Goal: Task Accomplishment & Management: Use online tool/utility

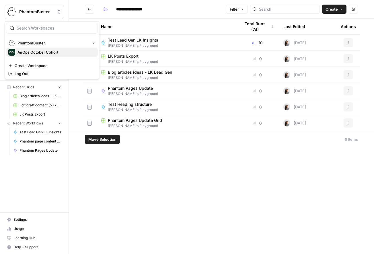
click at [42, 51] on span "AirOps October Cohort" at bounding box center [55, 52] width 76 height 6
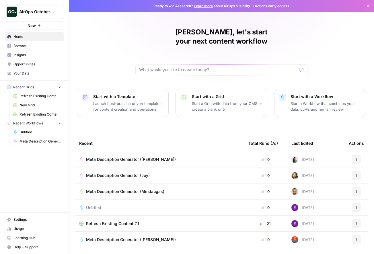
click at [27, 47] on span "Browse" at bounding box center [37, 45] width 48 height 5
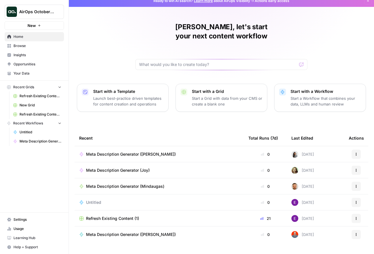
click at [123, 151] on span "Meta Description Generator (Julia)" at bounding box center [131, 154] width 90 height 6
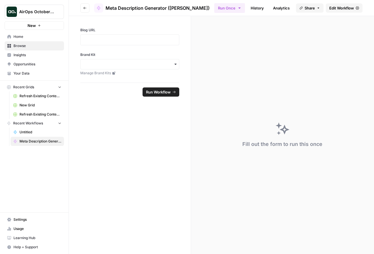
click at [84, 7] on icon "button" at bounding box center [84, 7] width 3 height 3
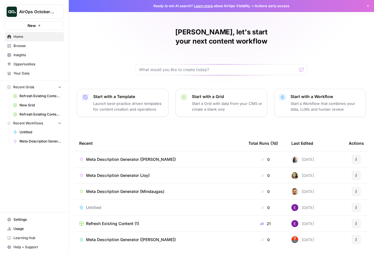
click at [110, 156] on span "Meta Description Generator (Julia)" at bounding box center [131, 159] width 90 height 6
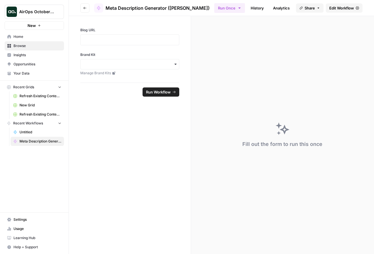
drag, startPoint x: 343, startPoint y: 7, endPoint x: 346, endPoint y: 16, distance: 10.1
click at [343, 7] on span "Edit Workflow" at bounding box center [341, 8] width 25 height 6
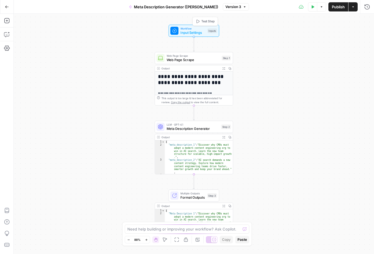
click at [186, 30] on span "Input Settings" at bounding box center [192, 32] width 25 height 5
click at [188, 33] on span "Input Settings" at bounding box center [192, 32] width 25 height 5
click at [201, 59] on span "Web Page Scrape" at bounding box center [193, 59] width 53 height 5
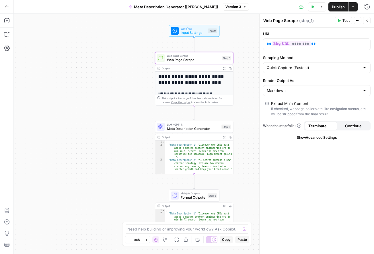
click at [245, 32] on div "**********" at bounding box center [194, 134] width 360 height 240
click at [188, 32] on span "Input Settings" at bounding box center [192, 32] width 25 height 5
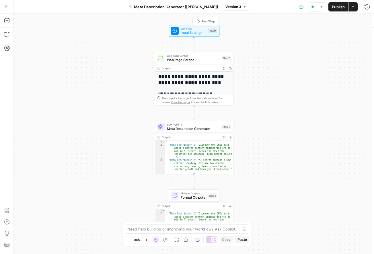
type textarea "Inputs"
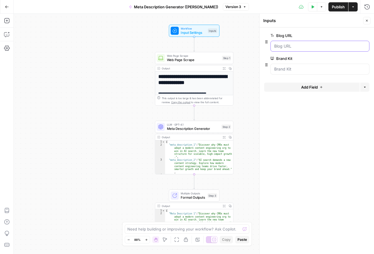
click at [294, 46] on URL "Blog URL" at bounding box center [319, 46] width 91 height 6
click at [190, 58] on span "Web Page Scrape" at bounding box center [193, 59] width 53 height 5
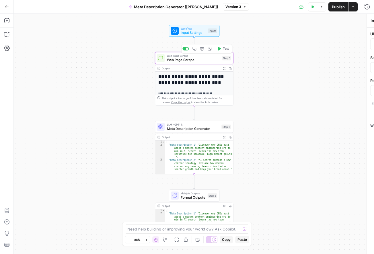
type textarea "Web Page Scrape"
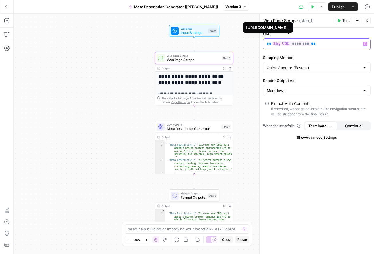
click at [278, 44] on span "********" at bounding box center [290, 43] width 39 height 5
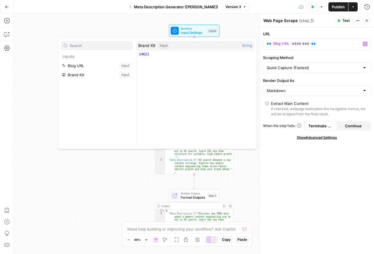
click at [55, 163] on div "**********" at bounding box center [194, 134] width 360 height 240
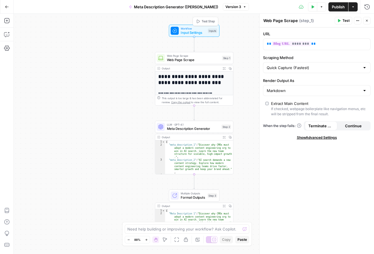
click at [186, 35] on div "Workflow Input Settings Inputs Test Step" at bounding box center [194, 31] width 50 height 12
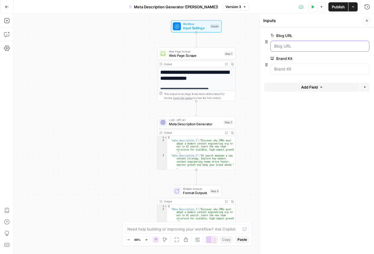
click at [291, 45] on URL "Blog URL" at bounding box center [319, 46] width 91 height 6
click at [349, 38] on span "edit field" at bounding box center [347, 35] width 13 height 5
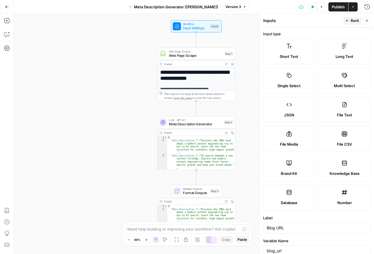
click at [350, 21] on span "Back" at bounding box center [354, 20] width 8 height 5
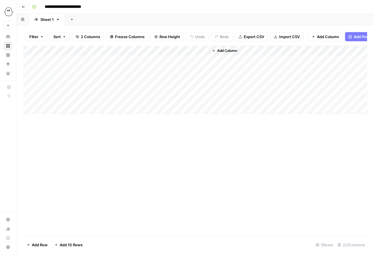
click at [147, 61] on div "Add Column" at bounding box center [194, 80] width 343 height 68
click at [150, 54] on div "Add Column" at bounding box center [194, 80] width 343 height 68
click at [147, 51] on div at bounding box center [167, 51] width 83 height 11
drag, startPoint x: 205, startPoint y: 71, endPoint x: 197, endPoint y: 68, distance: 9.4
click at [205, 71] on div "Add Column" at bounding box center [194, 80] width 343 height 68
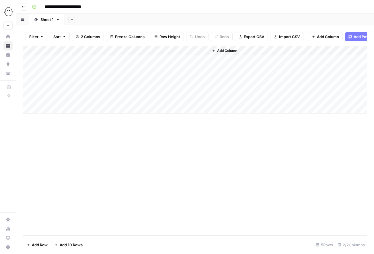
click at [181, 61] on div "Add Column" at bounding box center [194, 80] width 343 height 68
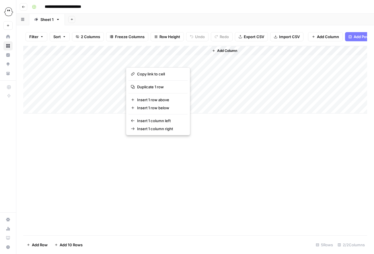
click at [181, 61] on button "button" at bounding box center [167, 60] width 83 height 10
click at [197, 76] on div "Add Column" at bounding box center [194, 80] width 343 height 68
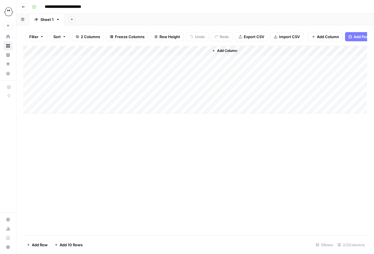
click at [189, 62] on div "Add Column" at bounding box center [194, 80] width 343 height 68
click at [280, 36] on span "Import CSV" at bounding box center [289, 37] width 21 height 6
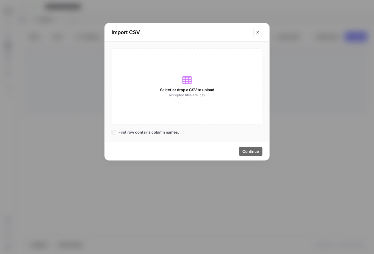
click at [178, 91] on span "Select or drop a CSV to upload" at bounding box center [187, 90] width 54 height 6
drag, startPoint x: 256, startPoint y: 34, endPoint x: 286, endPoint y: 0, distance: 45.0
click at [256, 34] on icon "Close modal" at bounding box center [257, 32] width 5 height 5
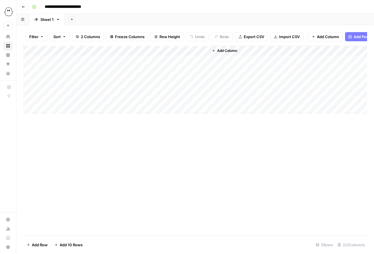
click at [154, 50] on div "Add Column" at bounding box center [194, 80] width 343 height 68
click at [154, 50] on div at bounding box center [167, 51] width 83 height 11
click at [286, 61] on div "Add Column" at bounding box center [288, 80] width 158 height 68
click at [320, 36] on span "Add Column" at bounding box center [328, 37] width 22 height 6
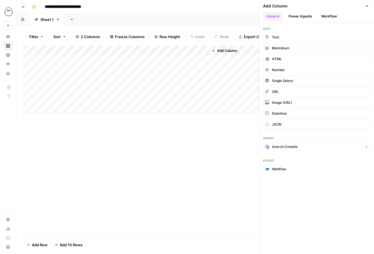
click at [285, 146] on span "Search Console" at bounding box center [285, 146] width 26 height 5
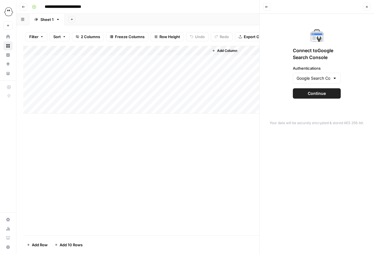
click at [312, 99] on div "Connect to Google Search Console Authentications Google Search Console - phanto…" at bounding box center [316, 63] width 107 height 93
click at [309, 95] on span "Continue" at bounding box center [316, 94] width 18 height 6
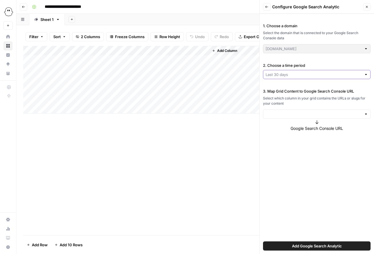
click at [310, 75] on input "2. Choose a time period" at bounding box center [313, 75] width 96 height 6
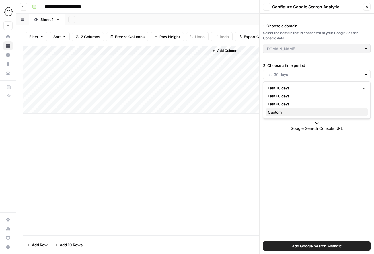
click at [283, 112] on span "Custom" at bounding box center [315, 112] width 95 height 6
type input "Custom"
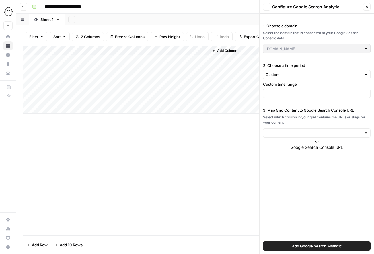
click at [273, 90] on div at bounding box center [316, 93] width 107 height 9
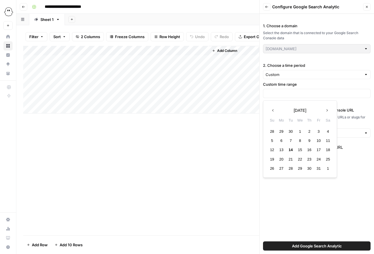
click at [274, 110] on icon "button" at bounding box center [273, 110] width 4 height 4
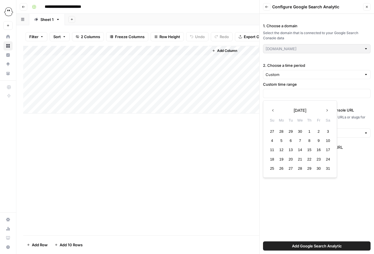
click at [274, 110] on icon "button" at bounding box center [273, 110] width 4 height 4
click at [301, 131] on div "1" at bounding box center [300, 131] width 8 height 8
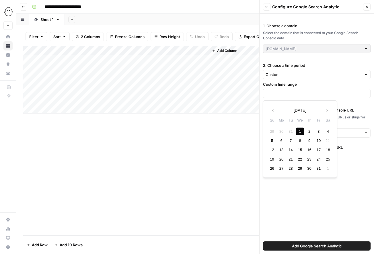
click at [344, 175] on div "1. Choose a domain Select the domain that is connected to your Google Search Co…" at bounding box center [316, 134] width 114 height 240
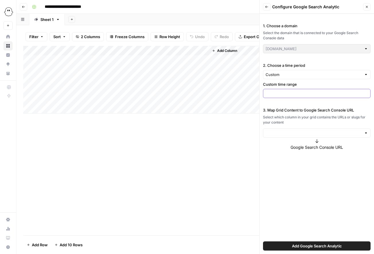
click at [281, 96] on input "text" at bounding box center [316, 94] width 102 height 6
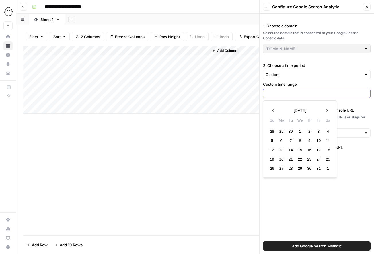
click at [279, 93] on input "text" at bounding box center [316, 94] width 102 height 6
click at [276, 110] on button "Previous month" at bounding box center [273, 110] width 10 height 10
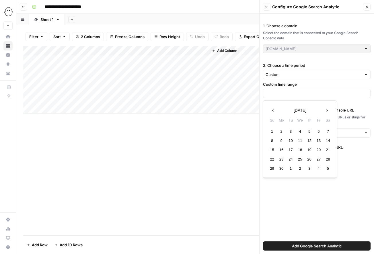
click at [276, 110] on button "Previous month" at bounding box center [273, 110] width 10 height 10
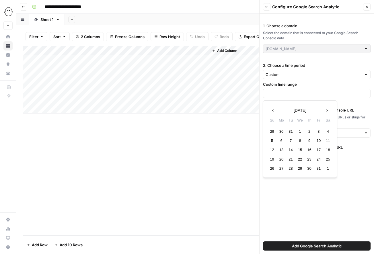
click at [276, 110] on button "Previous month" at bounding box center [273, 110] width 10 height 10
click at [329, 109] on button "Next month" at bounding box center [326, 110] width 10 height 10
click at [302, 131] on div "1" at bounding box center [300, 131] width 8 height 8
click at [292, 74] on input "2. Choose a time period" at bounding box center [313, 75] width 96 height 6
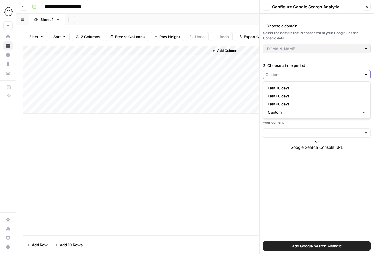
click at [292, 74] on input "2. Choose a time period" at bounding box center [313, 75] width 96 height 6
click at [290, 103] on span "Last 90 days" at bounding box center [315, 104] width 95 height 6
type input "Last 90 days"
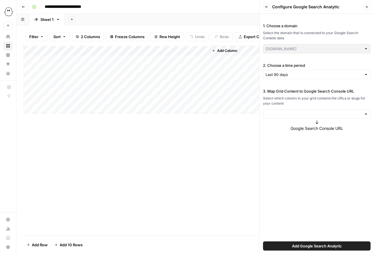
click at [365, 114] on div at bounding box center [365, 114] width 4 height 6
click at [297, 136] on span "url" at bounding box center [315, 136] width 95 height 6
type input "url"
click at [315, 169] on label "Full URL" at bounding box center [316, 169] width 107 height 26
click at [317, 246] on span "Add Google Search Analytic" at bounding box center [317, 246] width 50 height 6
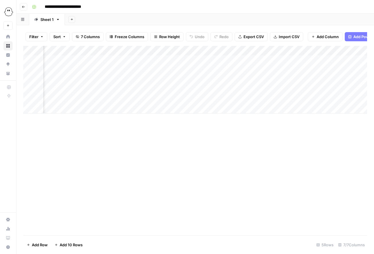
scroll to position [0, 83]
click at [171, 51] on div "Add Column" at bounding box center [194, 80] width 343 height 68
click at [161, 61] on div "Add Column" at bounding box center [194, 80] width 343 height 68
click at [150, 51] on div "Add Column" at bounding box center [194, 80] width 343 height 68
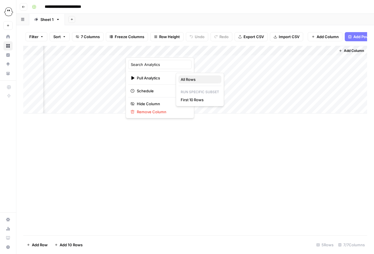
click at [192, 80] on span "All Rows" at bounding box center [198, 79] width 36 height 6
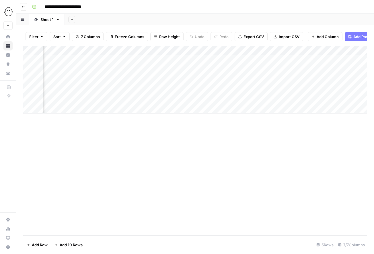
scroll to position [0, 0]
click at [247, 50] on div "Add Column" at bounding box center [194, 80] width 343 height 68
click at [233, 113] on span "Remove Column" at bounding box center [244, 112] width 50 height 6
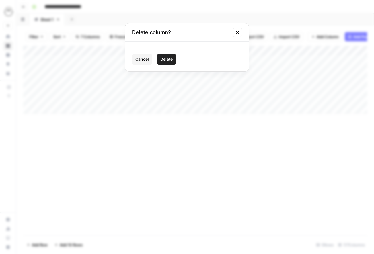
click at [171, 59] on span "Delete" at bounding box center [166, 59] width 12 height 6
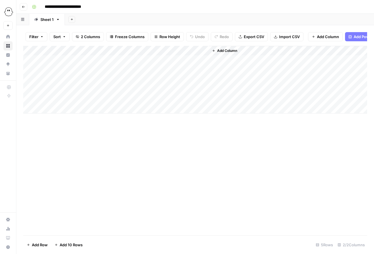
click at [156, 51] on div "Add Column" at bounding box center [194, 80] width 343 height 68
drag, startPoint x: 208, startPoint y: 129, endPoint x: 212, endPoint y: 117, distance: 12.0
click at [208, 129] on div "Add Column" at bounding box center [194, 140] width 343 height 189
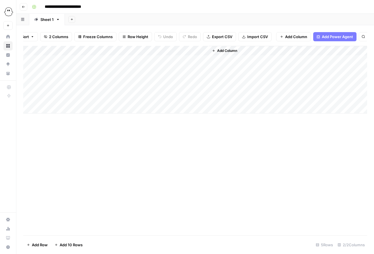
scroll to position [0, 35]
click at [358, 38] on icon "button" at bounding box center [359, 36] width 3 height 3
drag, startPoint x: 318, startPoint y: 150, endPoint x: 231, endPoint y: 111, distance: 95.5
click at [318, 150] on div "Add Column Type to search" at bounding box center [194, 140] width 343 height 189
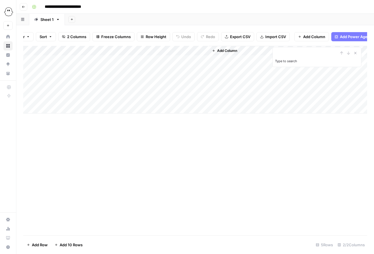
scroll to position [0, 0]
click at [149, 183] on div "Add Column Type to search" at bounding box center [194, 140] width 343 height 189
click at [185, 60] on div "Add Column" at bounding box center [194, 80] width 343 height 68
click at [156, 50] on div "Add Column" at bounding box center [194, 80] width 343 height 68
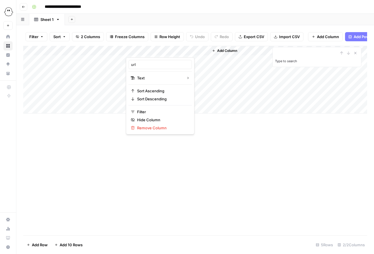
click at [201, 73] on div "Add Column" at bounding box center [194, 80] width 343 height 68
click at [177, 47] on div "Add Column" at bounding box center [194, 80] width 343 height 68
click at [287, 38] on span "Import CSV" at bounding box center [289, 37] width 21 height 6
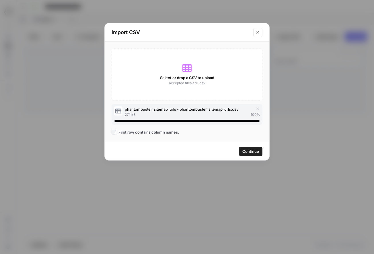
click at [256, 151] on span "Continue" at bounding box center [250, 151] width 17 height 6
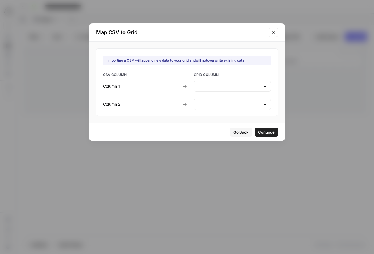
type input "Create new column"
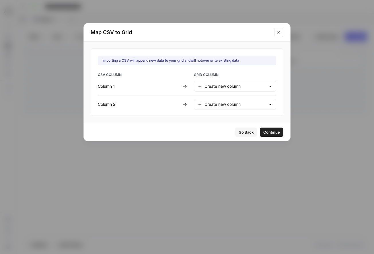
click at [268, 86] on div at bounding box center [270, 86] width 5 height 6
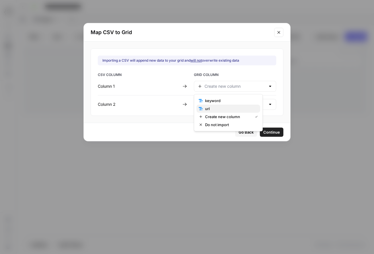
click at [212, 108] on span "url" at bounding box center [230, 109] width 50 height 6
type input "url"
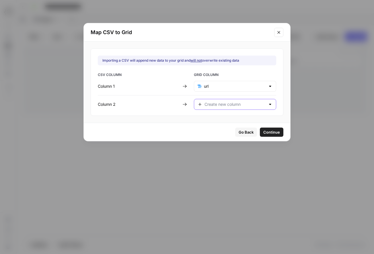
click at [212, 104] on input "text" at bounding box center [234, 104] width 61 height 6
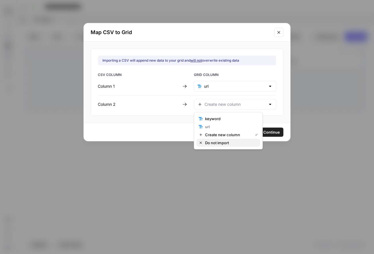
click at [216, 142] on span "Do not import" at bounding box center [230, 143] width 50 height 6
type input "Do not import"
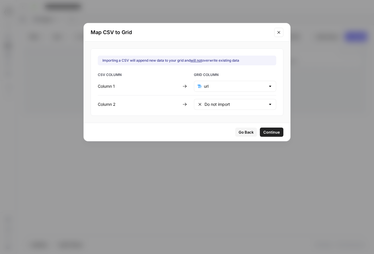
click at [263, 132] on span "Continue" at bounding box center [271, 132] width 17 height 6
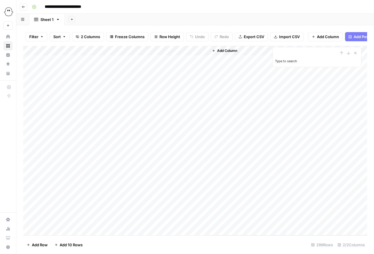
click at [242, 124] on div "Add Column" at bounding box center [288, 140] width 158 height 189
click at [144, 60] on div "Add Column" at bounding box center [194, 140] width 343 height 189
drag, startPoint x: 149, startPoint y: 75, endPoint x: 149, endPoint y: 101, distance: 26.1
click at [149, 75] on div "Add Column" at bounding box center [194, 140] width 343 height 189
click at [144, 107] on div "Add Column" at bounding box center [194, 140] width 343 height 189
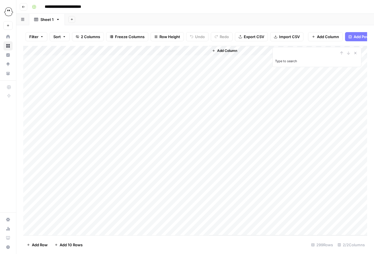
click at [143, 111] on div "Add Column" at bounding box center [194, 140] width 343 height 189
click at [143, 111] on textarea "*****" at bounding box center [171, 109] width 92 height 8
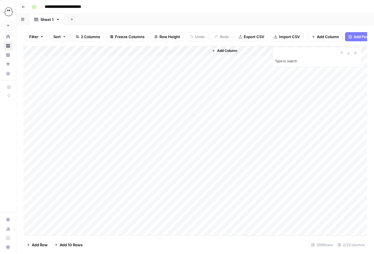
click at [251, 135] on div "Add Column" at bounding box center [288, 140] width 158 height 189
click at [137, 57] on div "Add Column" at bounding box center [194, 140] width 343 height 189
click at [154, 61] on div "Add Column" at bounding box center [194, 140] width 343 height 189
click at [253, 73] on div "Add Column" at bounding box center [288, 140] width 158 height 189
click at [150, 63] on div "Add Column" at bounding box center [194, 140] width 343 height 189
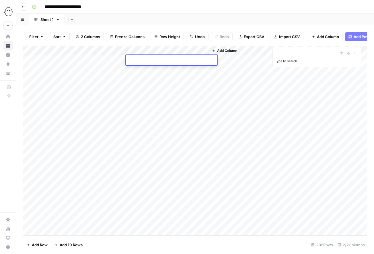
drag, startPoint x: 217, startPoint y: 104, endPoint x: 168, endPoint y: 80, distance: 54.6
click at [217, 104] on div "Add Column" at bounding box center [288, 140] width 158 height 189
drag, startPoint x: 258, startPoint y: 113, endPoint x: 251, endPoint y: 158, distance: 46.5
click at [258, 113] on div "Add Column" at bounding box center [288, 140] width 158 height 189
drag, startPoint x: 189, startPoint y: 206, endPoint x: 108, endPoint y: 179, distance: 85.4
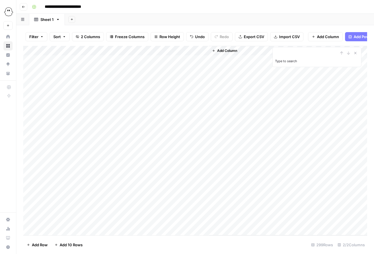
click at [189, 206] on div "Add Column" at bounding box center [194, 140] width 343 height 189
click at [139, 62] on div "Add Column" at bounding box center [194, 140] width 343 height 189
click at [286, 36] on span "Import CSV" at bounding box center [289, 37] width 21 height 6
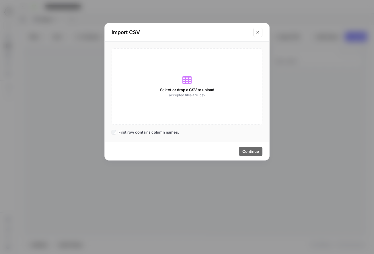
click at [181, 82] on div "Select or drop a CSV to upload accepted files are .csv" at bounding box center [186, 86] width 151 height 76
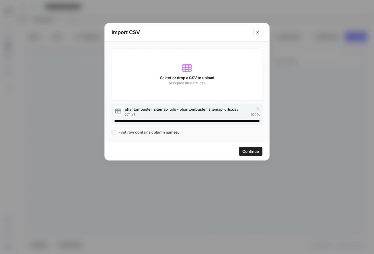
click at [243, 152] on span "Continue" at bounding box center [250, 151] width 17 height 6
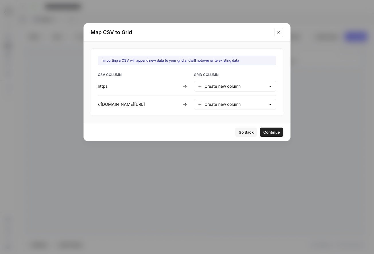
click at [105, 84] on div "https" at bounding box center [139, 86] width 82 height 6
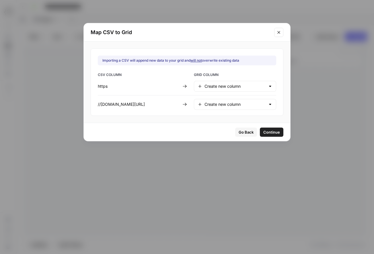
click at [105, 84] on div "https" at bounding box center [139, 86] width 82 height 6
click at [99, 105] on div "//phantombuster.com/automations/linkedin/5589386912058181/linkedin-profile-scra…" at bounding box center [139, 104] width 82 height 6
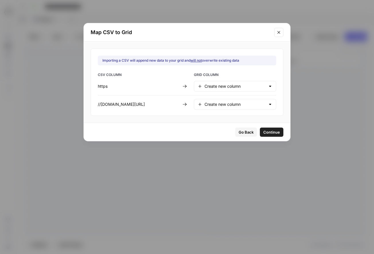
click at [99, 105] on div "//phantombuster.com/automations/linkedin/5589386912058181/linkedin-profile-scra…" at bounding box center [139, 104] width 82 height 6
click at [218, 86] on input "text" at bounding box center [234, 86] width 61 height 6
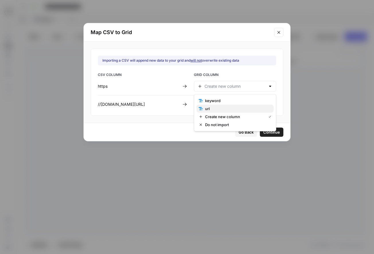
click at [212, 108] on span "url" at bounding box center [237, 109] width 64 height 6
type input "url"
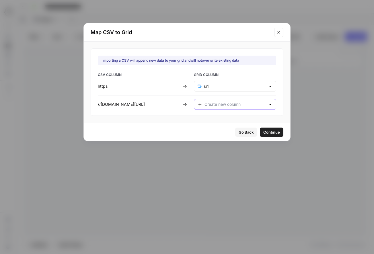
click at [213, 105] on input "text" at bounding box center [234, 104] width 61 height 6
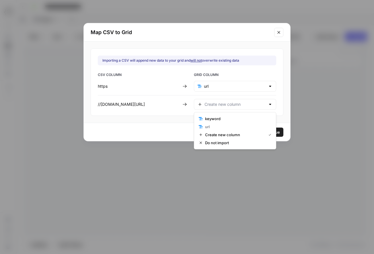
type input "Create new column"
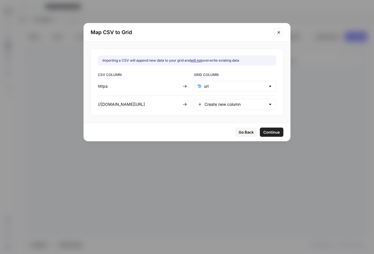
click at [137, 119] on div "Importing a CSV will append new data to your grid and will not overwrite existi…" at bounding box center [187, 82] width 206 height 81
click at [279, 34] on icon "Close modal" at bounding box center [278, 32] width 5 height 5
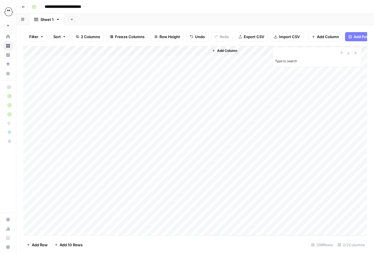
click at [285, 33] on button "Import CSV" at bounding box center [286, 36] width 33 height 9
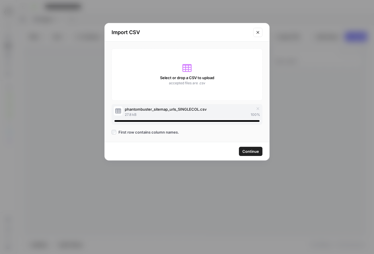
click at [247, 152] on span "Continue" at bounding box center [250, 151] width 17 height 6
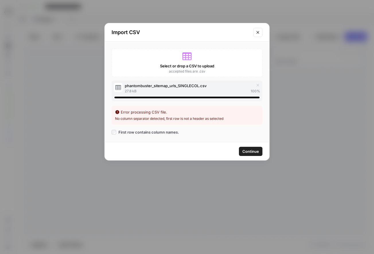
click at [184, 148] on div "Continue" at bounding box center [187, 151] width 164 height 18
click at [258, 32] on icon "Close modal" at bounding box center [257, 32] width 3 height 3
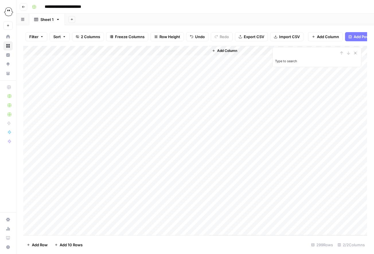
click at [283, 37] on span "Import CSV" at bounding box center [289, 37] width 21 height 6
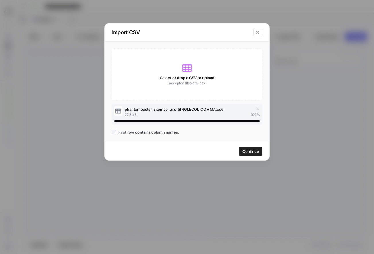
click at [247, 152] on span "Continue" at bounding box center [250, 151] width 17 height 6
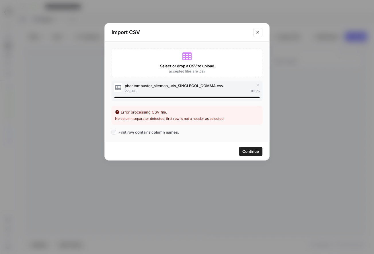
click at [172, 113] on div "Error processing CSV file." at bounding box center [187, 112] width 144 height 6
click at [170, 117] on li "No column separator detected, first row is not a header as selected" at bounding box center [187, 118] width 144 height 5
click at [257, 34] on icon "Close modal" at bounding box center [257, 32] width 5 height 5
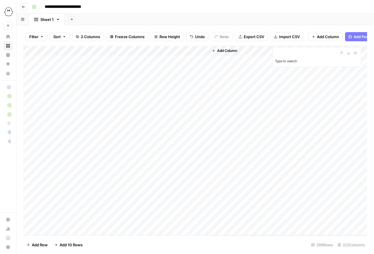
click at [287, 38] on span "Import CSV" at bounding box center [289, 37] width 21 height 6
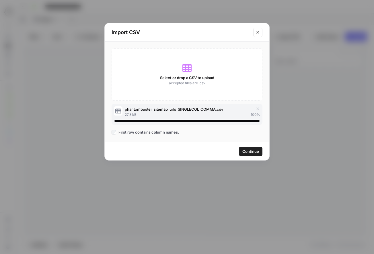
click at [150, 132] on span "First row contains column names." at bounding box center [148, 132] width 60 height 6
click at [249, 153] on span "Continue" at bounding box center [250, 151] width 17 height 6
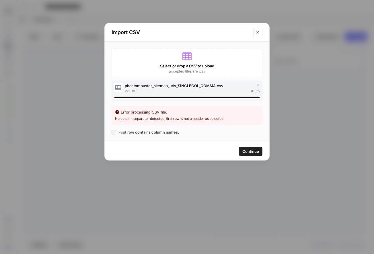
drag, startPoint x: 120, startPoint y: 112, endPoint x: 228, endPoint y: 121, distance: 108.4
click at [233, 119] on div "Error processing CSV file. No column separator detected, first row is not a hea…" at bounding box center [186, 115] width 151 height 19
copy div "Error processing CSV file. No column separator detected, first row is not a hea…"
click at [257, 86] on icon "button" at bounding box center [257, 85] width 5 height 5
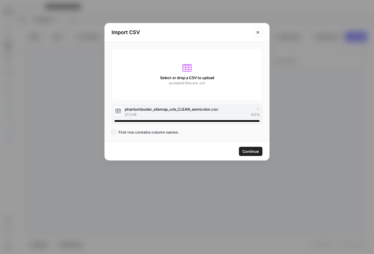
click at [248, 150] on span "Continue" at bounding box center [250, 151] width 17 height 6
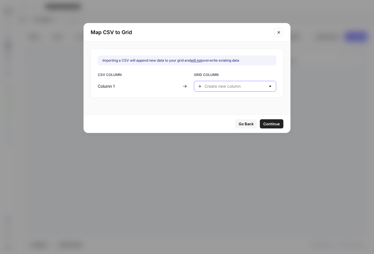
click at [222, 87] on input "text" at bounding box center [234, 86] width 61 height 6
click at [210, 107] on span "url" at bounding box center [230, 109] width 50 height 6
type input "url"
click at [263, 124] on span "Continue" at bounding box center [271, 124] width 17 height 6
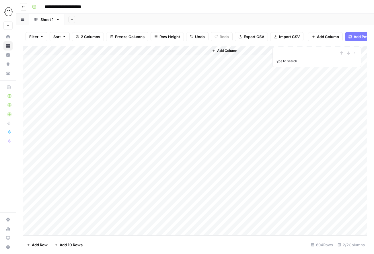
click at [150, 62] on div "Add Column" at bounding box center [194, 140] width 343 height 189
click at [150, 62] on textarea at bounding box center [171, 60] width 92 height 8
click at [151, 70] on div "Add Column" at bounding box center [194, 140] width 343 height 189
click at [137, 57] on div "Add Column" at bounding box center [194, 140] width 343 height 189
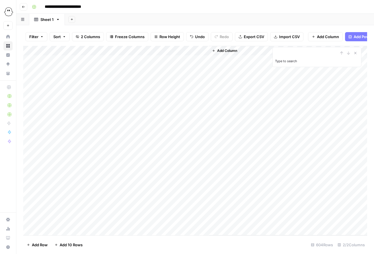
click at [282, 38] on span "Import CSV" at bounding box center [289, 37] width 21 height 6
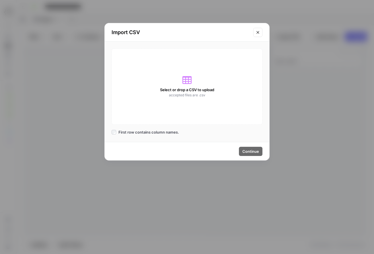
click at [192, 88] on span "Select or drop a CSV to upload" at bounding box center [187, 90] width 54 height 6
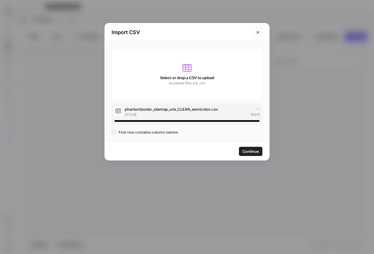
click at [250, 152] on span "Continue" at bounding box center [250, 151] width 17 height 6
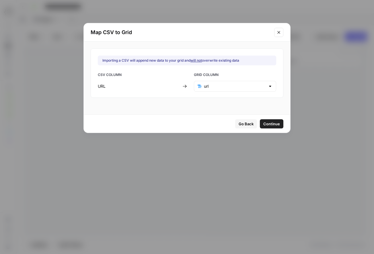
click at [203, 84] on div "url" at bounding box center [235, 86] width 82 height 11
type input "url"
click at [169, 96] on div "Importing a CSV will append new data to your grid and will not overwrite existi…" at bounding box center [187, 72] width 192 height 49
click at [263, 124] on span "Continue" at bounding box center [271, 124] width 17 height 6
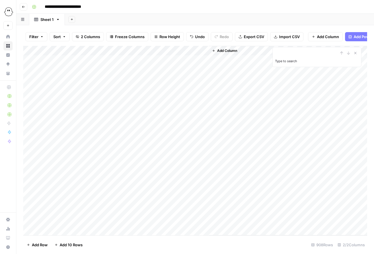
click at [281, 35] on span "Import CSV" at bounding box center [289, 37] width 21 height 6
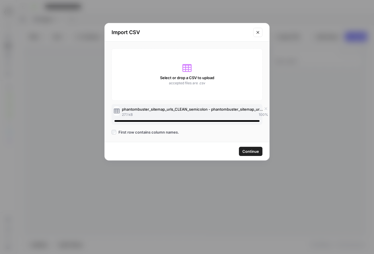
click at [249, 152] on span "Continue" at bounding box center [250, 151] width 17 height 6
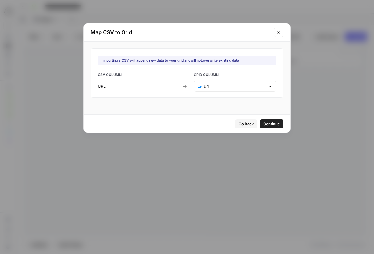
click at [263, 125] on span "Continue" at bounding box center [271, 124] width 17 height 6
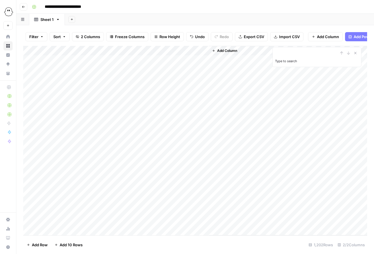
click at [156, 63] on div "Add Column" at bounding box center [194, 140] width 343 height 189
click at [157, 70] on div "Add Column" at bounding box center [194, 140] width 343 height 189
click at [144, 57] on div "Add Column" at bounding box center [194, 140] width 343 height 189
drag, startPoint x: 203, startPoint y: 102, endPoint x: 70, endPoint y: 72, distance: 136.5
click at [203, 102] on div "Add Column" at bounding box center [194, 140] width 343 height 189
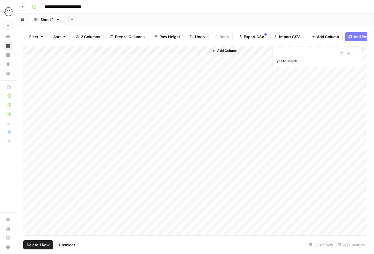
click at [29, 61] on div "Add Column" at bounding box center [194, 140] width 343 height 189
click at [229, 97] on div "Add Column" at bounding box center [288, 140] width 158 height 189
click at [145, 83] on div "Add Column" at bounding box center [194, 140] width 343 height 189
click at [153, 59] on div "Add Column" at bounding box center [194, 140] width 343 height 189
click at [154, 52] on div "Add Column" at bounding box center [194, 140] width 343 height 189
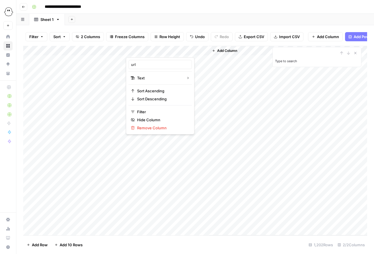
click at [183, 51] on div at bounding box center [167, 51] width 83 height 11
click at [292, 38] on span "Import CSV" at bounding box center [289, 37] width 21 height 6
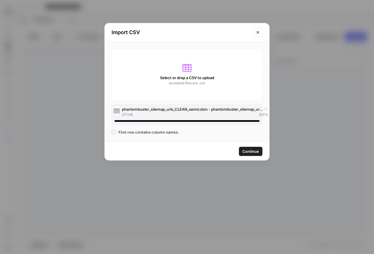
click at [249, 152] on span "Continue" at bounding box center [250, 151] width 17 height 6
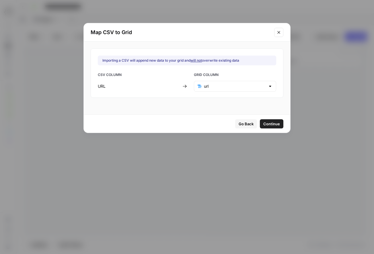
click at [263, 123] on span "Continue" at bounding box center [271, 124] width 17 height 6
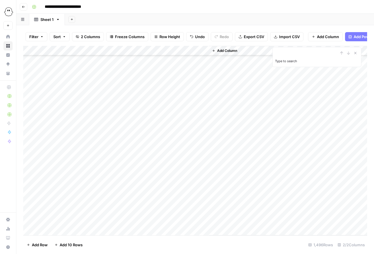
scroll to position [11602, 0]
click at [144, 157] on div "Add Column" at bounding box center [194, 140] width 343 height 189
click at [63, 37] on icon "button" at bounding box center [63, 36] width 3 height 3
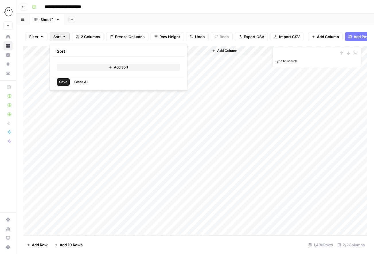
click at [64, 37] on icon "button" at bounding box center [63, 36] width 3 height 3
click at [24, 60] on div "Add Column" at bounding box center [194, 140] width 343 height 189
click at [25, 60] on div "Add Column" at bounding box center [194, 140] width 343 height 189
click at [356, 54] on icon "Close Search" at bounding box center [355, 53] width 5 height 5
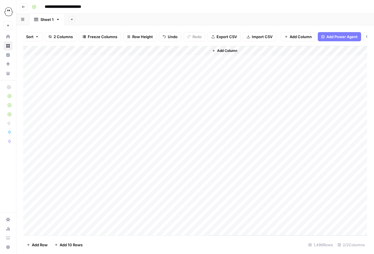
scroll to position [0, 35]
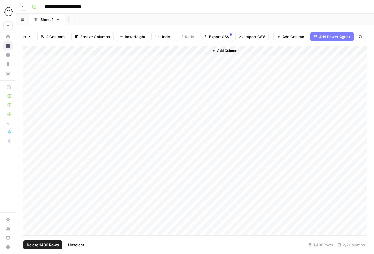
click at [33, 52] on div "Add Column" at bounding box center [194, 140] width 343 height 189
click at [30, 155] on div "Add Column" at bounding box center [194, 140] width 343 height 189
click at [30, 164] on div "Add Column" at bounding box center [194, 140] width 343 height 189
drag, startPoint x: 30, startPoint y: 173, endPoint x: 29, endPoint y: 177, distance: 4.1
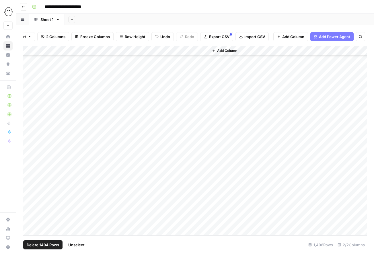
click at [30, 173] on div "Add Column" at bounding box center [194, 140] width 343 height 189
click at [29, 184] on div "Add Column" at bounding box center [194, 140] width 343 height 189
click at [28, 194] on div "Add Column" at bounding box center [194, 140] width 343 height 189
click at [30, 205] on div "Add Column" at bounding box center [194, 140] width 343 height 189
click at [29, 214] on div "Add Column" at bounding box center [194, 140] width 343 height 189
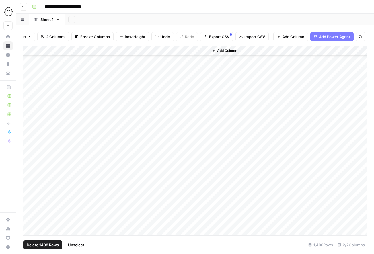
drag, startPoint x: 28, startPoint y: 222, endPoint x: 29, endPoint y: 233, distance: 11.5
click at [28, 222] on div "Add Column" at bounding box center [194, 140] width 343 height 189
click at [30, 234] on div "Add Column" at bounding box center [194, 140] width 343 height 189
click at [29, 170] on div "Add Column" at bounding box center [194, 140] width 343 height 189
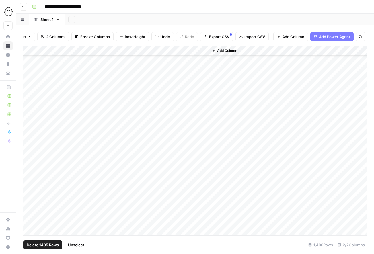
drag, startPoint x: 29, startPoint y: 182, endPoint x: 29, endPoint y: 184, distance: 2.9
click at [29, 182] on div "Add Column" at bounding box center [194, 140] width 343 height 189
click at [30, 192] on div "Add Column" at bounding box center [194, 140] width 343 height 189
click at [28, 203] on div "Add Column" at bounding box center [194, 140] width 343 height 189
click at [29, 211] on div "Add Column" at bounding box center [194, 140] width 343 height 189
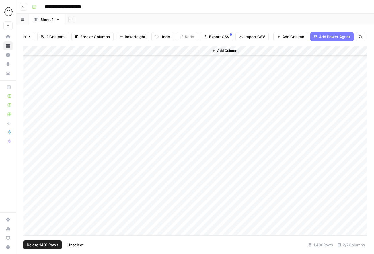
drag, startPoint x: 29, startPoint y: 221, endPoint x: 28, endPoint y: 225, distance: 3.8
click at [29, 221] on div "Add Column" at bounding box center [194, 140] width 343 height 189
click at [29, 229] on div "Add Column" at bounding box center [194, 140] width 343 height 189
drag, startPoint x: 30, startPoint y: 90, endPoint x: 30, endPoint y: 117, distance: 27.8
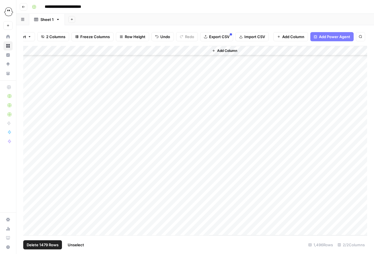
click at [30, 117] on div "Add Column" at bounding box center [194, 140] width 343 height 189
click at [25, 93] on div "Add Column" at bounding box center [194, 140] width 343 height 189
drag, startPoint x: 28, startPoint y: 92, endPoint x: 29, endPoint y: 98, distance: 5.7
click at [28, 92] on div "Add Column" at bounding box center [194, 140] width 343 height 189
click at [30, 104] on div "Add Column" at bounding box center [194, 140] width 343 height 189
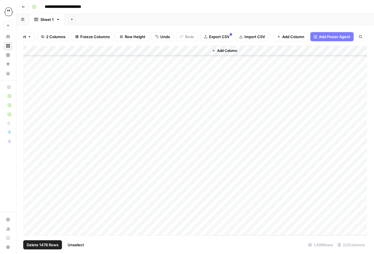
drag, startPoint x: 29, startPoint y: 113, endPoint x: 29, endPoint y: 121, distance: 8.6
click at [29, 113] on div "Add Column" at bounding box center [194, 140] width 343 height 189
click at [29, 122] on div "Add Column" at bounding box center [194, 140] width 343 height 189
click at [28, 132] on div "Add Column" at bounding box center [194, 140] width 343 height 189
click at [29, 140] on div "Add Column" at bounding box center [194, 140] width 343 height 189
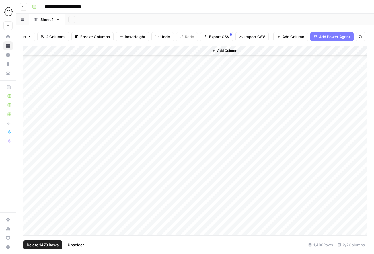
click at [30, 151] on div "Add Column" at bounding box center [194, 140] width 343 height 189
click at [28, 161] on div "Add Column" at bounding box center [194, 140] width 343 height 189
click at [28, 172] on div "Add Column" at bounding box center [194, 140] width 343 height 189
click at [29, 180] on div "Add Column" at bounding box center [194, 140] width 343 height 189
drag, startPoint x: 28, startPoint y: 191, endPoint x: 29, endPoint y: 195, distance: 4.7
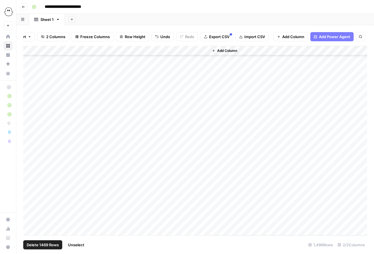
click at [28, 191] on div "Add Column" at bounding box center [194, 140] width 343 height 189
click at [29, 200] on div "Add Column" at bounding box center [194, 140] width 343 height 189
click at [30, 210] on div "Add Column" at bounding box center [194, 140] width 343 height 189
drag, startPoint x: 30, startPoint y: 219, endPoint x: 29, endPoint y: 224, distance: 5.3
click at [30, 219] on div "Add Column" at bounding box center [194, 140] width 343 height 189
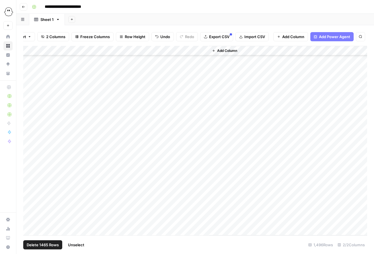
click at [29, 228] on div "Add Column" at bounding box center [194, 140] width 343 height 189
click at [31, 156] on div "Add Column" at bounding box center [194, 140] width 343 height 189
click at [26, 164] on div "Add Column" at bounding box center [194, 140] width 343 height 189
click at [29, 165] on div "Add Column" at bounding box center [194, 140] width 343 height 189
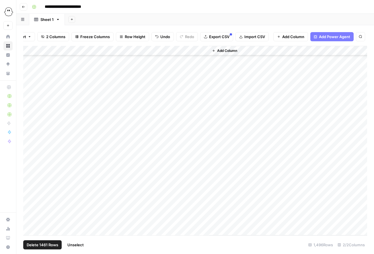
click at [30, 175] on div "Add Column" at bounding box center [194, 140] width 343 height 189
click at [30, 184] on div "Add Column" at bounding box center [194, 140] width 343 height 189
click at [29, 195] on div "Add Column" at bounding box center [194, 140] width 343 height 189
click at [28, 204] on div "Add Column" at bounding box center [194, 140] width 343 height 189
click at [28, 213] on div "Add Column" at bounding box center [194, 140] width 343 height 189
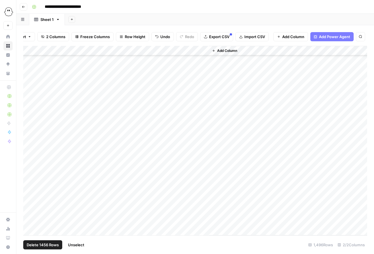
drag, startPoint x: 30, startPoint y: 224, endPoint x: 30, endPoint y: 230, distance: 6.0
click at [30, 225] on div "Add Column" at bounding box center [194, 140] width 343 height 189
click at [30, 233] on div "Add Column" at bounding box center [194, 140] width 343 height 189
click at [29, 150] on div "Add Column" at bounding box center [194, 140] width 343 height 189
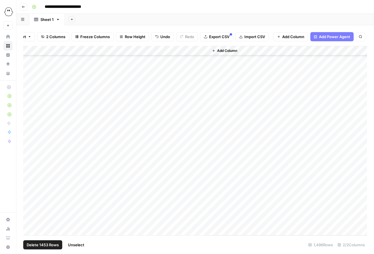
click at [28, 160] on div "Add Column" at bounding box center [194, 140] width 343 height 189
drag, startPoint x: 30, startPoint y: 171, endPoint x: 31, endPoint y: 180, distance: 9.0
click at [30, 171] on div "Add Column" at bounding box center [194, 140] width 343 height 189
click at [31, 181] on div "Add Column" at bounding box center [194, 140] width 343 height 189
click at [31, 190] on div "Add Column" at bounding box center [194, 140] width 343 height 189
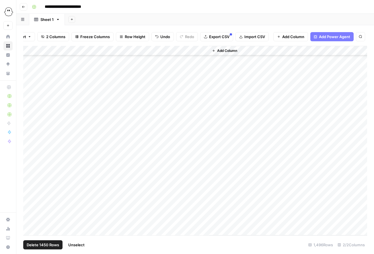
click at [27, 200] on div "Add Column" at bounding box center [194, 140] width 343 height 189
click at [31, 212] on div "Add Column" at bounding box center [194, 140] width 343 height 189
click at [31, 219] on div "Add Column" at bounding box center [194, 140] width 343 height 189
click at [29, 229] on div "Add Column" at bounding box center [194, 140] width 343 height 189
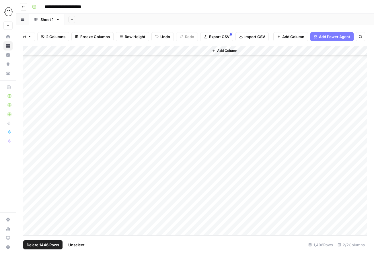
click at [28, 183] on div "Add Column" at bounding box center [194, 140] width 343 height 189
click at [29, 192] on div "Add Column" at bounding box center [194, 140] width 343 height 189
drag, startPoint x: 30, startPoint y: 201, endPoint x: 31, endPoint y: 207, distance: 5.2
click at [30, 201] on div "Add Column" at bounding box center [194, 140] width 343 height 189
click at [30, 214] on div "Add Column" at bounding box center [194, 140] width 343 height 189
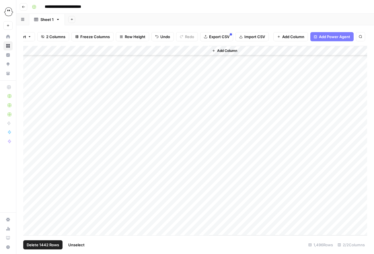
click at [30, 222] on div "Add Column" at bounding box center [194, 140] width 343 height 189
click at [29, 231] on div "Add Column" at bounding box center [194, 140] width 343 height 189
click at [31, 165] on div "Add Column" at bounding box center [194, 140] width 343 height 189
click at [28, 173] on div "Add Column" at bounding box center [194, 140] width 343 height 189
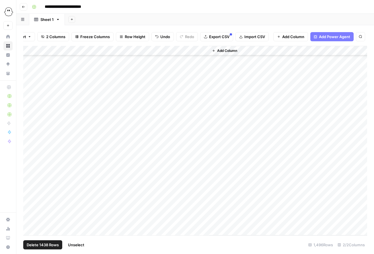
drag, startPoint x: 30, startPoint y: 184, endPoint x: 30, endPoint y: 188, distance: 3.7
click at [30, 184] on div "Add Column" at bounding box center [194, 140] width 343 height 189
click at [30, 194] on div "Add Column" at bounding box center [194, 140] width 343 height 189
click at [30, 205] on div "Add Column" at bounding box center [194, 140] width 343 height 189
click at [29, 215] on div "Add Column" at bounding box center [194, 140] width 343 height 189
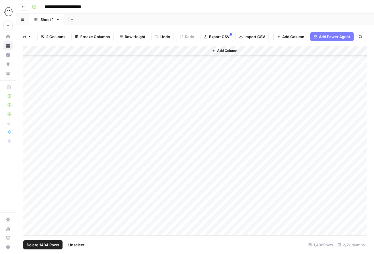
click at [30, 223] on div "Add Column" at bounding box center [194, 140] width 343 height 189
click at [29, 233] on div "Add Column" at bounding box center [194, 140] width 343 height 189
click at [29, 77] on div "Add Column" at bounding box center [194, 140] width 343 height 189
drag, startPoint x: 28, startPoint y: 85, endPoint x: 28, endPoint y: 89, distance: 4.1
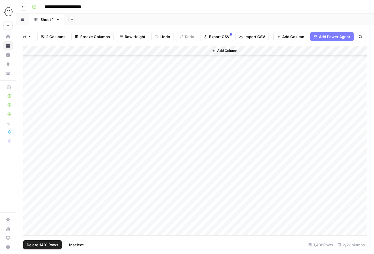
click at [28, 85] on div "Add Column" at bounding box center [194, 140] width 343 height 189
drag, startPoint x: 28, startPoint y: 95, endPoint x: 30, endPoint y: 97, distance: 3.3
click at [28, 95] on div "Add Column" at bounding box center [194, 140] width 343 height 189
drag, startPoint x: 30, startPoint y: 104, endPoint x: 30, endPoint y: 110, distance: 6.3
click at [30, 104] on div "Add Column" at bounding box center [194, 140] width 343 height 189
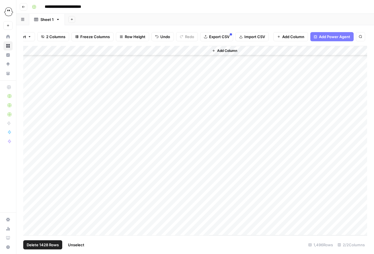
click at [30, 114] on div "Add Column" at bounding box center [194, 140] width 343 height 189
click at [29, 124] on div "Add Column" at bounding box center [194, 140] width 343 height 189
drag, startPoint x: 30, startPoint y: 134, endPoint x: 29, endPoint y: 139, distance: 5.5
click at [30, 134] on div "Add Column" at bounding box center [194, 140] width 343 height 189
click at [30, 144] on div "Add Column" at bounding box center [194, 140] width 343 height 189
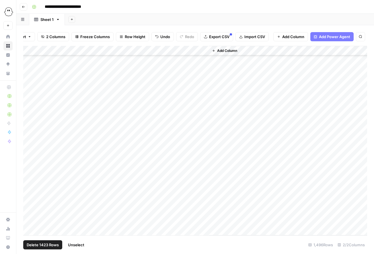
drag, startPoint x: 28, startPoint y: 153, endPoint x: 31, endPoint y: 160, distance: 7.6
click at [28, 153] on div "Add Column" at bounding box center [194, 140] width 343 height 189
click at [30, 163] on div "Add Column" at bounding box center [194, 140] width 343 height 189
click at [28, 173] on div "Add Column" at bounding box center [194, 140] width 343 height 189
drag, startPoint x: 30, startPoint y: 183, endPoint x: 30, endPoint y: 190, distance: 7.2
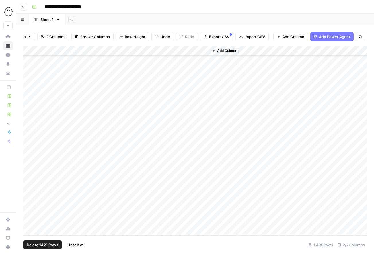
click at [30, 183] on div "Add Column" at bounding box center [194, 140] width 343 height 189
click at [30, 193] on div "Add Column" at bounding box center [194, 140] width 343 height 189
click at [29, 203] on div "Add Column" at bounding box center [194, 140] width 343 height 189
click at [29, 212] on div "Add Column" at bounding box center [194, 140] width 343 height 189
click at [30, 223] on div "Add Column" at bounding box center [194, 140] width 343 height 189
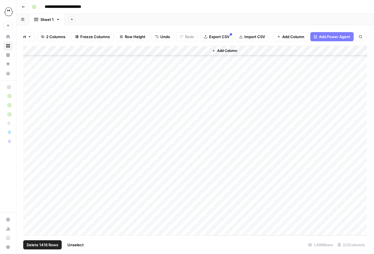
click at [31, 233] on div "Add Column" at bounding box center [194, 140] width 343 height 189
click at [29, 182] on div "Add Column" at bounding box center [194, 140] width 343 height 189
click at [30, 194] on div "Add Column" at bounding box center [194, 140] width 343 height 189
click at [30, 203] on div "Add Column" at bounding box center [194, 140] width 343 height 189
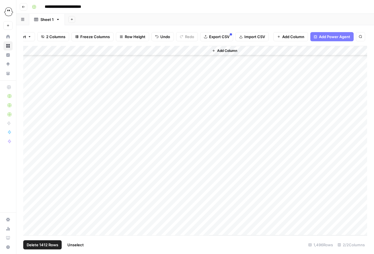
click at [32, 213] on div "Add Column" at bounding box center [194, 140] width 343 height 189
click at [31, 221] on div "Add Column" at bounding box center [194, 140] width 343 height 189
click at [28, 231] on div "Add Column" at bounding box center [194, 140] width 343 height 189
drag, startPoint x: 27, startPoint y: 165, endPoint x: 27, endPoint y: 169, distance: 4.0
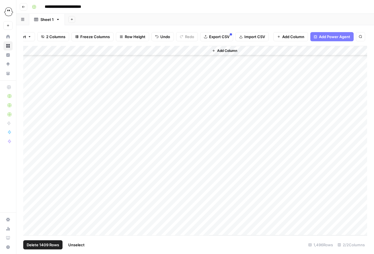
click at [27, 165] on div "Add Column" at bounding box center [194, 140] width 343 height 189
click at [29, 175] on div "Add Column" at bounding box center [194, 140] width 343 height 189
click at [30, 184] on div "Add Column" at bounding box center [194, 140] width 343 height 189
click at [31, 196] on div "Add Column" at bounding box center [194, 140] width 343 height 189
click at [30, 206] on div "Add Column" at bounding box center [194, 140] width 343 height 189
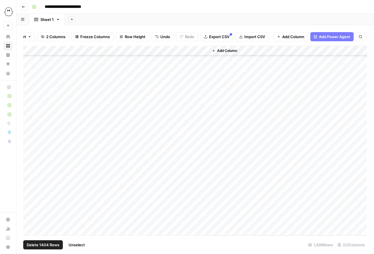
click at [31, 214] on div "Add Column" at bounding box center [194, 140] width 343 height 189
drag, startPoint x: 31, startPoint y: 224, endPoint x: 30, endPoint y: 227, distance: 3.3
click at [31, 224] on div "Add Column" at bounding box center [194, 140] width 343 height 189
click at [29, 234] on div "Add Column" at bounding box center [194, 140] width 343 height 189
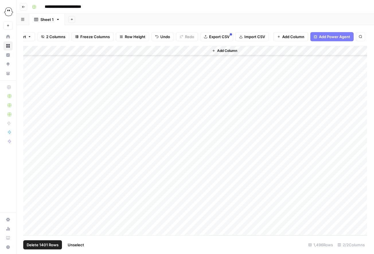
click at [29, 136] on div "Add Column" at bounding box center [194, 140] width 343 height 189
click at [30, 148] on div "Add Column" at bounding box center [194, 140] width 343 height 189
click at [31, 158] on div "Add Column" at bounding box center [194, 140] width 343 height 189
click at [30, 168] on div "Add Column" at bounding box center [194, 140] width 343 height 189
drag, startPoint x: 29, startPoint y: 176, endPoint x: 29, endPoint y: 180, distance: 4.0
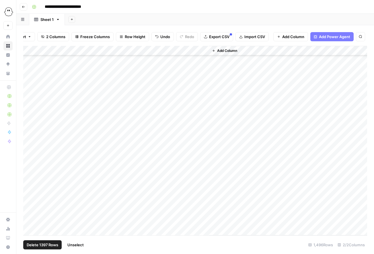
click at [29, 176] on div "Add Column" at bounding box center [194, 140] width 343 height 189
click at [30, 187] on div "Add Column" at bounding box center [194, 140] width 343 height 189
click at [30, 196] on div "Add Column" at bounding box center [194, 140] width 343 height 189
drag, startPoint x: 30, startPoint y: 205, endPoint x: 29, endPoint y: 210, distance: 5.5
click at [30, 205] on div "Add Column" at bounding box center [194, 140] width 343 height 189
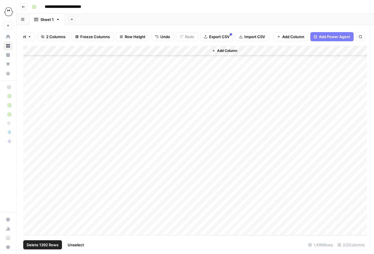
click at [29, 216] on div "Add Column" at bounding box center [194, 140] width 343 height 189
drag, startPoint x: 30, startPoint y: 225, endPoint x: 27, endPoint y: 218, distance: 7.7
click at [30, 225] on div "Add Column" at bounding box center [194, 140] width 343 height 189
click at [29, 164] on div "Add Column" at bounding box center [194, 140] width 343 height 189
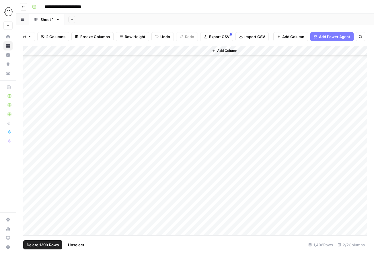
click at [28, 172] on div "Add Column" at bounding box center [194, 140] width 343 height 189
click at [30, 182] on div "Add Column" at bounding box center [194, 140] width 343 height 189
click at [29, 192] on div "Add Column" at bounding box center [194, 140] width 343 height 189
click at [30, 202] on div "Add Column" at bounding box center [194, 140] width 343 height 189
click at [28, 212] on div "Add Column" at bounding box center [194, 140] width 343 height 189
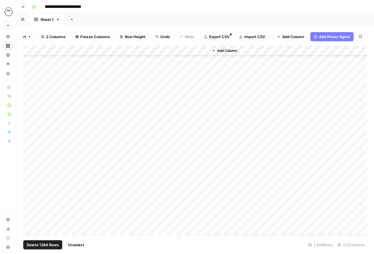
drag, startPoint x: 30, startPoint y: 222, endPoint x: 29, endPoint y: 230, distance: 7.7
click at [30, 222] on div "Add Column" at bounding box center [194, 140] width 343 height 189
click at [29, 231] on div "Add Column" at bounding box center [194, 140] width 343 height 189
click at [30, 183] on div "Add Column" at bounding box center [194, 140] width 343 height 189
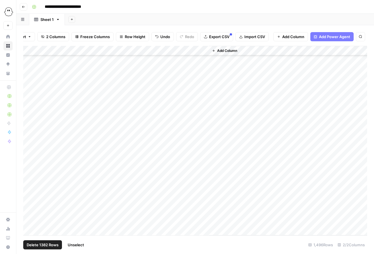
click at [30, 192] on div "Add Column" at bounding box center [194, 140] width 343 height 189
click at [30, 202] on div "Add Column" at bounding box center [194, 140] width 343 height 189
click at [30, 211] on div "Add Column" at bounding box center [194, 140] width 343 height 189
click at [30, 221] on div "Add Column" at bounding box center [194, 140] width 343 height 189
click at [31, 231] on div "Add Column" at bounding box center [194, 140] width 343 height 189
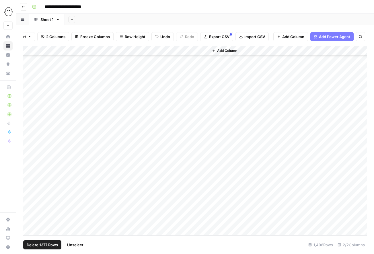
scroll to position [12774, 0]
drag, startPoint x: 31, startPoint y: 151, endPoint x: 30, endPoint y: 155, distance: 4.1
click at [31, 151] on div "Add Column" at bounding box center [194, 140] width 343 height 189
click at [29, 161] on div "Add Column" at bounding box center [194, 140] width 343 height 189
click at [29, 172] on div "Add Column" at bounding box center [194, 140] width 343 height 189
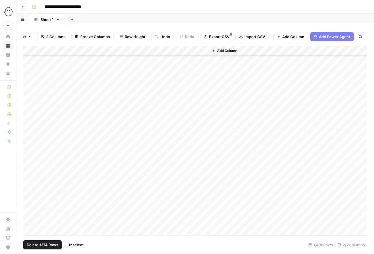
drag, startPoint x: 30, startPoint y: 181, endPoint x: 30, endPoint y: 185, distance: 4.0
click at [30, 181] on div "Add Column" at bounding box center [194, 140] width 343 height 189
click at [29, 190] on div "Add Column" at bounding box center [194, 140] width 343 height 189
click at [30, 200] on div "Add Column" at bounding box center [194, 140] width 343 height 189
drag, startPoint x: 30, startPoint y: 211, endPoint x: 30, endPoint y: 214, distance: 3.2
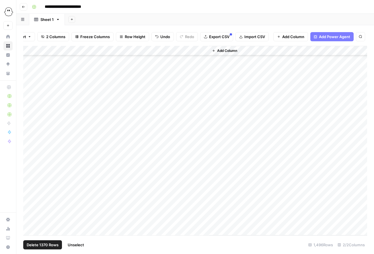
click at [30, 211] on div "Add Column" at bounding box center [194, 140] width 343 height 189
click at [30, 220] on div "Add Column" at bounding box center [194, 140] width 343 height 189
click at [31, 231] on div "Add Column" at bounding box center [194, 140] width 343 height 189
click at [30, 152] on div "Add Column" at bounding box center [194, 140] width 343 height 189
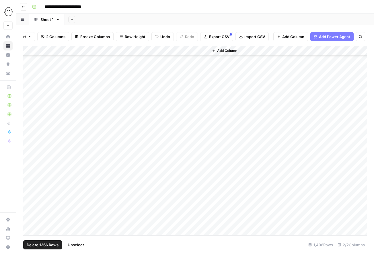
click at [29, 159] on div "Add Column" at bounding box center [194, 140] width 343 height 189
click at [29, 170] on div "Add Column" at bounding box center [194, 140] width 343 height 189
click at [30, 181] on div "Add Column" at bounding box center [194, 140] width 343 height 189
click at [30, 190] on div "Add Column" at bounding box center [194, 140] width 343 height 189
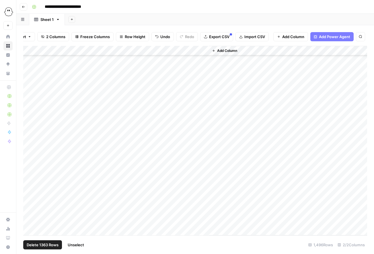
scroll to position [12864, 0]
drag, startPoint x: 30, startPoint y: 199, endPoint x: 27, endPoint y: 193, distance: 6.9
click at [30, 199] on div "Add Column" at bounding box center [194, 140] width 343 height 189
click at [30, 207] on div "Add Column" at bounding box center [194, 140] width 343 height 189
drag, startPoint x: 30, startPoint y: 216, endPoint x: 30, endPoint y: 219, distance: 3.2
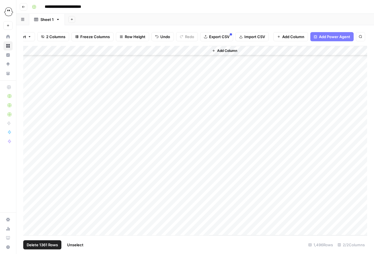
click at [30, 216] on div "Add Column" at bounding box center [194, 140] width 343 height 189
click at [30, 227] on div "Add Column" at bounding box center [194, 140] width 343 height 189
click at [29, 180] on div "Add Column" at bounding box center [194, 140] width 343 height 189
click at [30, 191] on div "Add Column" at bounding box center [194, 140] width 343 height 189
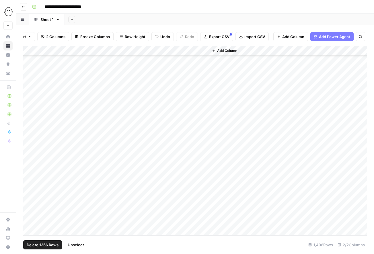
click at [30, 201] on div "Add Column" at bounding box center [194, 140] width 343 height 189
drag, startPoint x: 30, startPoint y: 211, endPoint x: 31, endPoint y: 216, distance: 5.5
click at [30, 211] on div "Add Column" at bounding box center [194, 140] width 343 height 189
click at [31, 221] on div "Add Column" at bounding box center [194, 140] width 343 height 189
click at [30, 229] on div "Add Column" at bounding box center [194, 140] width 343 height 189
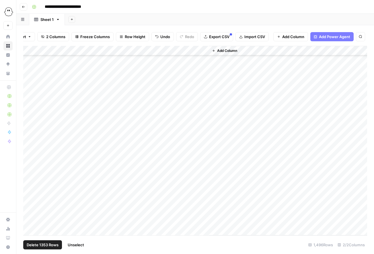
scroll to position [13031, 0]
click at [29, 126] on div "Add Column" at bounding box center [194, 140] width 343 height 189
click at [30, 137] on div "Add Column" at bounding box center [194, 140] width 343 height 189
drag, startPoint x: 31, startPoint y: 148, endPoint x: 31, endPoint y: 153, distance: 5.2
click at [31, 148] on div "Add Column" at bounding box center [194, 140] width 343 height 189
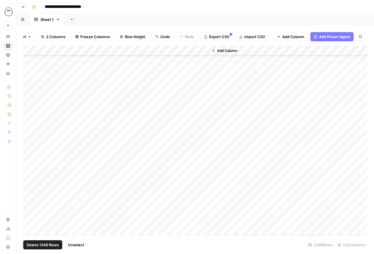
drag, startPoint x: 30, startPoint y: 159, endPoint x: 31, endPoint y: 163, distance: 4.2
click at [30, 159] on div "Add Column" at bounding box center [194, 140] width 343 height 189
click at [30, 166] on div "Add Column" at bounding box center [194, 140] width 343 height 189
click at [30, 176] on div "Add Column" at bounding box center [194, 140] width 343 height 189
click at [29, 186] on div "Add Column" at bounding box center [194, 140] width 343 height 189
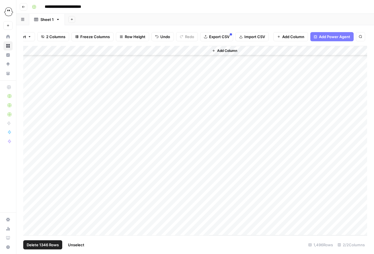
drag, startPoint x: 29, startPoint y: 196, endPoint x: 30, endPoint y: 201, distance: 4.9
click at [29, 196] on div "Add Column" at bounding box center [194, 140] width 343 height 189
click at [30, 207] on div "Add Column" at bounding box center [194, 140] width 343 height 189
drag, startPoint x: 30, startPoint y: 217, endPoint x: 30, endPoint y: 221, distance: 4.9
click at [30, 217] on div "Add Column" at bounding box center [194, 140] width 343 height 189
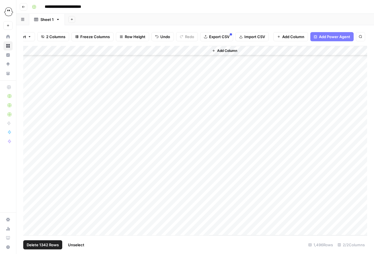
click at [29, 225] on div "Add Column" at bounding box center [194, 140] width 343 height 189
click at [30, 162] on div "Add Column" at bounding box center [194, 140] width 343 height 189
click at [31, 174] on div "Add Column" at bounding box center [194, 140] width 343 height 189
click at [31, 184] on div "Add Column" at bounding box center [194, 140] width 343 height 189
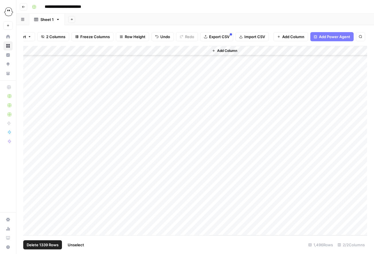
drag, startPoint x: 31, startPoint y: 193, endPoint x: 31, endPoint y: 199, distance: 5.4
click at [31, 193] on div "Add Column" at bounding box center [194, 140] width 343 height 189
click at [31, 204] on div "Add Column" at bounding box center [194, 140] width 343 height 189
click at [31, 212] on div "Add Column" at bounding box center [194, 140] width 343 height 189
click at [31, 223] on div "Add Column" at bounding box center [194, 140] width 343 height 189
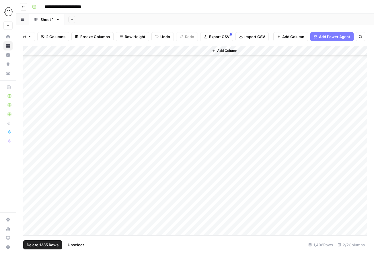
click at [31, 233] on div "Add Column" at bounding box center [194, 140] width 343 height 189
click at [30, 112] on div "Add Column" at bounding box center [194, 140] width 343 height 189
click at [29, 120] on div "Add Column" at bounding box center [194, 140] width 343 height 189
drag, startPoint x: 30, startPoint y: 130, endPoint x: 31, endPoint y: 137, distance: 6.7
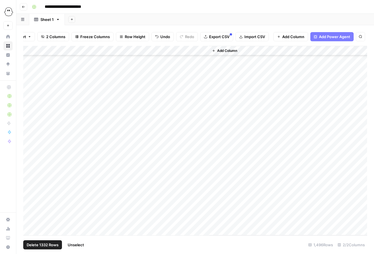
click at [30, 130] on div "Add Column" at bounding box center [194, 140] width 343 height 189
click at [31, 139] on div "Add Column" at bounding box center [194, 140] width 343 height 189
drag, startPoint x: 31, startPoint y: 150, endPoint x: 32, endPoint y: 160, distance: 9.2
click at [31, 151] on div "Add Column" at bounding box center [194, 140] width 343 height 189
click at [32, 160] on div "Add Column" at bounding box center [194, 140] width 343 height 189
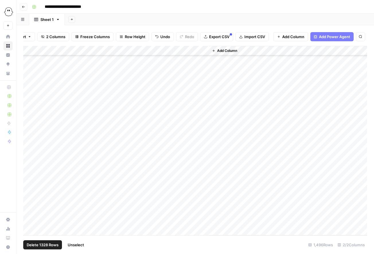
click at [31, 171] on div "Add Column" at bounding box center [194, 140] width 343 height 189
click at [31, 179] on div "Add Column" at bounding box center [194, 140] width 343 height 189
click at [31, 189] on div "Add Column" at bounding box center [194, 140] width 343 height 189
drag, startPoint x: 30, startPoint y: 201, endPoint x: 28, endPoint y: 197, distance: 4.1
click at [30, 201] on div "Add Column" at bounding box center [194, 140] width 343 height 189
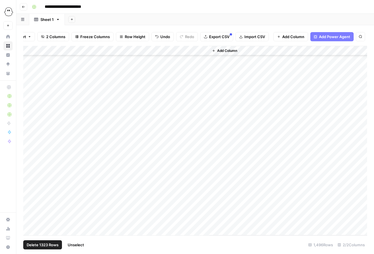
click at [30, 211] on div "Add Column" at bounding box center [194, 140] width 343 height 189
click at [31, 219] on div "Add Column" at bounding box center [194, 140] width 343 height 189
click at [30, 229] on div "Add Column" at bounding box center [194, 140] width 343 height 189
click at [29, 219] on div "Add Column" at bounding box center [194, 140] width 343 height 189
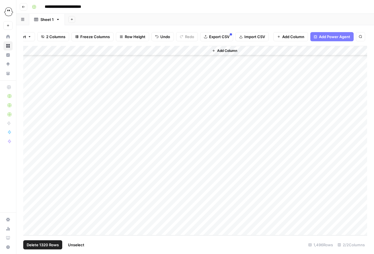
click at [30, 210] on div "Add Column" at bounding box center [194, 140] width 343 height 189
click at [29, 201] on div "Add Column" at bounding box center [194, 140] width 343 height 189
click at [28, 189] on div "Add Column" at bounding box center [194, 140] width 343 height 189
click at [29, 183] on div "Add Column" at bounding box center [194, 140] width 343 height 189
drag, startPoint x: 28, startPoint y: 171, endPoint x: 28, endPoint y: 168, distance: 3.2
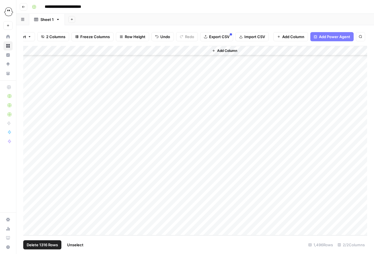
click at [28, 171] on div "Add Column" at bounding box center [194, 140] width 343 height 189
click at [28, 162] on div "Add Column" at bounding box center [194, 140] width 343 height 189
click at [27, 151] on div "Add Column" at bounding box center [194, 140] width 343 height 189
click at [30, 142] on div "Add Column" at bounding box center [194, 140] width 343 height 189
click at [29, 133] on div "Add Column" at bounding box center [194, 140] width 343 height 189
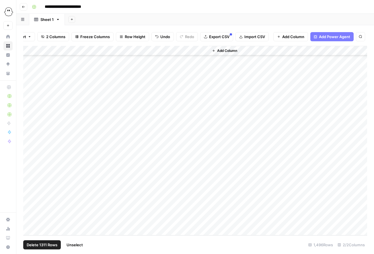
click at [29, 123] on div "Add Column" at bounding box center [194, 140] width 343 height 189
click at [28, 113] on div "Add Column" at bounding box center [194, 140] width 343 height 189
click at [29, 104] on div "Add Column" at bounding box center [194, 140] width 343 height 189
click at [28, 93] on div "Add Column" at bounding box center [194, 140] width 343 height 189
drag, startPoint x: 31, startPoint y: 86, endPoint x: 30, endPoint y: 78, distance: 7.8
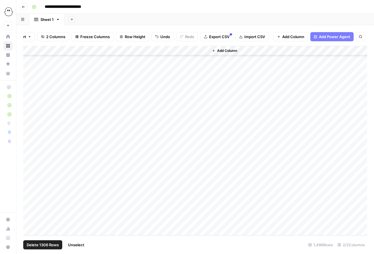
click at [31, 86] on div "Add Column" at bounding box center [194, 140] width 343 height 189
click at [31, 73] on div "Add Column" at bounding box center [194, 140] width 343 height 189
click at [30, 64] on div "Add Column" at bounding box center [194, 140] width 343 height 189
click at [29, 103] on div "Add Column" at bounding box center [194, 140] width 343 height 189
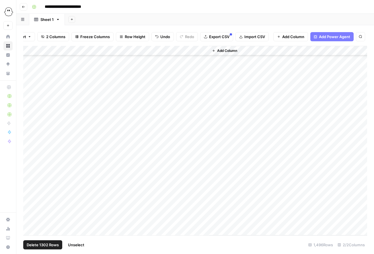
drag, startPoint x: 29, startPoint y: 93, endPoint x: 30, endPoint y: 87, distance: 6.6
click at [29, 93] on div "Add Column" at bounding box center [194, 140] width 343 height 189
click at [30, 83] on div "Add Column" at bounding box center [194, 140] width 343 height 189
click at [29, 72] on div "Add Column" at bounding box center [194, 140] width 343 height 189
click at [29, 64] on div "Add Column" at bounding box center [194, 140] width 343 height 189
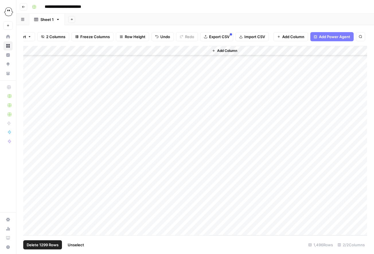
scroll to position [14284, 0]
click at [31, 121] on div "Add Column" at bounding box center [194, 140] width 343 height 189
click at [30, 113] on div "Add Column" at bounding box center [194, 140] width 343 height 189
drag, startPoint x: 30, startPoint y: 101, endPoint x: 30, endPoint y: 98, distance: 3.4
click at [30, 101] on div "Add Column" at bounding box center [194, 140] width 343 height 189
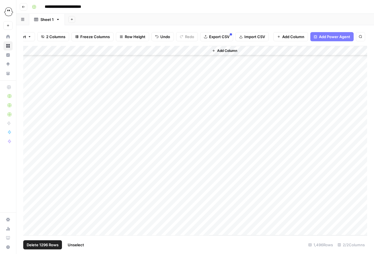
drag, startPoint x: 30, startPoint y: 92, endPoint x: 30, endPoint y: 87, distance: 4.6
click at [30, 91] on div "Add Column" at bounding box center [194, 140] width 343 height 189
drag, startPoint x: 30, startPoint y: 82, endPoint x: 30, endPoint y: 78, distance: 4.6
click at [30, 82] on div "Add Column" at bounding box center [194, 140] width 343 height 189
click at [28, 72] on div "Add Column" at bounding box center [194, 140] width 343 height 189
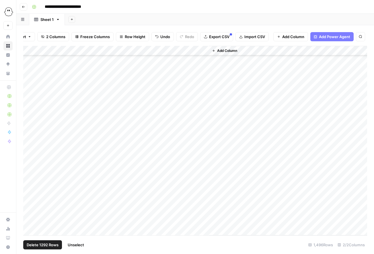
click at [29, 63] on div "Add Column" at bounding box center [194, 140] width 343 height 189
click at [31, 135] on div "Add Column" at bounding box center [194, 140] width 343 height 189
click at [30, 124] on div "Add Column" at bounding box center [194, 140] width 343 height 189
drag, startPoint x: 29, startPoint y: 114, endPoint x: 30, endPoint y: 109, distance: 5.2
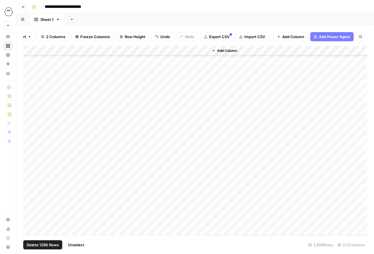
click at [29, 114] on div "Add Column" at bounding box center [194, 140] width 343 height 189
drag, startPoint x: 31, startPoint y: 104, endPoint x: 29, endPoint y: 99, distance: 4.7
click at [31, 104] on div "Add Column" at bounding box center [194, 140] width 343 height 189
drag, startPoint x: 28, startPoint y: 96, endPoint x: 31, endPoint y: 89, distance: 7.7
click at [28, 95] on div "Add Column" at bounding box center [194, 140] width 343 height 189
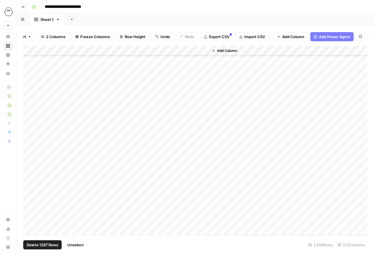
click at [30, 85] on div "Add Column" at bounding box center [194, 140] width 343 height 189
click at [27, 76] on div "Add Column" at bounding box center [194, 140] width 343 height 189
click at [30, 65] on div "Add Column" at bounding box center [194, 140] width 343 height 189
click at [30, 59] on div "Add Column" at bounding box center [194, 140] width 343 height 189
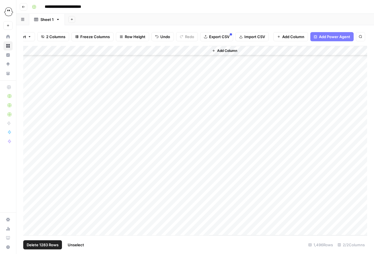
drag, startPoint x: 30, startPoint y: 138, endPoint x: 27, endPoint y: 149, distance: 10.8
click at [30, 138] on div "Add Column" at bounding box center [194, 140] width 343 height 189
click at [28, 150] on div "Add Column" at bounding box center [194, 140] width 343 height 189
drag, startPoint x: 30, startPoint y: 159, endPoint x: 29, endPoint y: 169, distance: 10.0
click at [30, 159] on div "Add Column" at bounding box center [194, 140] width 343 height 189
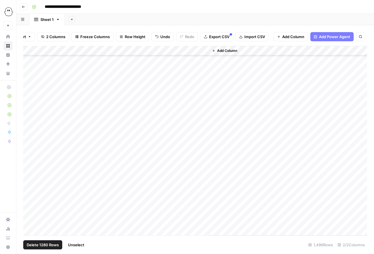
click at [29, 169] on div "Add Column" at bounding box center [194, 140] width 343 height 189
click at [30, 178] on div "Add Column" at bounding box center [194, 140] width 343 height 189
drag, startPoint x: 37, startPoint y: 178, endPoint x: 34, endPoint y: 205, distance: 27.6
click at [35, 207] on div "Add Column" at bounding box center [194, 140] width 343 height 189
click at [31, 190] on div "Add Column" at bounding box center [194, 140] width 343 height 189
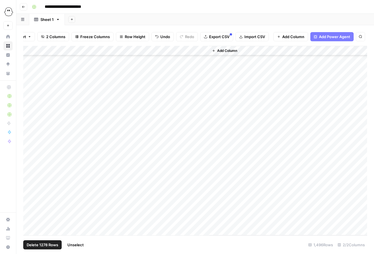
drag, startPoint x: 29, startPoint y: 187, endPoint x: 28, endPoint y: 194, distance: 6.6
click at [29, 187] on div "Add Column" at bounding box center [194, 140] width 343 height 189
click at [29, 197] on div "Add Column" at bounding box center [194, 140] width 343 height 189
drag, startPoint x: 29, startPoint y: 206, endPoint x: 32, endPoint y: 215, distance: 9.2
click at [29, 206] on div "Add Column" at bounding box center [194, 140] width 343 height 189
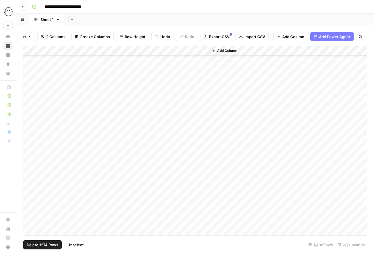
drag, startPoint x: 30, startPoint y: 214, endPoint x: 30, endPoint y: 226, distance: 12.0
click at [30, 215] on div "Add Column" at bounding box center [194, 140] width 343 height 189
click at [30, 226] on div "Add Column" at bounding box center [194, 140] width 343 height 189
click at [30, 77] on div "Add Column" at bounding box center [194, 140] width 343 height 189
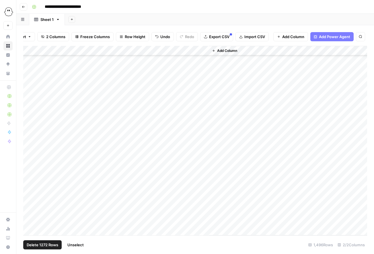
click at [29, 86] on div "Add Column" at bounding box center [194, 140] width 343 height 189
click at [30, 96] on div "Add Column" at bounding box center [194, 140] width 343 height 189
drag, startPoint x: 30, startPoint y: 107, endPoint x: 29, endPoint y: 115, distance: 7.2
click at [30, 108] on div "Add Column" at bounding box center [194, 140] width 343 height 189
drag, startPoint x: 29, startPoint y: 115, endPoint x: 29, endPoint y: 123, distance: 8.3
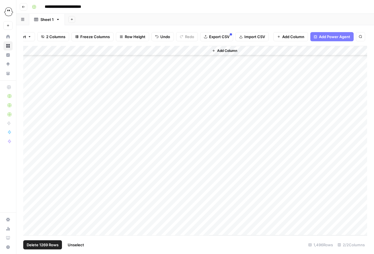
click at [29, 115] on div "Add Column" at bounding box center [194, 140] width 343 height 189
click at [29, 124] on div "Add Column" at bounding box center [194, 140] width 343 height 189
click at [29, 135] on div "Add Column" at bounding box center [194, 140] width 343 height 189
click at [30, 146] on div "Add Column" at bounding box center [194, 140] width 343 height 189
click at [29, 162] on div "Add Column" at bounding box center [194, 140] width 343 height 189
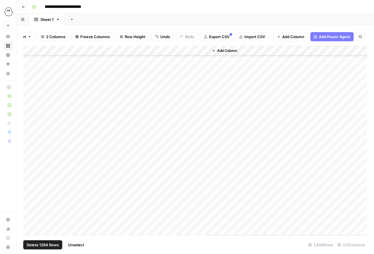
click at [29, 156] on div "Add Column" at bounding box center [194, 140] width 343 height 189
click at [30, 176] on div "Add Column" at bounding box center [194, 140] width 343 height 189
click at [31, 185] on div "Add Column" at bounding box center [194, 140] width 343 height 189
drag, startPoint x: 30, startPoint y: 191, endPoint x: 30, endPoint y: 199, distance: 7.2
click at [30, 191] on div "Add Column" at bounding box center [194, 140] width 343 height 189
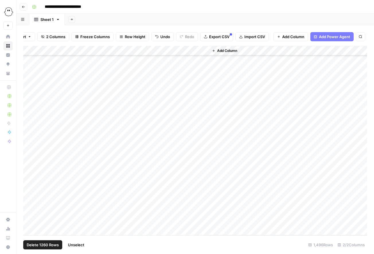
click at [30, 204] on div "Add Column" at bounding box center [194, 140] width 343 height 189
drag, startPoint x: 30, startPoint y: 216, endPoint x: 28, endPoint y: 213, distance: 3.3
click at [30, 216] on div "Add Column" at bounding box center [194, 140] width 343 height 189
click at [30, 224] on div "Add Column" at bounding box center [194, 140] width 343 height 189
click at [29, 232] on div "Add Column" at bounding box center [194, 140] width 343 height 189
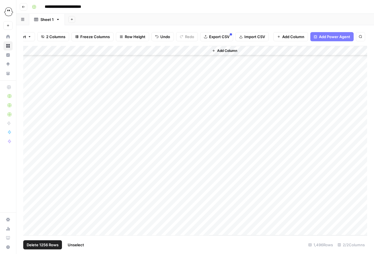
scroll to position [13594, 0]
click at [30, 141] on div "Add Column" at bounding box center [194, 140] width 343 height 189
drag, startPoint x: 29, startPoint y: 147, endPoint x: 29, endPoint y: 152, distance: 5.7
click at [29, 147] on div "Add Column" at bounding box center [194, 140] width 343 height 189
click at [30, 158] on div "Add Column" at bounding box center [194, 140] width 343 height 189
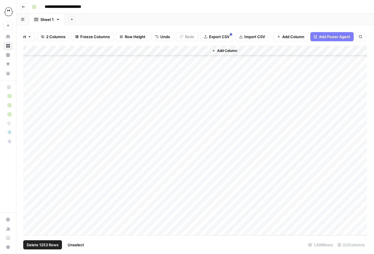
drag, startPoint x: 29, startPoint y: 149, endPoint x: 30, endPoint y: 164, distance: 14.9
click at [29, 149] on div "Add Column" at bounding box center [194, 140] width 343 height 189
click at [30, 168] on div "Add Column" at bounding box center [194, 140] width 343 height 189
drag, startPoint x: 29, startPoint y: 181, endPoint x: 29, endPoint y: 186, distance: 5.4
click at [29, 181] on div "Add Column" at bounding box center [194, 140] width 343 height 189
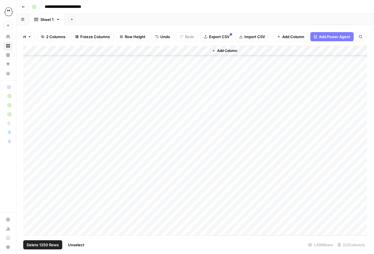
click at [29, 188] on div "Add Column" at bounding box center [194, 140] width 343 height 189
click at [29, 199] on div "Add Column" at bounding box center [194, 140] width 343 height 189
click at [29, 206] on div "Add Column" at bounding box center [194, 140] width 343 height 189
click at [28, 219] on div "Add Column" at bounding box center [194, 140] width 343 height 189
click at [29, 227] on div "Add Column" at bounding box center [194, 140] width 343 height 189
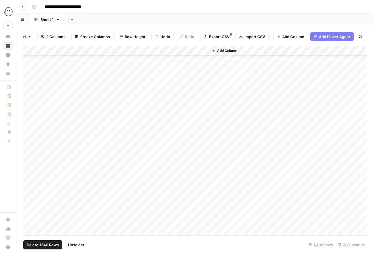
scroll to position [13670, 0]
drag, startPoint x: 29, startPoint y: 160, endPoint x: 29, endPoint y: 167, distance: 7.4
click at [29, 160] on div "Add Column" at bounding box center [194, 140] width 343 height 189
click at [28, 171] on div "Add Column" at bounding box center [194, 140] width 343 height 189
click at [30, 179] on div "Add Column" at bounding box center [194, 140] width 343 height 189
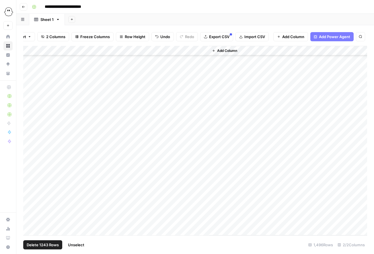
click at [30, 190] on div "Add Column" at bounding box center [194, 140] width 343 height 189
click at [32, 201] on div "Add Column" at bounding box center [194, 140] width 343 height 189
click at [31, 208] on div "Add Column" at bounding box center [194, 140] width 343 height 189
click at [30, 220] on div "Add Column" at bounding box center [194, 140] width 343 height 189
click at [29, 228] on div "Add Column" at bounding box center [194, 140] width 343 height 189
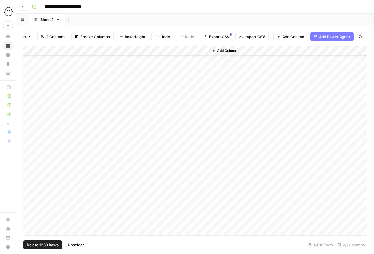
scroll to position [13742, 0]
click at [30, 168] on div "Add Column" at bounding box center [194, 140] width 343 height 189
click at [29, 174] on div "Add Column" at bounding box center [194, 140] width 343 height 189
click at [29, 184] on div "Add Column" at bounding box center [194, 140] width 343 height 189
drag, startPoint x: 30, startPoint y: 187, endPoint x: 30, endPoint y: 196, distance: 9.2
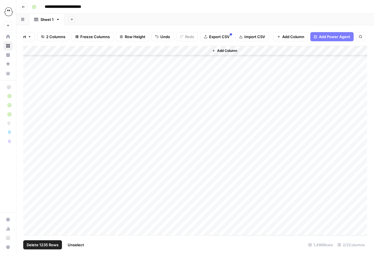
click at [30, 187] on div "Add Column" at bounding box center [194, 140] width 343 height 189
click at [30, 196] on div "Add Column" at bounding box center [194, 140] width 343 height 189
click at [29, 207] on div "Add Column" at bounding box center [194, 140] width 343 height 189
click at [30, 216] on div "Add Column" at bounding box center [194, 140] width 343 height 189
click at [30, 225] on div "Add Column" at bounding box center [194, 140] width 343 height 189
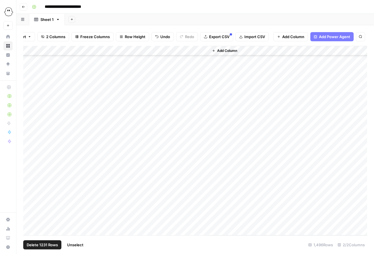
scroll to position [13804, 0]
click at [30, 174] on div "Add Column" at bounding box center [194, 140] width 343 height 189
click at [30, 181] on div "Add Column" at bounding box center [194, 140] width 343 height 189
drag, startPoint x: 29, startPoint y: 192, endPoint x: 29, endPoint y: 199, distance: 6.9
click at [29, 192] on div "Add Column" at bounding box center [194, 140] width 343 height 189
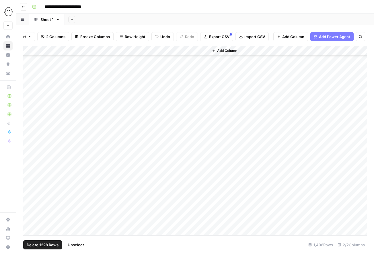
click at [29, 204] on div "Add Column" at bounding box center [194, 140] width 343 height 189
click at [30, 210] on div "Add Column" at bounding box center [194, 140] width 343 height 189
click at [30, 221] on div "Add Column" at bounding box center [194, 140] width 343 height 189
drag, startPoint x: 30, startPoint y: 228, endPoint x: 32, endPoint y: 213, distance: 14.7
click at [30, 228] on div "Add Column" at bounding box center [194, 140] width 343 height 189
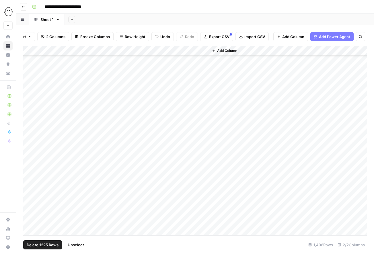
scroll to position [13905, 0]
click at [28, 131] on div "Add Column" at bounding box center [194, 140] width 343 height 189
drag, startPoint x: 27, startPoint y: 139, endPoint x: 30, endPoint y: 151, distance: 11.5
click at [27, 139] on div "Add Column" at bounding box center [194, 140] width 343 height 189
click at [30, 151] on div "Add Column" at bounding box center [194, 140] width 343 height 189
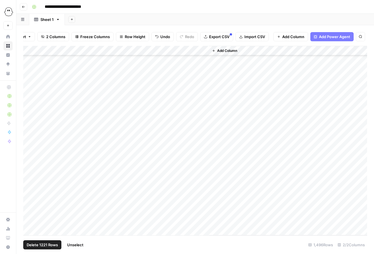
drag, startPoint x: 30, startPoint y: 160, endPoint x: 30, endPoint y: 170, distance: 9.2
click at [30, 160] on div "Add Column" at bounding box center [194, 140] width 343 height 189
drag, startPoint x: 30, startPoint y: 171, endPoint x: 30, endPoint y: 177, distance: 6.6
click at [30, 171] on div "Add Column" at bounding box center [194, 140] width 343 height 189
drag, startPoint x: 30, startPoint y: 178, endPoint x: 30, endPoint y: 186, distance: 8.0
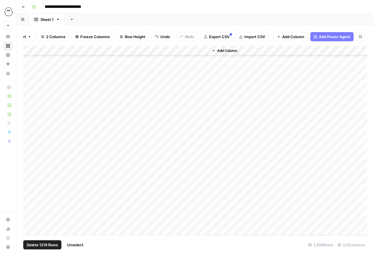
click at [30, 178] on div "Add Column" at bounding box center [194, 140] width 343 height 189
drag, startPoint x: 30, startPoint y: 188, endPoint x: 29, endPoint y: 198, distance: 9.8
click at [30, 188] on div "Add Column" at bounding box center [194, 140] width 343 height 189
click at [30, 200] on div "Add Column" at bounding box center [194, 140] width 343 height 189
drag, startPoint x: 30, startPoint y: 208, endPoint x: 30, endPoint y: 214, distance: 6.6
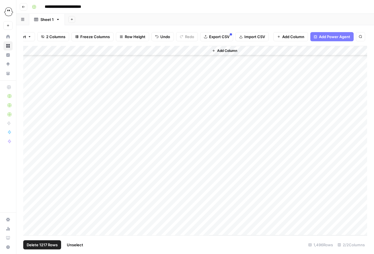
click at [30, 208] on div "Add Column" at bounding box center [194, 140] width 343 height 189
click at [30, 220] on div "Add Column" at bounding box center [194, 140] width 343 height 189
drag, startPoint x: 30, startPoint y: 227, endPoint x: 30, endPoint y: 207, distance: 20.3
click at [30, 227] on div "Add Column" at bounding box center [194, 140] width 343 height 189
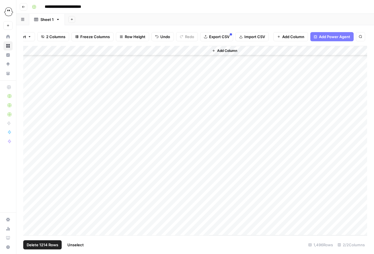
click at [28, 110] on div "Add Column" at bounding box center [194, 140] width 343 height 189
click at [29, 120] on div "Add Column" at bounding box center [194, 140] width 343 height 189
drag
click at [30, 128] on div "Add Column" at bounding box center [194, 140] width 343 height 189
drag, startPoint x: 30, startPoint y: 132, endPoint x: 31, endPoint y: 142, distance: 10.3
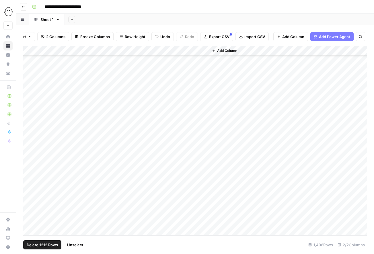
click at [30, 132] on div "Add Column" at bounding box center [194, 140] width 343 height 189
click at [31, 145] on div "Add Column" at bounding box center [194, 140] width 343 height 189
click at [30, 143] on div "Add Column" at bounding box center [194, 140] width 343 height 189
click at [31, 153] on div "Add Column" at bounding box center [194, 140] width 343 height 189
click at [31, 164] on div "Add Column" at bounding box center [194, 140] width 343 height 189
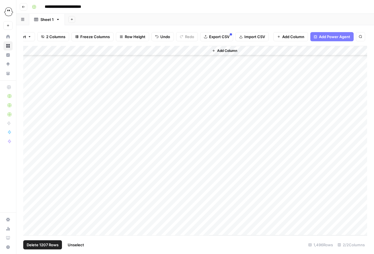
drag, startPoint x: 30, startPoint y: 168, endPoint x: 30, endPoint y: 178, distance: 9.2
click at [30, 168] on div "Add Column" at bounding box center [194, 140] width 343 height 189
click at [30, 182] on div "Add Column" at bounding box center [194, 140] width 343 height 189
click at [30, 190] on div "Add Column" at bounding box center [194, 140] width 343 height 189
click at [31, 198] on div "Add Column" at bounding box center [194, 140] width 343 height 189
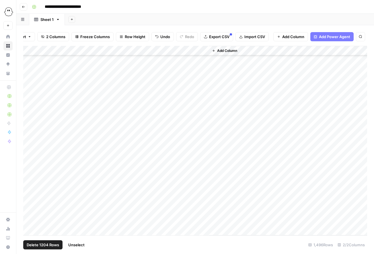
click at [31, 208] on div "Add Column" at bounding box center [194, 140] width 343 height 189
drag, startPoint x: 31, startPoint y: 218, endPoint x: 25, endPoint y: 205, distance: 14.4
click at [31, 218] on div "Add Column" at bounding box center [194, 140] width 343 height 189
click at [56, 242] on span "Delete 1202 Rows" at bounding box center [43, 245] width 32 height 6
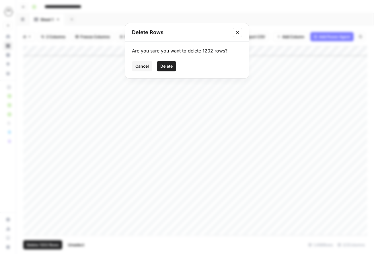
click at [169, 68] on span "Delete" at bounding box center [166, 66] width 12 height 6
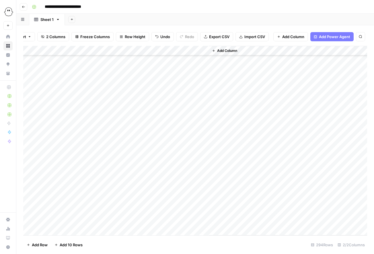
scroll to position [0, 0]
click at [214, 54] on button "Add Column" at bounding box center [224, 50] width 30 height 7
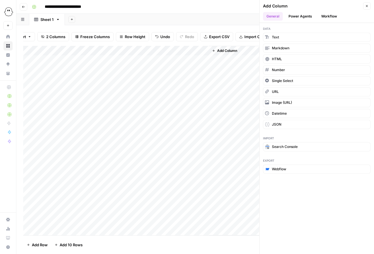
click at [329, 17] on button "Workflow" at bounding box center [328, 16] width 23 height 9
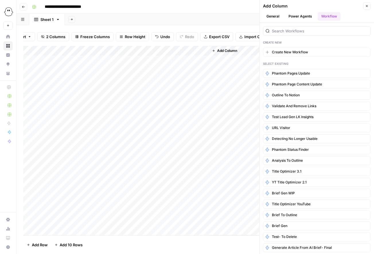
click at [163, 61] on div "Add Column" at bounding box center [194, 140] width 343 height 189
click at [121, 52] on div "Add Column" at bounding box center [194, 140] width 343 height 189
click at [71, 129] on span "Remove Column" at bounding box center [79, 128] width 50 height 6
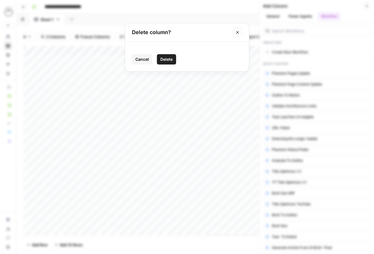
click at [170, 60] on span "Delete" at bounding box center [166, 59] width 12 height 6
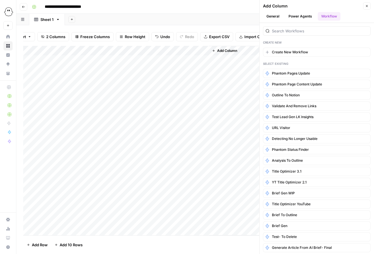
scroll to position [0, 32]
click at [370, 6] on header "Add Column Close General Power Agents Workflow" at bounding box center [316, 11] width 114 height 23
click at [369, 7] on button "Close" at bounding box center [366, 5] width 7 height 7
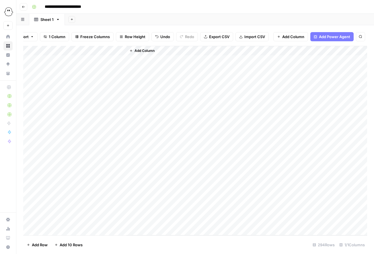
click at [136, 51] on span "Add Column" at bounding box center [144, 50] width 20 height 5
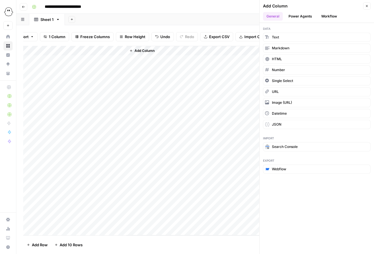
click at [85, 59] on div "Add Column" at bounding box center [194, 140] width 343 height 189
click at [83, 67] on div "Add Column" at bounding box center [194, 140] width 343 height 189
click at [145, 50] on span "Add Column" at bounding box center [144, 50] width 20 height 5
click at [141, 50] on span "Add Column" at bounding box center [144, 50] width 20 height 5
click at [134, 51] on span "Add Column" at bounding box center [144, 50] width 20 height 5
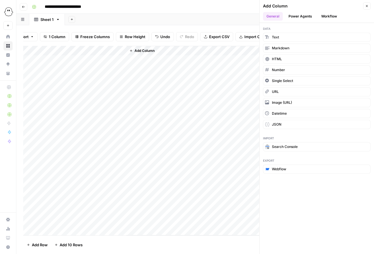
click at [326, 16] on button "Workflow" at bounding box center [328, 16] width 23 height 9
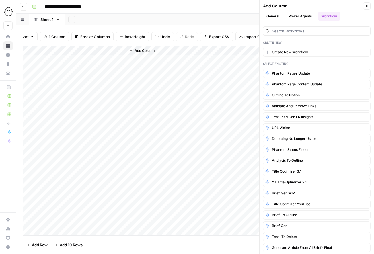
click at [144, 62] on div "Add Column" at bounding box center [246, 140] width 241 height 189
drag, startPoint x: 141, startPoint y: 59, endPoint x: 138, endPoint y: 54, distance: 5.5
click at [141, 59] on div "Add Column" at bounding box center [246, 140] width 241 height 189
click at [366, 6] on icon "button" at bounding box center [367, 6] width 2 height 2
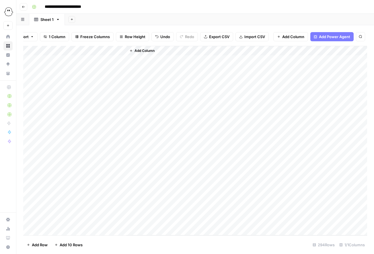
click at [143, 61] on div "Add Column" at bounding box center [246, 140] width 241 height 189
click at [134, 59] on div "Add Column" at bounding box center [246, 140] width 241 height 189
drag, startPoint x: 186, startPoint y: 66, endPoint x: 185, endPoint y: 69, distance: 3.3
click at [186, 66] on div "Add Column" at bounding box center [246, 140] width 241 height 189
click at [110, 60] on div "Add Column" at bounding box center [194, 140] width 343 height 189
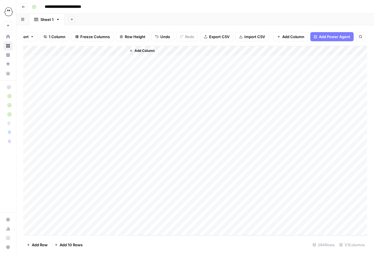
click at [168, 59] on div "Add Column" at bounding box center [246, 140] width 241 height 189
click at [137, 50] on span "Add Column" at bounding box center [144, 50] width 20 height 5
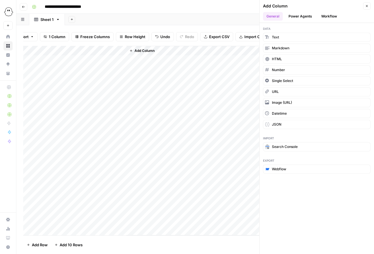
click at [331, 17] on button "Workflow" at bounding box center [328, 16] width 23 height 9
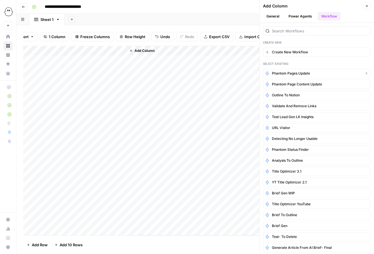
click at [304, 74] on span "Phantom Pages Update" at bounding box center [291, 73] width 38 height 5
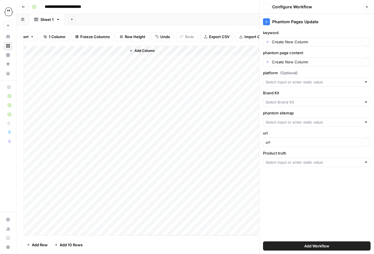
type input "PhantomBuster"
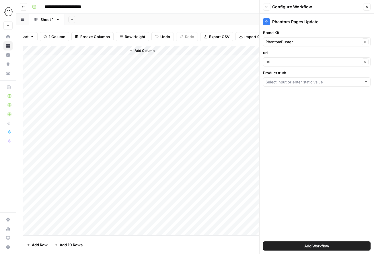
click at [299, 85] on div at bounding box center [316, 81] width 107 height 9
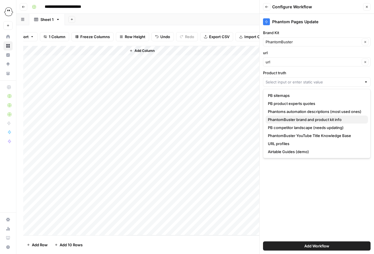
click at [318, 121] on span "PhantomBuster brand and product kit info" at bounding box center [315, 120] width 95 height 6
type input "PhantomBuster brand and product kit info"
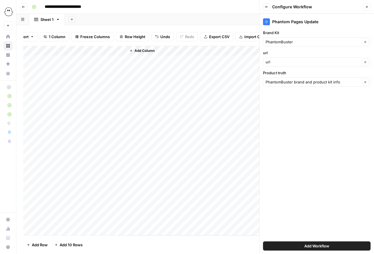
click at [320, 246] on span "Add Workflow" at bounding box center [316, 246] width 25 height 6
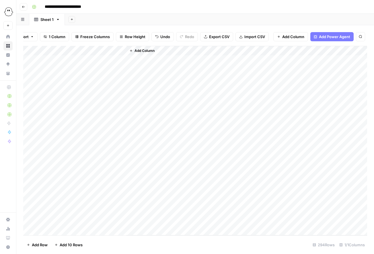
click at [139, 103] on div "Add Column" at bounding box center [246, 140] width 241 height 189
drag, startPoint x: 87, startPoint y: 58, endPoint x: 100, endPoint y: 117, distance: 60.8
click at [87, 58] on div "Add Column" at bounding box center [194, 140] width 343 height 189
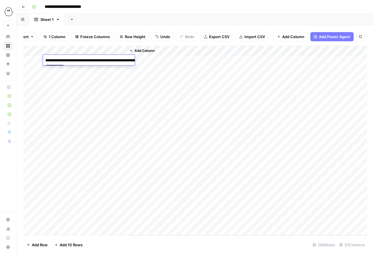
scroll to position [5, 0]
click at [200, 125] on div "Add Column" at bounding box center [246, 140] width 241 height 189
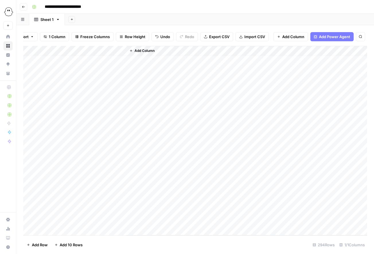
scroll to position [0, 0]
click at [66, 61] on div "Add Column" at bounding box center [194, 140] width 343 height 189
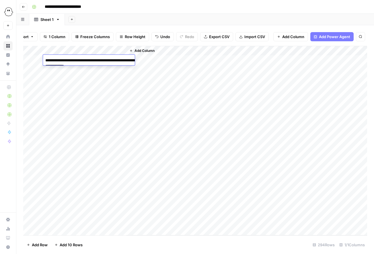
click at [116, 94] on div "Add Column" at bounding box center [194, 140] width 343 height 189
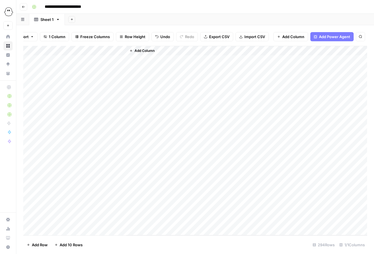
drag, startPoint x: 108, startPoint y: 61, endPoint x: 131, endPoint y: 63, distance: 22.4
click at [108, 61] on div "Add Column" at bounding box center [194, 140] width 343 height 189
drag, startPoint x: 124, startPoint y: 64, endPoint x: 128, endPoint y: 172, distance: 108.1
click at [128, 172] on div "Add Column" at bounding box center [194, 140] width 343 height 189
drag, startPoint x: 174, startPoint y: 122, endPoint x: 163, endPoint y: 121, distance: 10.7
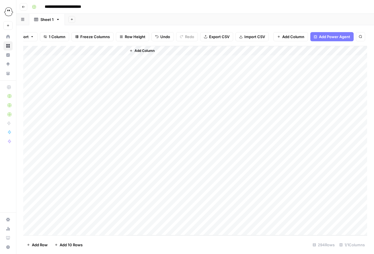
click at [174, 122] on div "Add Column" at bounding box center [246, 140] width 241 height 189
click at [34, 60] on div "Add Column" at bounding box center [194, 140] width 343 height 189
click at [30, 51] on div "Add Column" at bounding box center [194, 140] width 343 height 189
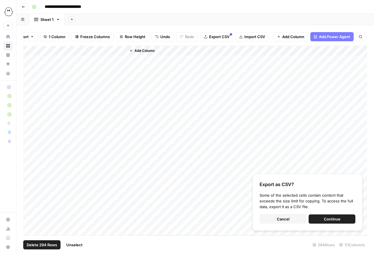
click at [159, 116] on div "Add Column" at bounding box center [246, 140] width 241 height 189
click at [88, 50] on div "Add Column" at bounding box center [194, 140] width 343 height 189
click at [154, 105] on div "Add Column" at bounding box center [246, 140] width 241 height 189
drag, startPoint x: 154, startPoint y: 105, endPoint x: 74, endPoint y: 70, distance: 87.5
click at [154, 105] on div "Add Column" at bounding box center [246, 140] width 241 height 189
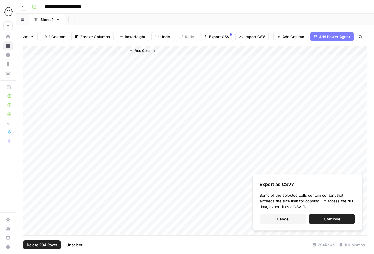
click at [36, 50] on div "Add Column" at bounding box center [194, 140] width 343 height 189
click at [88, 51] on div "Add Column" at bounding box center [194, 140] width 343 height 189
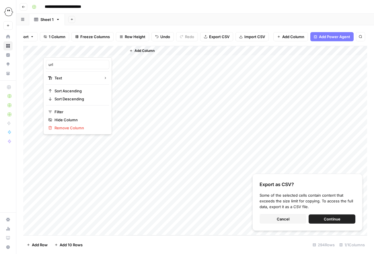
copy div "Export"
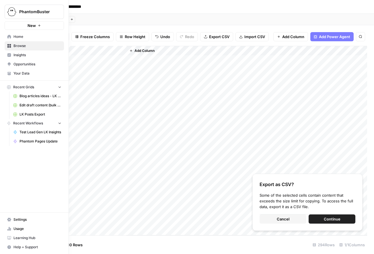
click at [21, 44] on span "Browse" at bounding box center [37, 45] width 48 height 5
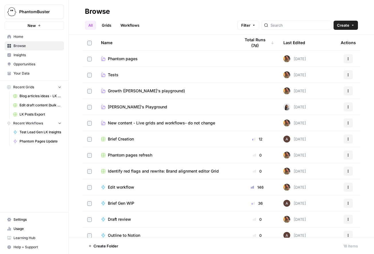
click at [134, 106] on span "Julia's Playground" at bounding box center [137, 107] width 59 height 6
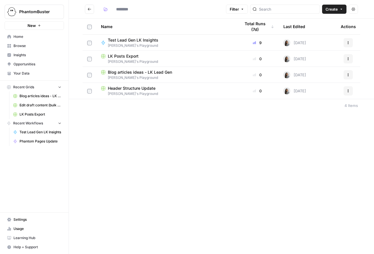
type input "**********"
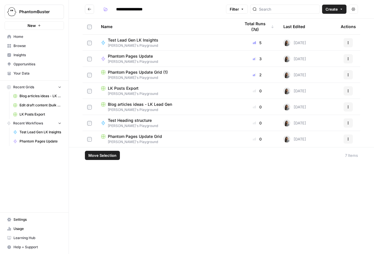
click at [348, 138] on icon "button" at bounding box center [347, 138] width 3 height 3
click at [309, 186] on span "Delete" at bounding box center [322, 186] width 46 height 6
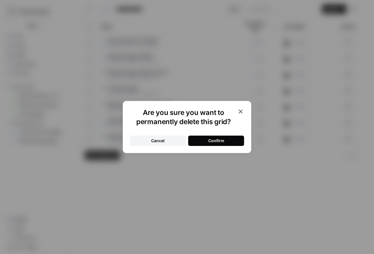
click at [213, 139] on div "Confirm" at bounding box center [216, 141] width 16 height 6
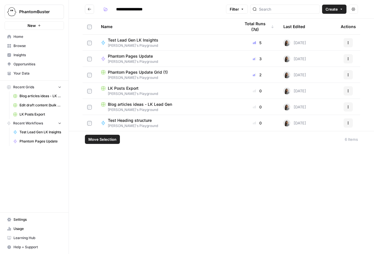
click at [138, 56] on span "Phantom Pages Update" at bounding box center [131, 56] width 46 height 6
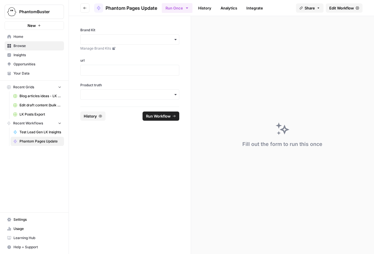
drag, startPoint x: 343, startPoint y: 8, endPoint x: 338, endPoint y: 47, distance: 39.4
click at [343, 8] on span "Edit Workflow" at bounding box center [341, 8] width 25 height 6
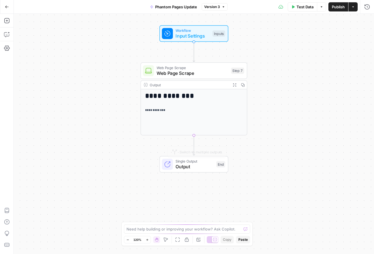
click at [217, 121] on div "**********" at bounding box center [194, 112] width 106 height 46
click at [235, 86] on icon "button" at bounding box center [234, 85] width 4 height 4
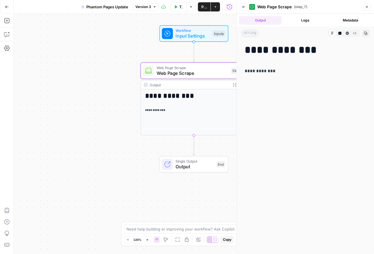
click at [251, 34] on span "string" at bounding box center [249, 33] width 17 height 7
click at [191, 74] on span "Web Page Scrape" at bounding box center [192, 73] width 72 height 7
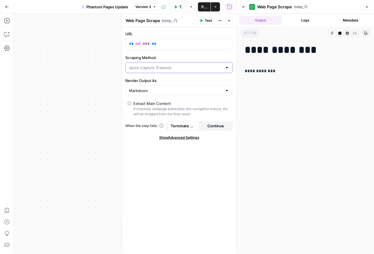
click at [186, 69] on input "Scraping Method" at bounding box center [175, 68] width 93 height 6
type input "Quick Capture (Fastest)"
click at [211, 56] on label "Scraping Method" at bounding box center [178, 58] width 107 height 6
click at [211, 65] on input "Quick Capture (Fastest)" at bounding box center [175, 68] width 93 height 6
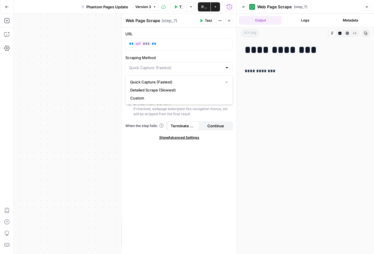
type input "Quick Capture (Fastest)"
click at [211, 56] on label "Scraping Method" at bounding box center [178, 58] width 107 height 6
click at [211, 65] on input "Quick Capture (Fastest)" at bounding box center [175, 68] width 93 height 6
click at [203, 165] on div "URL ** *** ** Scraping Method Quick Capture (Fastest) Render Output As Markdown…" at bounding box center [179, 140] width 114 height 226
click at [179, 137] on span "Show Advanced Settings" at bounding box center [179, 137] width 40 height 5
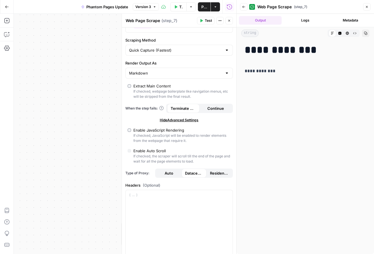
scroll to position [18, 0]
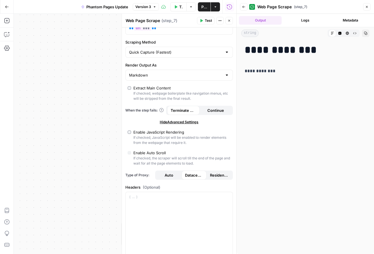
click at [171, 131] on div "Enable JavaScript Rendering" at bounding box center [158, 132] width 51 height 6
type input "Custom"
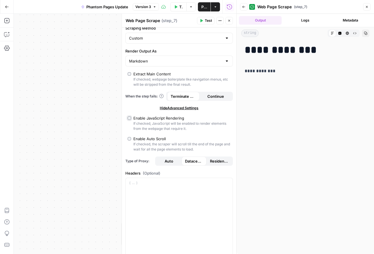
scroll to position [33, 0]
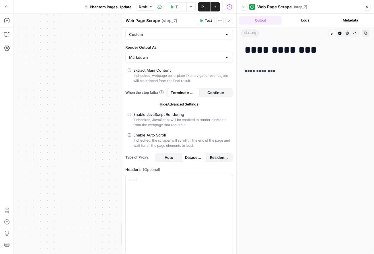
click at [162, 135] on div "Enable Auto Scroll" at bounding box center [149, 135] width 32 height 6
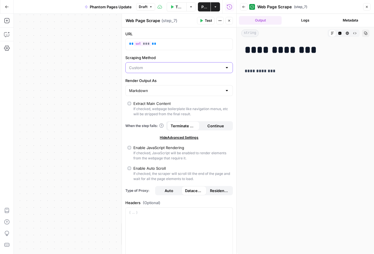
click at [169, 66] on input "Scraping Method" at bounding box center [175, 68] width 93 height 6
click at [166, 90] on span "Detailed Scrape (Slowest)" at bounding box center [177, 90] width 95 height 6
type input "Detailed Scrape (Slowest)"
click at [207, 19] on span "Test" at bounding box center [208, 20] width 7 height 5
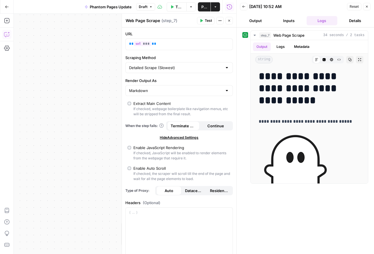
click at [201, 6] on span "Publish" at bounding box center [204, 7] width 6 height 6
click at [366, 6] on icon "button" at bounding box center [367, 7] width 2 height 2
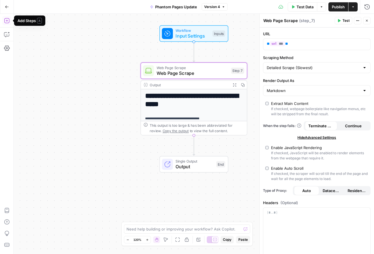
click at [8, 22] on icon "button" at bounding box center [7, 21] width 6 height 6
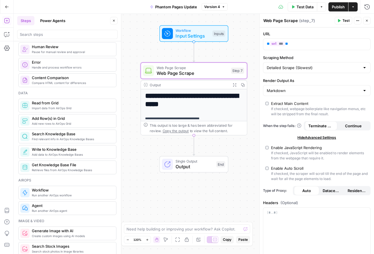
scroll to position [210, 0]
click at [188, 7] on span "Phantom Pages Update" at bounding box center [176, 7] width 42 height 6
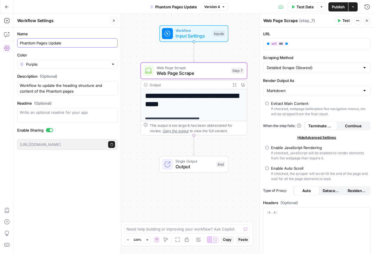
click at [69, 43] on input "Phantom Pages Update" at bounding box center [67, 43] width 95 height 6
type input "Phantom Pages Update / Content extract"
click at [113, 7] on div "Go Back Phantom Pages Update / Content extract Version 4 Test Data Options Publ…" at bounding box center [187, 6] width 374 height 13
click at [5, 7] on icon "button" at bounding box center [7, 7] width 4 height 4
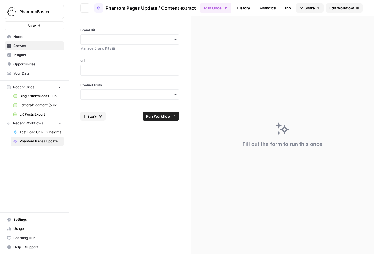
click at [23, 46] on span "Browse" at bounding box center [37, 45] width 48 height 5
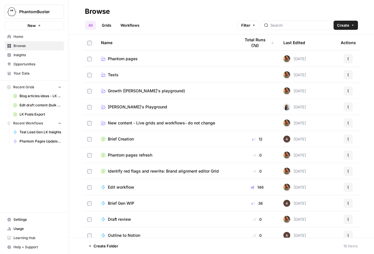
click at [120, 105] on span "Julia's Playground" at bounding box center [137, 107] width 59 height 6
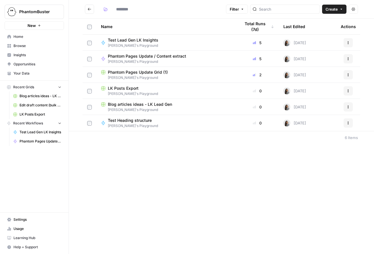
click at [175, 155] on div "Filter Create Actions Name Total Runs (7d) Last Edited Actions Test Lead Gen LK…" at bounding box center [221, 127] width 305 height 254
click at [334, 10] on span "Create" at bounding box center [331, 9] width 12 height 6
click at [326, 32] on span "Workflow" at bounding box center [323, 31] width 32 height 6
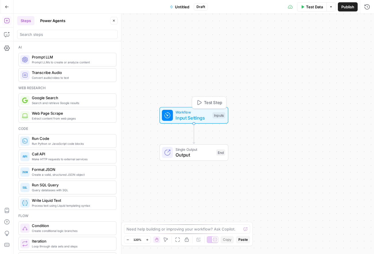
click at [191, 115] on span "Input Settings" at bounding box center [192, 117] width 34 height 7
click at [318, 40] on button "Add Field" at bounding box center [311, 38] width 95 height 9
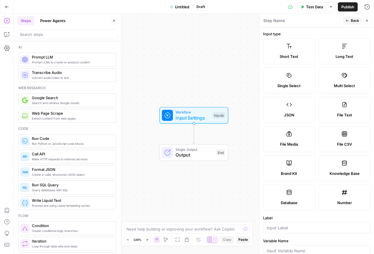
click at [351, 174] on span "Knowledge Base" at bounding box center [344, 173] width 30 height 6
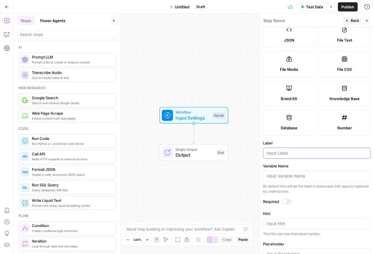
click at [282, 154] on input "Label" at bounding box center [316, 153] width 100 height 6
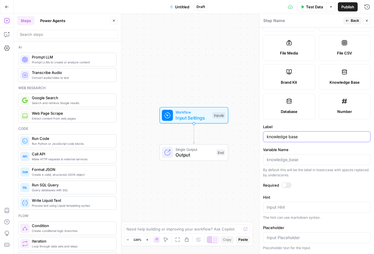
type input "knowledge base"
click at [282, 184] on div at bounding box center [284, 185] width 5 height 5
click at [285, 103] on label "Database" at bounding box center [289, 106] width 52 height 26
click at [349, 19] on button "Back" at bounding box center [352, 20] width 18 height 7
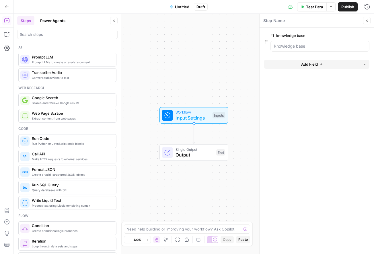
click at [320, 64] on icon "button" at bounding box center [320, 63] width 3 height 3
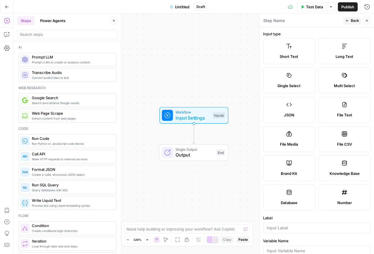
click at [295, 197] on label "Database" at bounding box center [289, 197] width 52 height 26
click at [354, 20] on span "Back" at bounding box center [354, 20] width 8 height 5
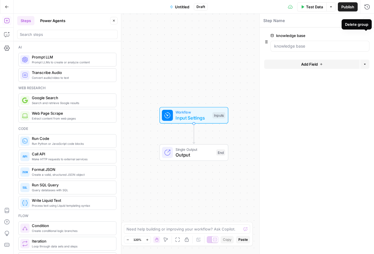
click at [365, 34] on icon "button" at bounding box center [365, 35] width 3 height 3
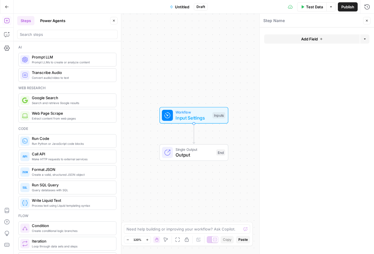
click at [318, 37] on button "Add Field" at bounding box center [311, 38] width 95 height 9
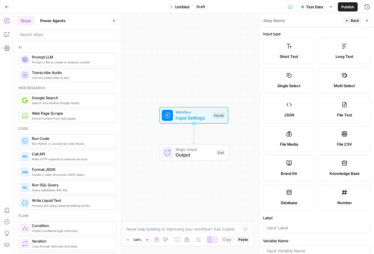
click at [298, 176] on label "Brand Kit" at bounding box center [289, 168] width 52 height 26
type input "Brand Kit"
type input "brand_kit"
click at [351, 19] on span "Back" at bounding box center [354, 20] width 8 height 5
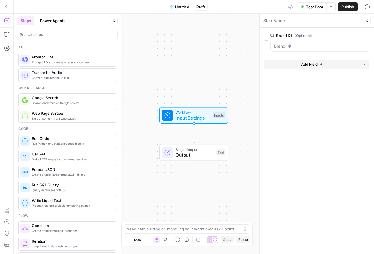
click at [312, 62] on span "Add Field" at bounding box center [309, 64] width 17 height 6
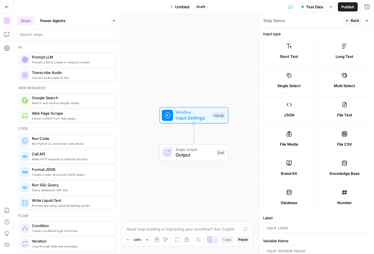
click at [282, 198] on label "Database" at bounding box center [289, 197] width 52 height 26
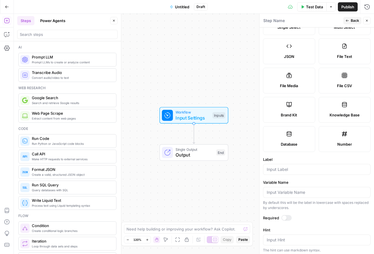
scroll to position [0, 0]
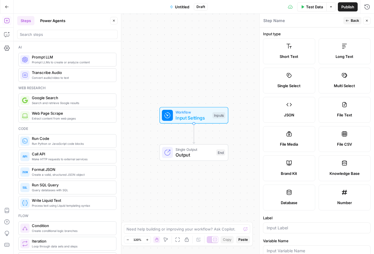
click at [368, 22] on button "Close" at bounding box center [366, 20] width 7 height 7
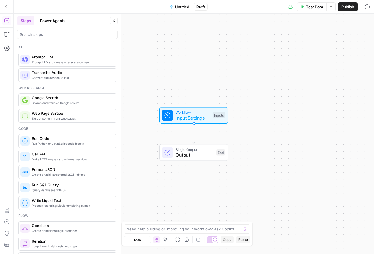
click at [182, 109] on div "Workflow Input Settings Inputs Test Step" at bounding box center [193, 115] width 69 height 17
click at [228, 78] on div "Workflow Input Settings Inputs Single Output Output End" at bounding box center [194, 134] width 360 height 240
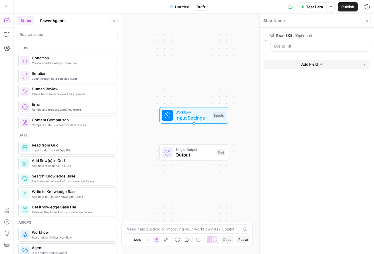
scroll to position [197, 0]
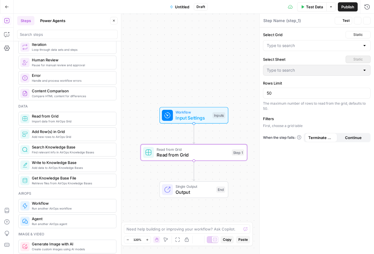
type textarea "Read from Grid"
click at [280, 41] on div at bounding box center [316, 45] width 107 height 11
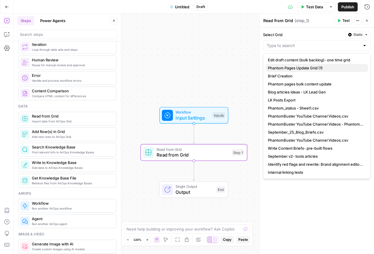
click at [307, 67] on span "Phantom Pages Update Grid (1)" at bounding box center [315, 68] width 95 height 6
type input "Phantom Pages Update Grid (1)"
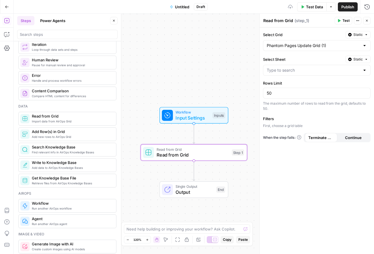
click at [292, 74] on div at bounding box center [316, 70] width 107 height 11
click at [291, 86] on span "Sheet 1" at bounding box center [315, 85] width 95 height 6
type input "Sheet 1"
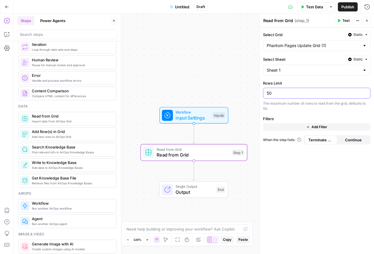
click at [277, 92] on input "50" at bounding box center [316, 93] width 100 height 6
click at [319, 129] on span "Add Filter" at bounding box center [319, 126] width 16 height 5
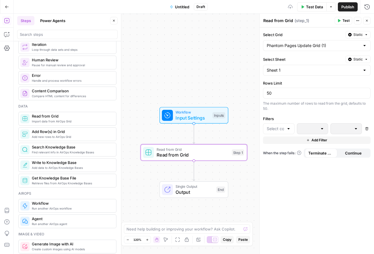
click at [287, 130] on div at bounding box center [288, 129] width 5 height 6
click at [283, 158] on span "Output" at bounding box center [280, 159] width 13 height 6
click at [323, 129] on div at bounding box center [321, 129] width 5 height 6
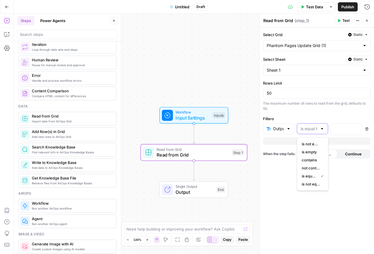
scroll to position [0, 0]
type input "is equal to"
click at [315, 114] on div "Select Grid Static Phantom Pages Update Grid (1) Select Sheet Static Sheet 1 Ro…" at bounding box center [316, 140] width 114 height 226
click at [346, 126] on p at bounding box center [341, 129] width 15 height 6
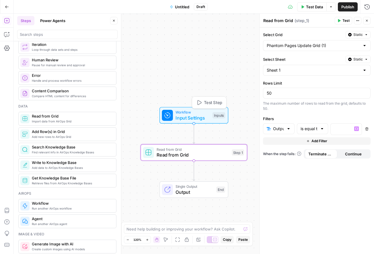
click at [204, 113] on span "Workflow" at bounding box center [192, 111] width 34 height 5
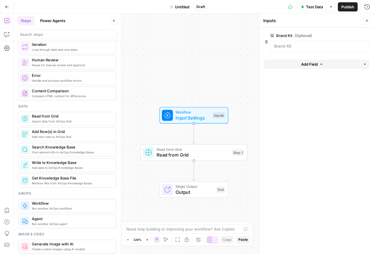
click at [307, 64] on span "Add Field" at bounding box center [309, 64] width 17 height 6
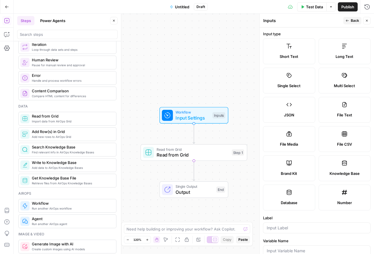
click at [337, 54] on span "Long Text" at bounding box center [344, 57] width 18 height 6
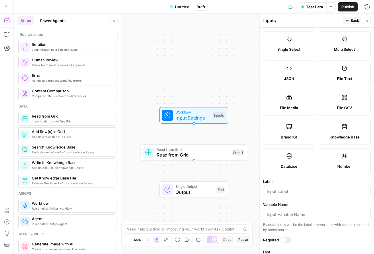
scroll to position [52, 0]
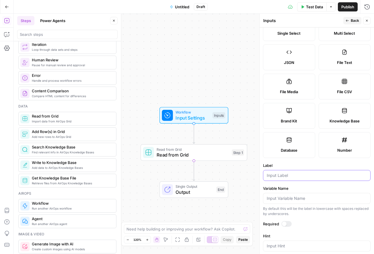
click at [281, 175] on input "Label" at bounding box center [316, 175] width 100 height 6
type input "p"
type input "phantom page content"
click at [355, 20] on span "Back" at bounding box center [354, 20] width 8 height 5
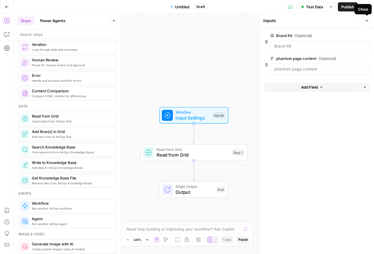
click at [366, 20] on icon "button" at bounding box center [367, 21] width 2 height 2
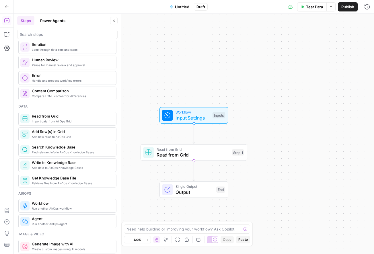
click at [193, 152] on span "Read from Grid" at bounding box center [192, 154] width 72 height 7
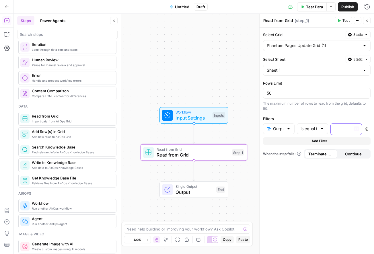
click at [344, 130] on p at bounding box center [341, 129] width 15 height 6
click at [358, 129] on button "Variables Menu" at bounding box center [356, 128] width 5 height 5
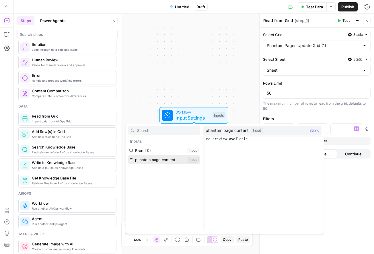
click at [154, 159] on button "Select variable phantom page content" at bounding box center [164, 159] width 72 height 9
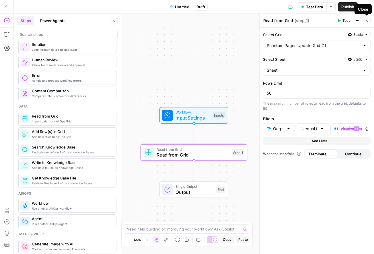
click at [367, 20] on icon "button" at bounding box center [366, 20] width 3 height 3
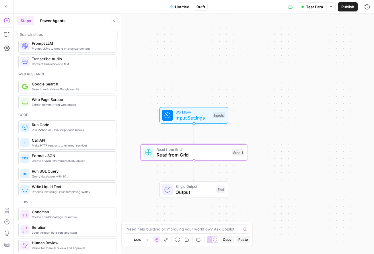
scroll to position [0, 0]
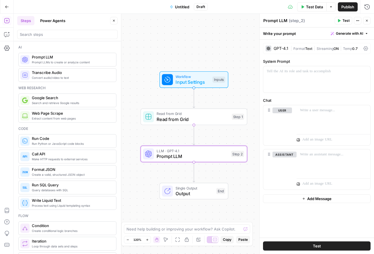
click at [276, 48] on div "GPT-4.1" at bounding box center [280, 48] width 15 height 4
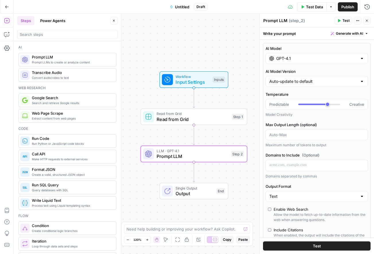
click at [301, 59] on input "GPT-4.1" at bounding box center [316, 59] width 81 height 6
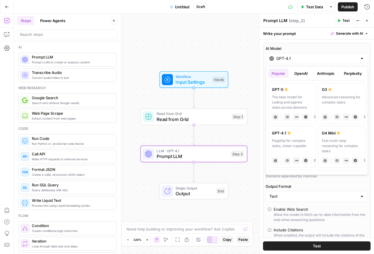
click at [316, 74] on button "Anthropic" at bounding box center [325, 73] width 25 height 9
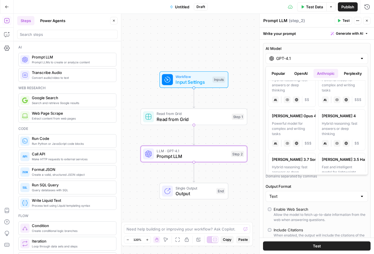
scroll to position [16, 0]
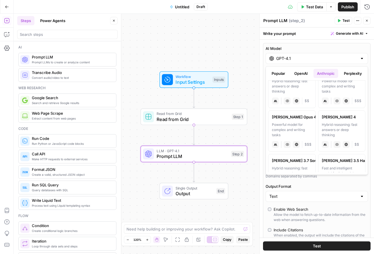
click at [288, 124] on div "Powerful model for complex and writing tasks" at bounding box center [292, 129] width 40 height 15
type input "Claude Opus 4"
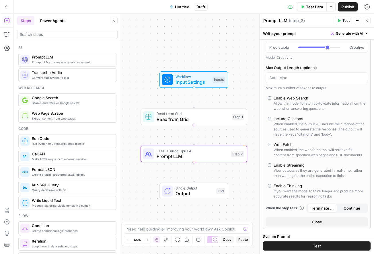
scroll to position [0, 0]
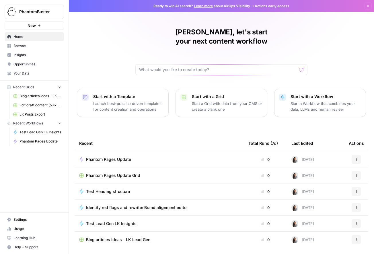
click at [27, 72] on span "Your Data" at bounding box center [37, 73] width 48 height 5
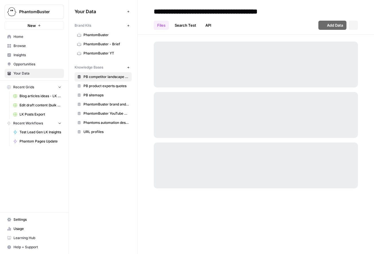
click at [92, 95] on span "PB sitemaps" at bounding box center [106, 95] width 46 height 5
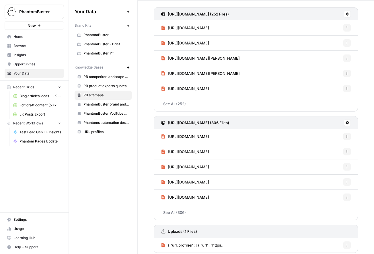
scroll to position [38, 0]
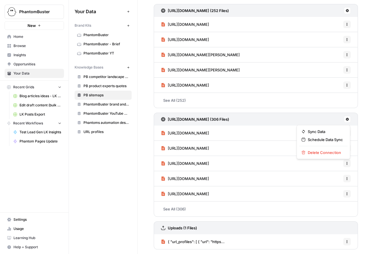
click at [347, 119] on icon at bounding box center [346, 119] width 3 height 3
click at [181, 211] on link "See All (306)" at bounding box center [256, 208] width 204 height 15
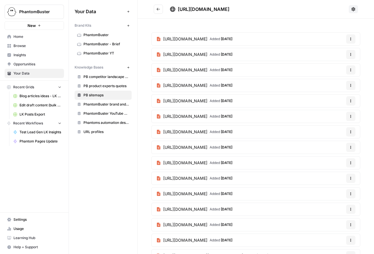
click at [354, 8] on icon at bounding box center [353, 9] width 5 height 5
click at [337, 9] on div "https://phantombuster.com/sitemap.xml" at bounding box center [258, 9] width 176 height 7
click at [352, 37] on icon "button" at bounding box center [350, 38] width 3 height 3
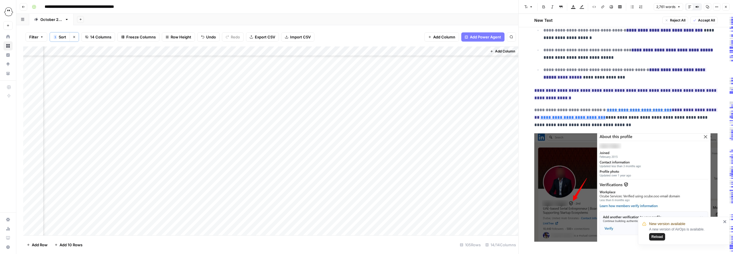
click at [412, 202] on icon "close" at bounding box center [725, 221] width 3 height 3
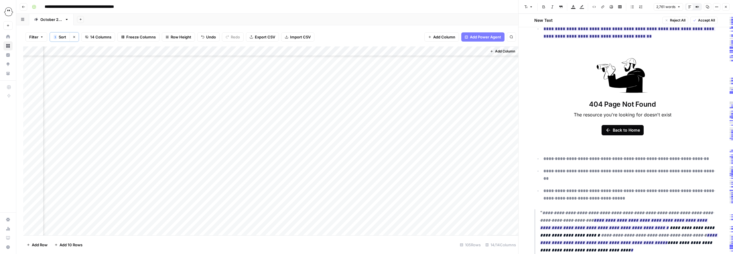
scroll to position [1184, 0]
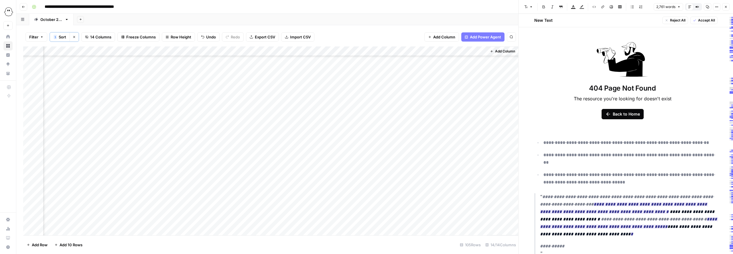
click at [412, 113] on div "404 Page Not Found The resource you're looking for doesn't exist Back to Home" at bounding box center [623, 80] width 172 height 100
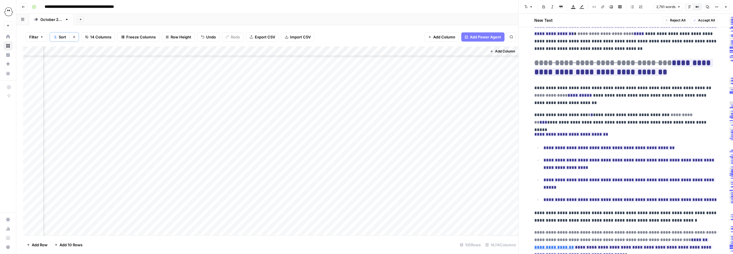
scroll to position [3317, 0]
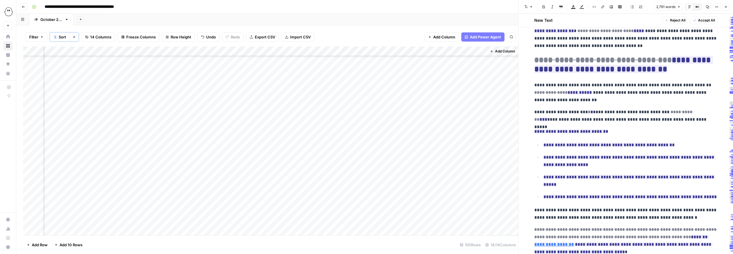
click at [412, 21] on span "Accept All" at bounding box center [706, 20] width 17 height 5
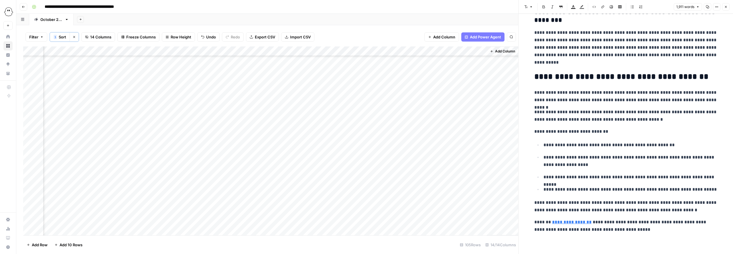
scroll to position [0, 0]
click at [398, 99] on div "Add Column" at bounding box center [270, 140] width 495 height 189
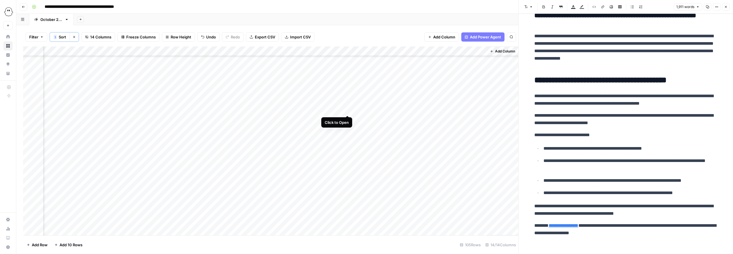
click at [347, 110] on div "Add Column" at bounding box center [270, 140] width 495 height 189
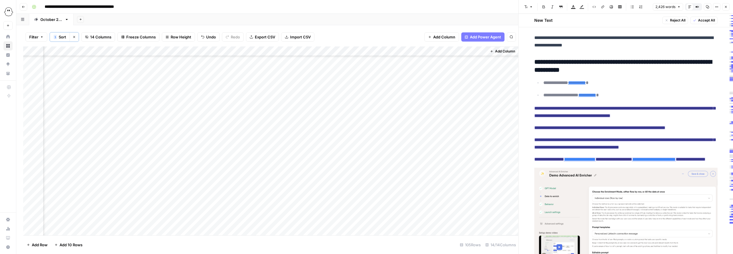
scroll to position [920, 0]
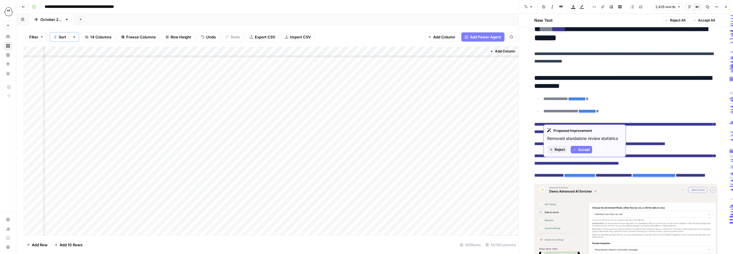
click at [412, 148] on span "Reject" at bounding box center [560, 149] width 10 height 5
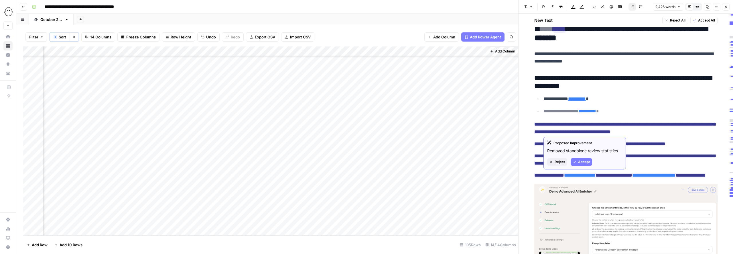
click at [412, 161] on span "Reject" at bounding box center [560, 161] width 10 height 5
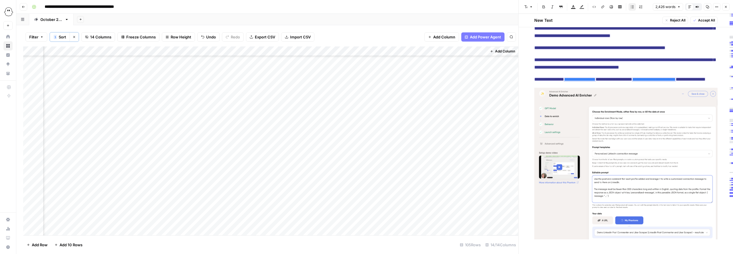
scroll to position [920, 0]
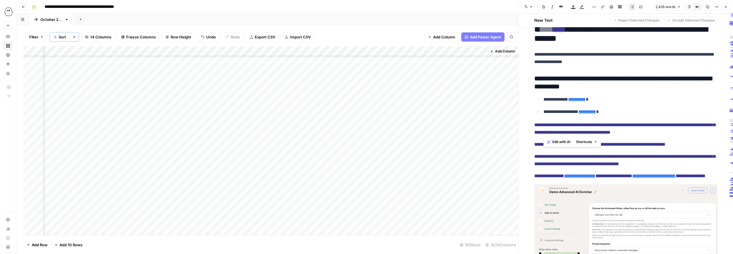
drag, startPoint x: 614, startPoint y: 133, endPoint x: 543, endPoint y: 121, distance: 72.9
click at [412, 115] on ul "**********" at bounding box center [626, 105] width 183 height 20
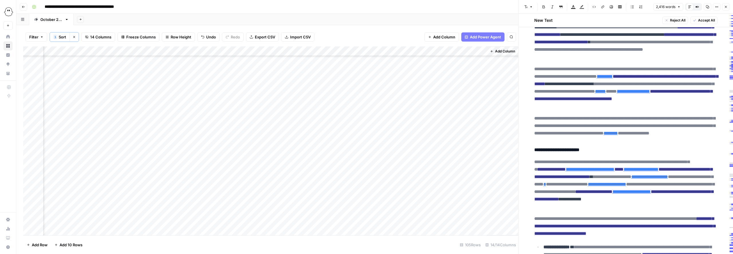
scroll to position [1312, 0]
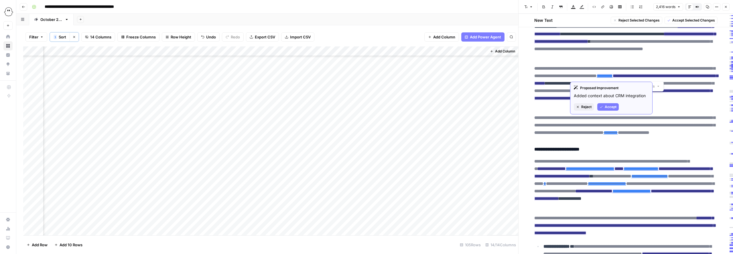
drag, startPoint x: 606, startPoint y: 76, endPoint x: 692, endPoint y: 75, distance: 85.7
click at [412, 44] on ins "**********" at bounding box center [626, 38] width 182 height 12
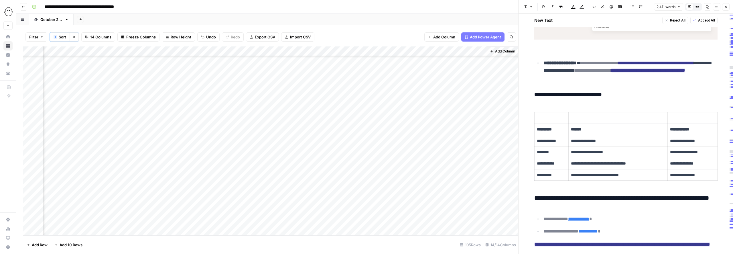
scroll to position [2222, 0]
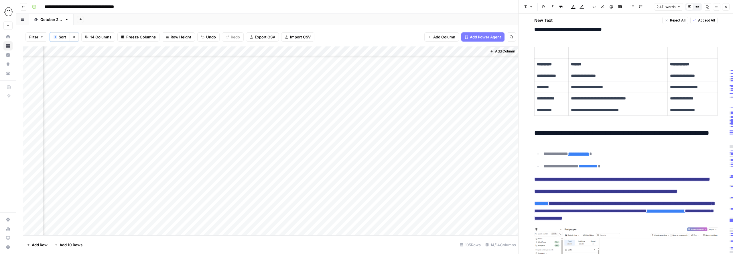
scroll to position [2282, 0]
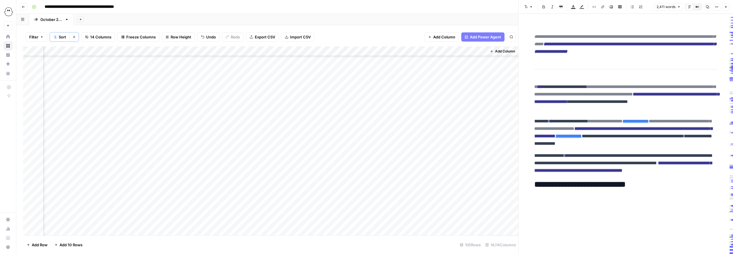
scroll to position [0, 0]
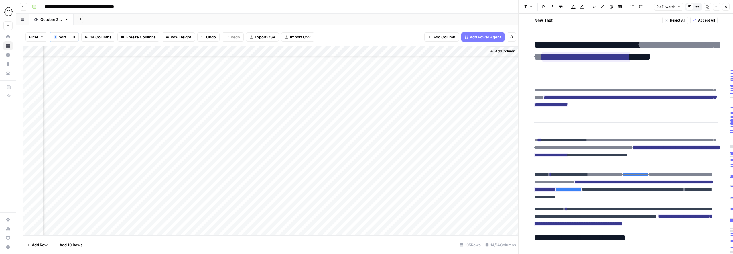
click at [412, 20] on span "Accept All" at bounding box center [706, 20] width 17 height 5
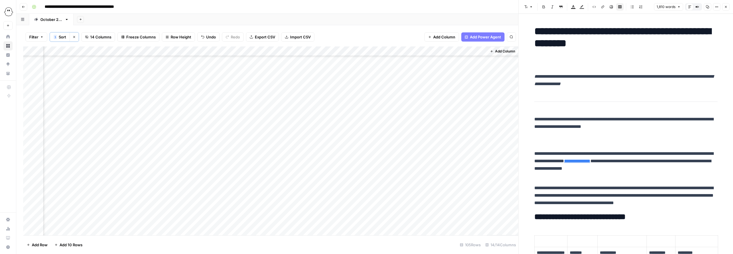
scroll to position [1792, 0]
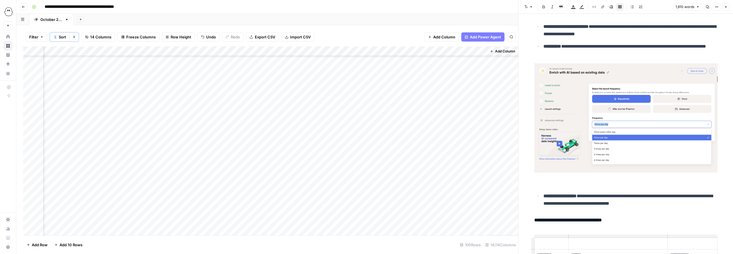
click at [397, 113] on div "Add Column" at bounding box center [270, 140] width 495 height 189
click at [347, 123] on div "Add Column" at bounding box center [270, 140] width 495 height 189
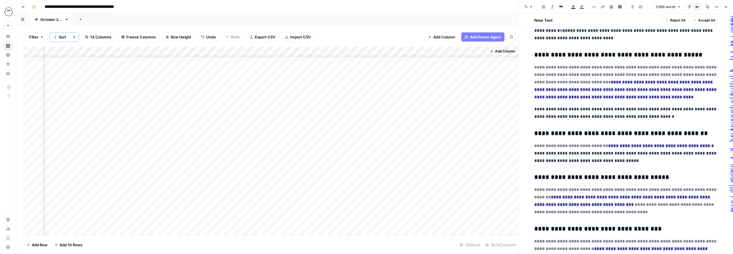
scroll to position [6689, 0]
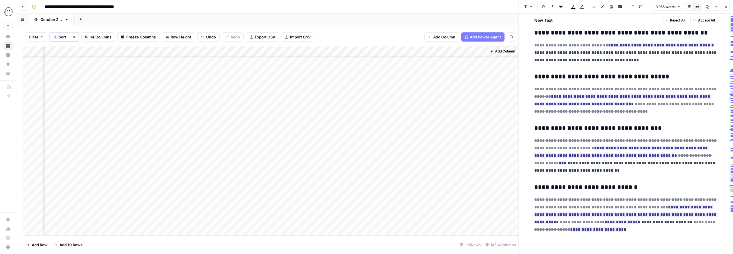
click at [412, 21] on span "Accept All" at bounding box center [706, 20] width 17 height 5
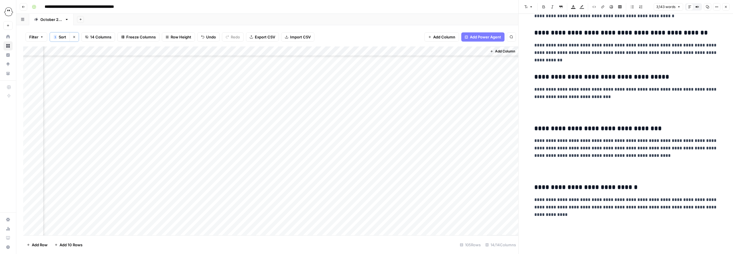
scroll to position [5711, 0]
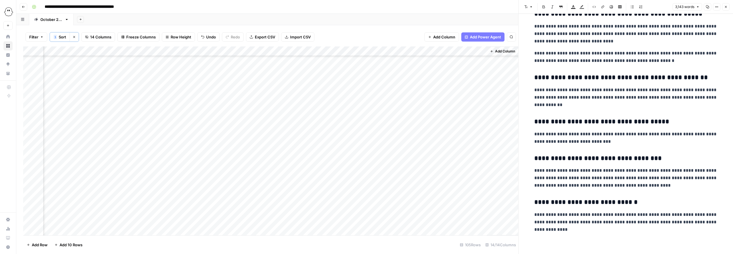
click at [398, 122] on div "Add Column" at bounding box center [270, 140] width 495 height 189
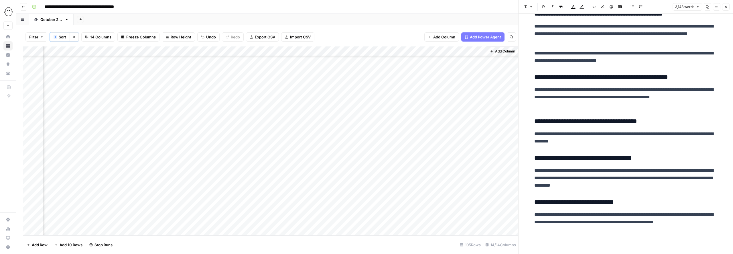
click at [226, 73] on div "Add Column" at bounding box center [270, 140] width 495 height 189
click at [234, 73] on div "Add Column" at bounding box center [270, 140] width 495 height 189
click at [235, 117] on button "Ready for WP" at bounding box center [237, 116] width 28 height 7
click at [225, 83] on div "Add Column" at bounding box center [270, 140] width 495 height 189
click at [225, 84] on div "Add Column" at bounding box center [270, 140] width 495 height 189
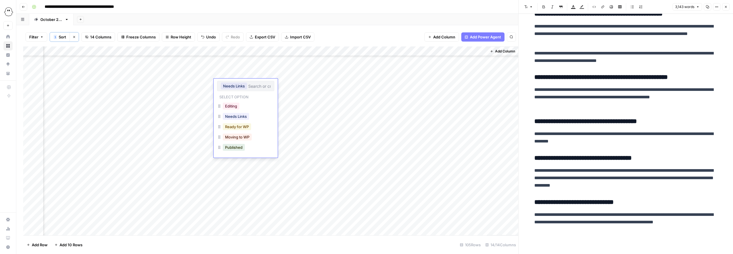
click at [239, 127] on button "Ready for WP" at bounding box center [237, 126] width 28 height 7
click at [231, 104] on div "Add Column" at bounding box center [270, 140] width 495 height 189
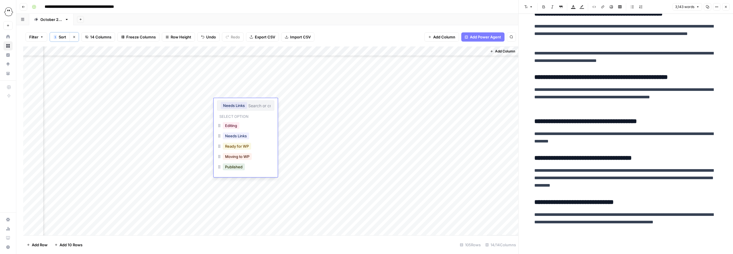
click at [237, 146] on button "Ready for WP" at bounding box center [237, 146] width 28 height 7
click at [231, 112] on div "Add Column" at bounding box center [270, 140] width 495 height 189
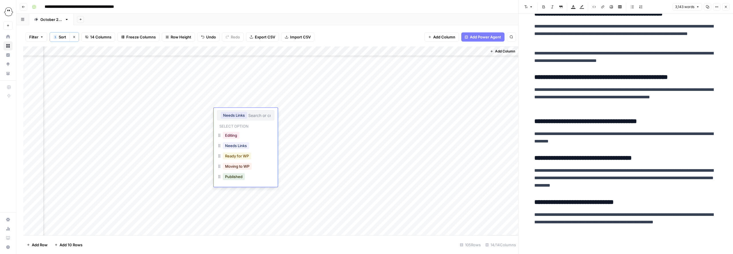
click at [244, 158] on button "Ready for WP" at bounding box center [237, 155] width 28 height 7
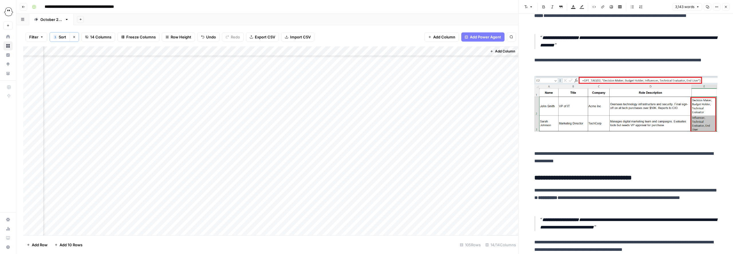
scroll to position [2628, 0]
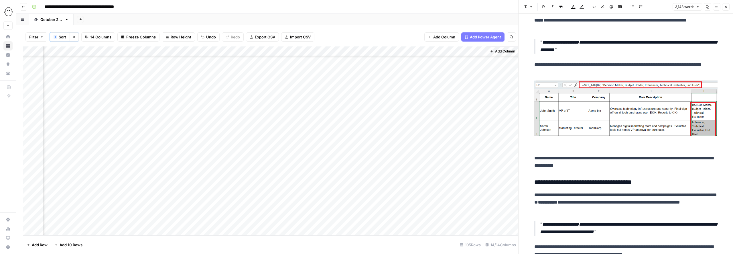
click at [412, 7] on icon "button" at bounding box center [726, 7] width 2 height 2
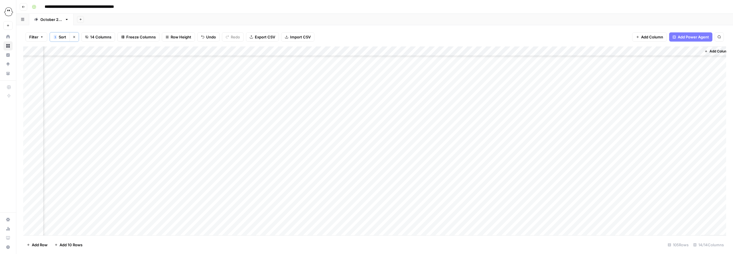
scroll to position [834, 105]
click at [412, 74] on div "Add Column" at bounding box center [374, 140] width 703 height 189
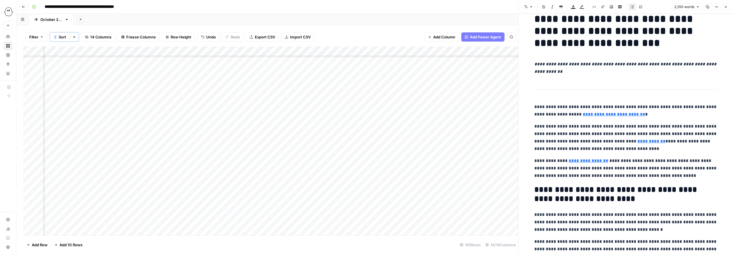
scroll to position [16, 0]
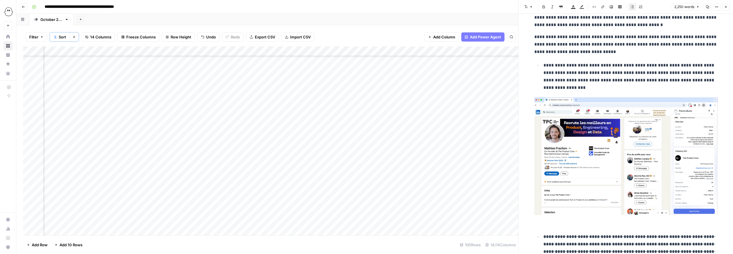
scroll to position [217, 0]
click at [412, 135] on img at bounding box center [626, 156] width 183 height 118
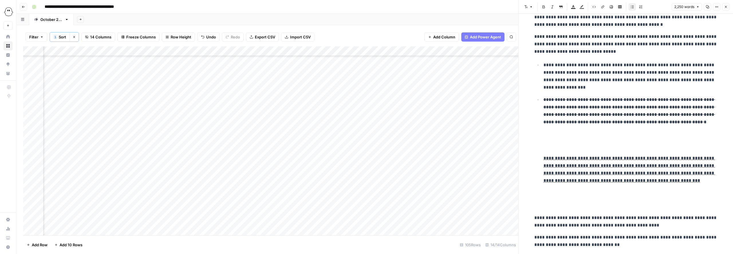
click at [412, 109] on del "**********" at bounding box center [630, 110] width 172 height 27
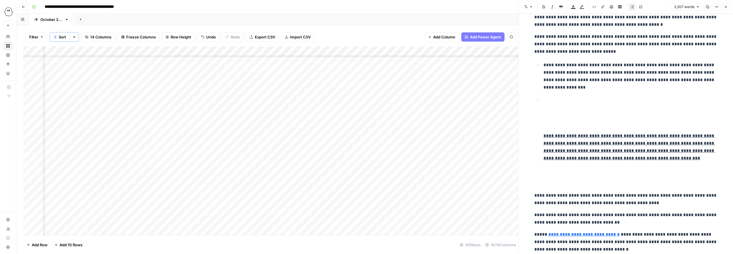
click at [412, 135] on ins "**********" at bounding box center [630, 146] width 172 height 27
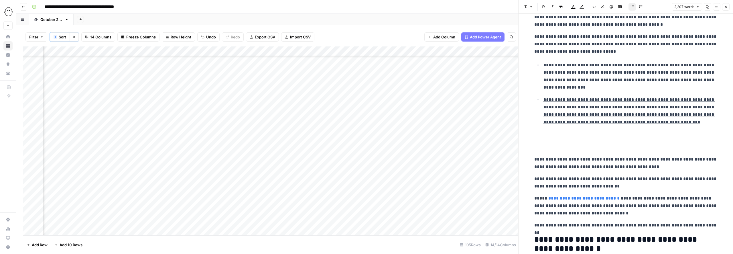
click at [412, 143] on li "**********" at bounding box center [630, 123] width 176 height 54
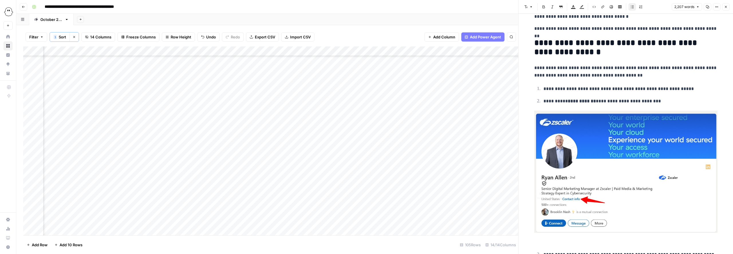
scroll to position [392, 0]
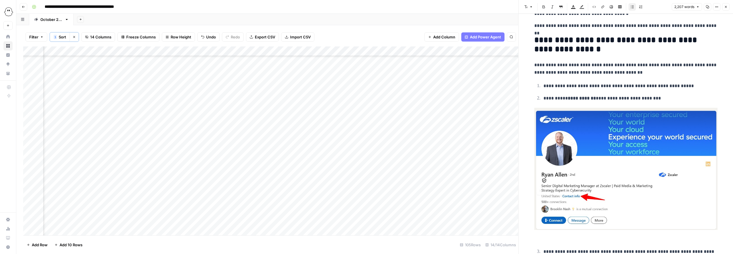
click at [412, 148] on img at bounding box center [626, 169] width 183 height 122
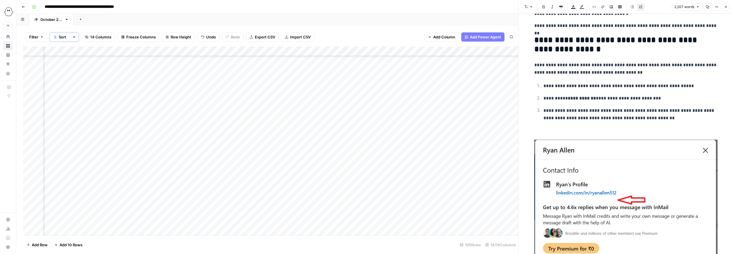
click at [412, 176] on img at bounding box center [626, 203] width 183 height 129
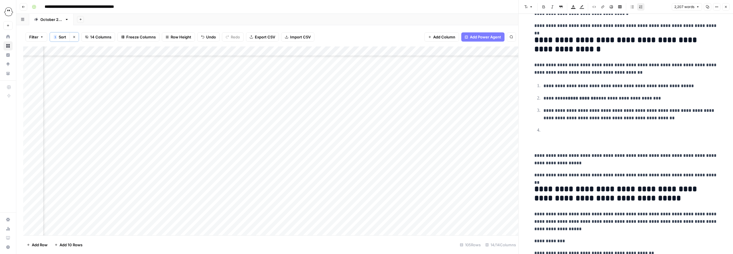
click at [412, 145] on p at bounding box center [626, 143] width 183 height 7
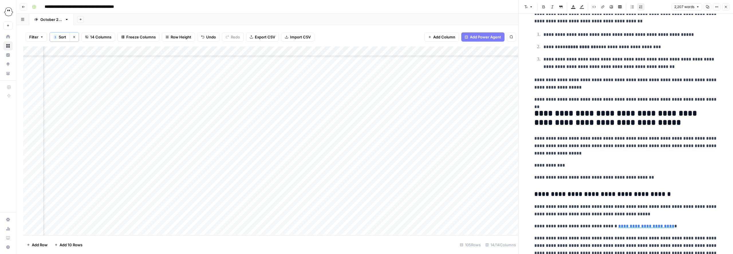
scroll to position [451, 0]
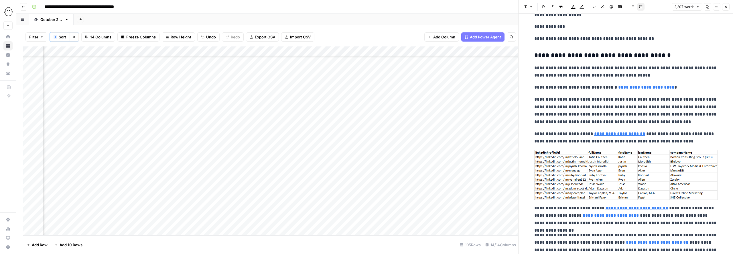
click at [412, 186] on img at bounding box center [626, 175] width 183 height 50
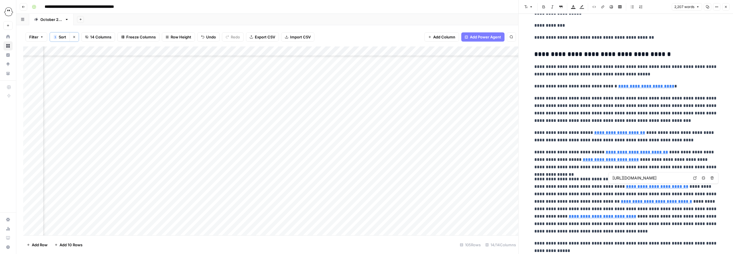
type input "https://phantombuster.com/automations/linkedin/2823/linkedin-post-commenters-ex…"
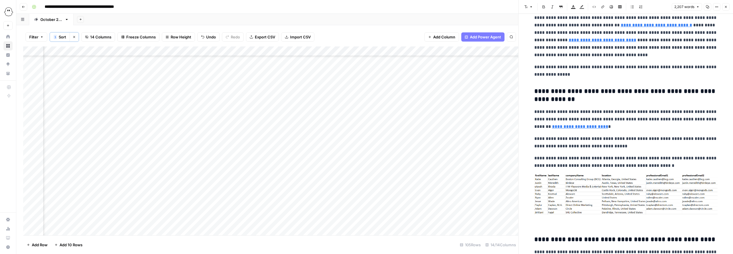
scroll to position [768, 0]
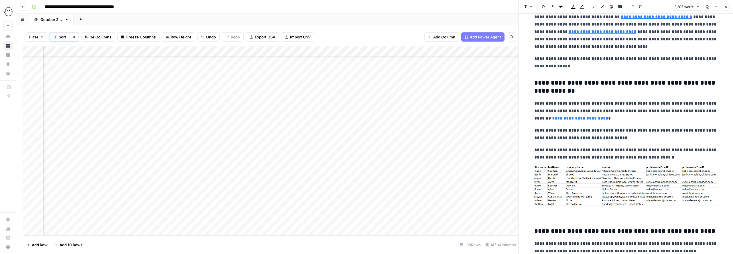
click at [412, 186] on img at bounding box center [626, 186] width 183 height 40
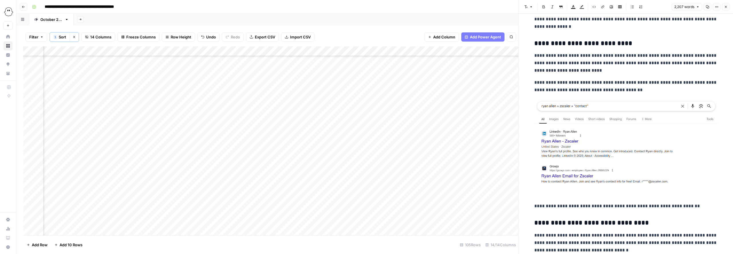
scroll to position [1938, 0]
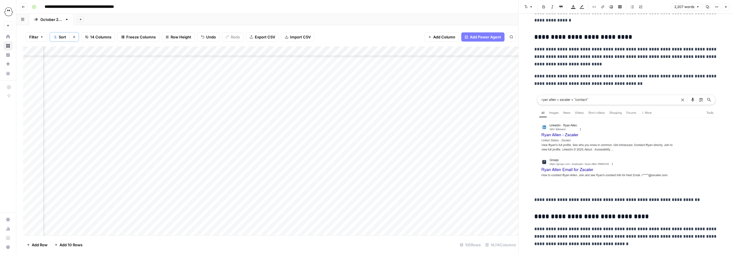
click at [412, 150] on img at bounding box center [626, 135] width 183 height 87
click at [412, 134] on img at bounding box center [626, 135] width 183 height 87
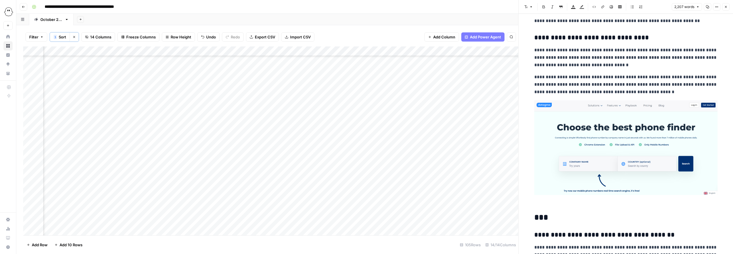
scroll to position [2023, 0]
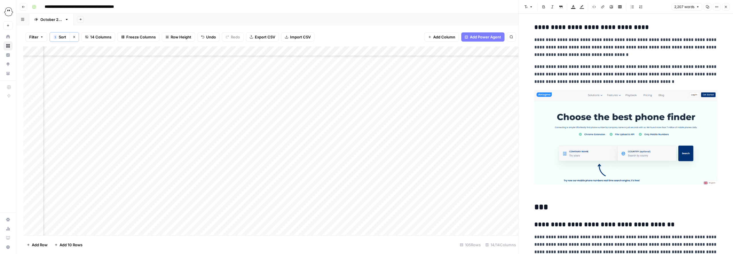
click at [412, 148] on img at bounding box center [626, 137] width 183 height 95
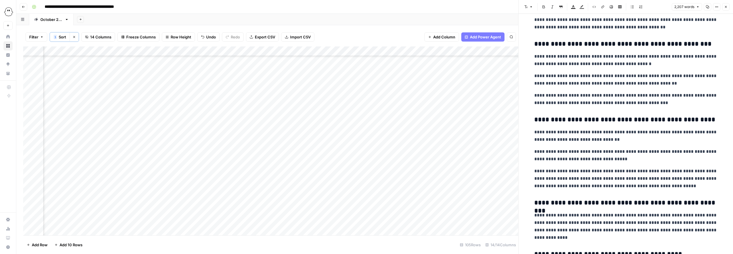
scroll to position [2311, 0]
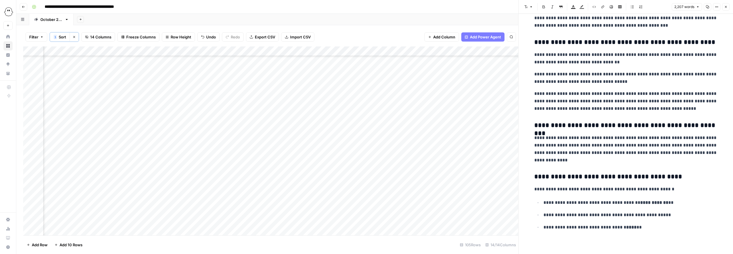
drag, startPoint x: 708, startPoint y: 8, endPoint x: 686, endPoint y: 7, distance: 22.1
click at [412, 8] on icon "button" at bounding box center [707, 6] width 3 height 3
click at [392, 73] on div "Add Column" at bounding box center [270, 140] width 495 height 189
click at [412, 74] on div "Add Column" at bounding box center [270, 140] width 495 height 189
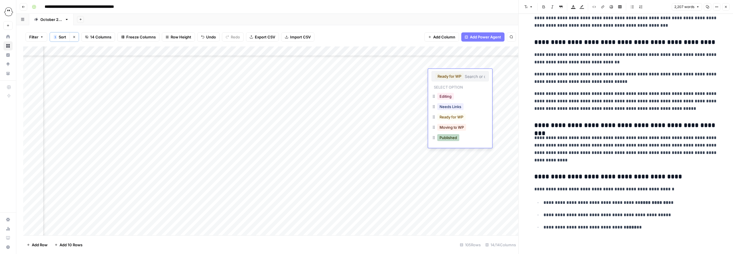
click at [412, 140] on button "Published" at bounding box center [448, 137] width 22 height 7
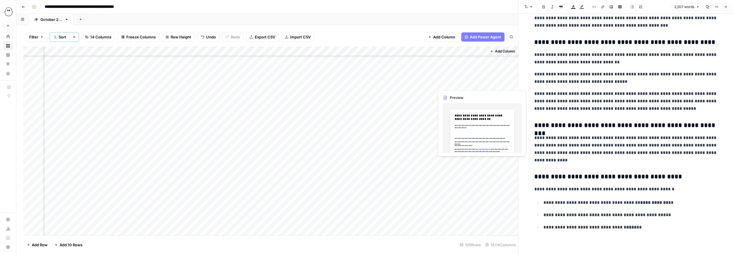
scroll to position [2285, 0]
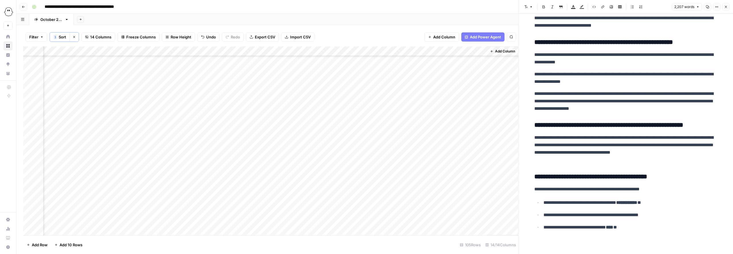
click at [412, 84] on div "Add Column" at bounding box center [270, 140] width 495 height 189
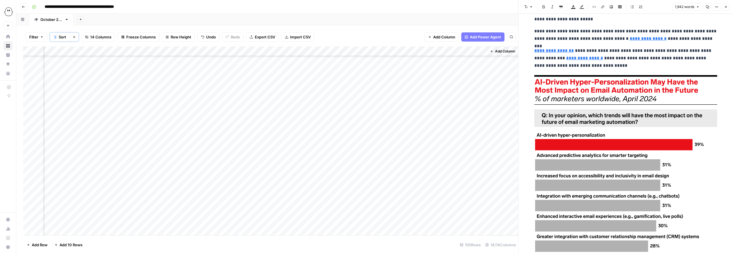
scroll to position [582, 0]
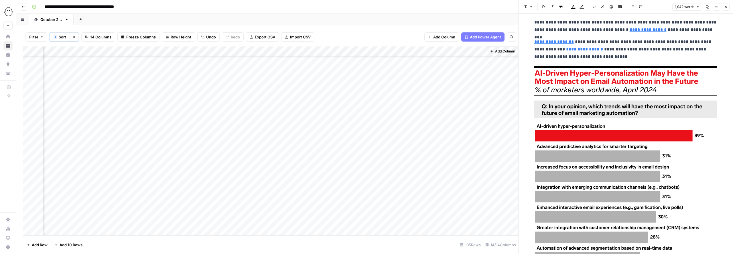
click at [412, 149] on img at bounding box center [626, 187] width 183 height 245
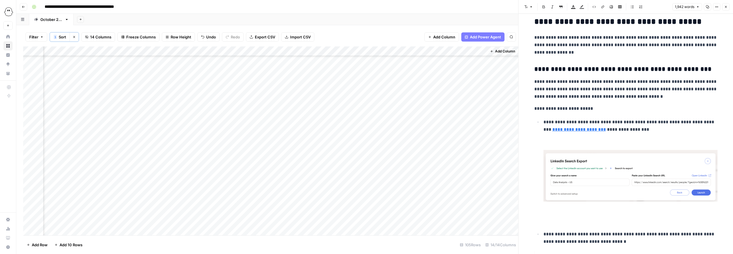
scroll to position [1325, 0]
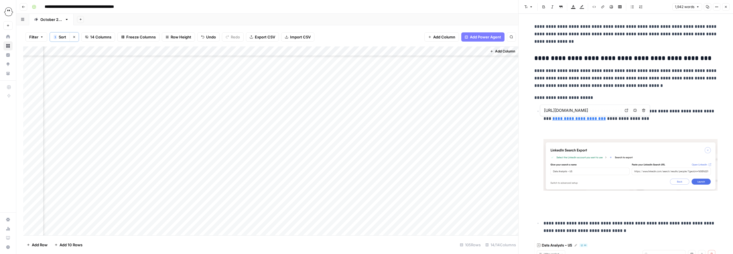
click at [412, 166] on img at bounding box center [631, 165] width 174 height 52
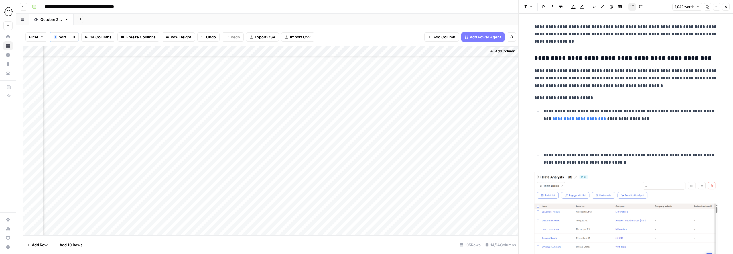
click at [412, 140] on p at bounding box center [631, 142] width 174 height 7
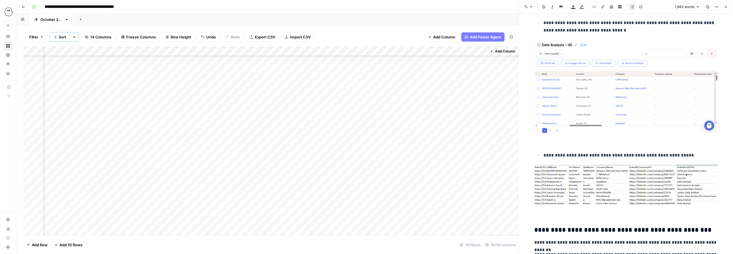
scroll to position [1449, 0]
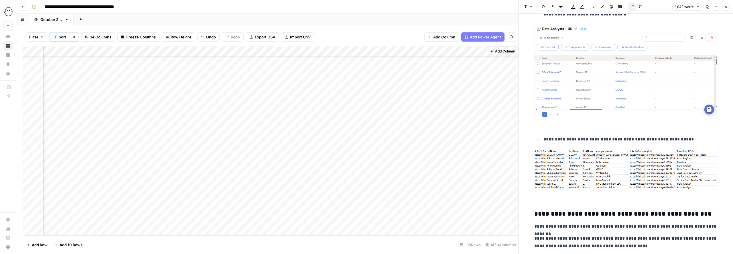
click at [412, 172] on img at bounding box center [626, 169] width 183 height 40
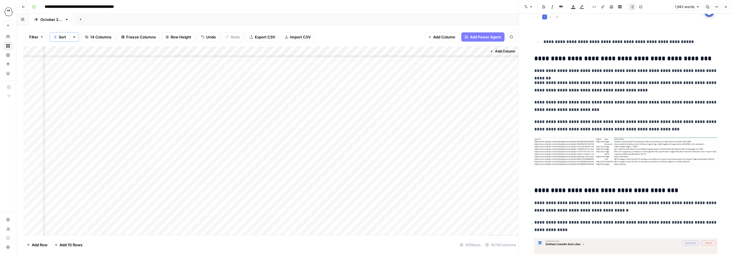
scroll to position [1547, 0]
click at [412, 145] on img at bounding box center [626, 151] width 183 height 28
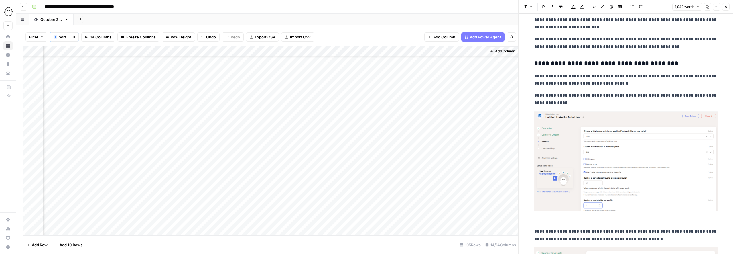
scroll to position [1662, 0]
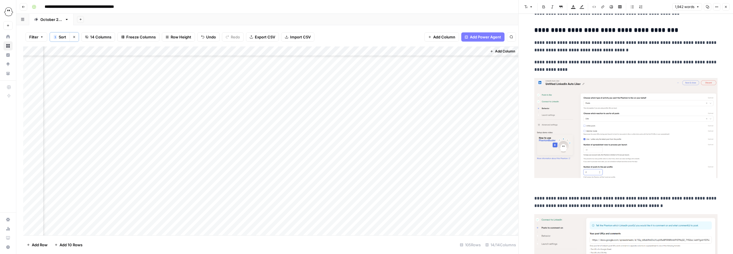
click at [412, 155] on img at bounding box center [626, 128] width 183 height 100
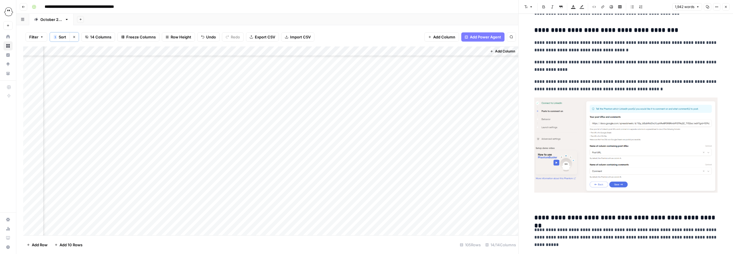
click at [412, 141] on img at bounding box center [626, 144] width 183 height 95
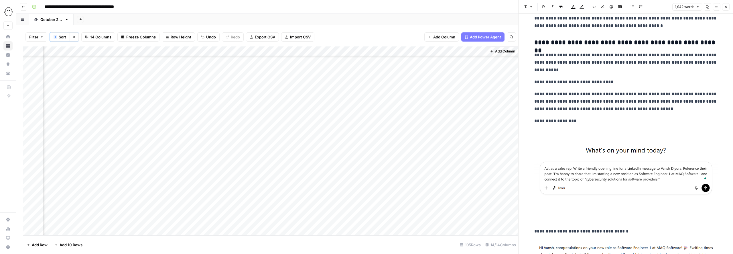
scroll to position [1769, 0]
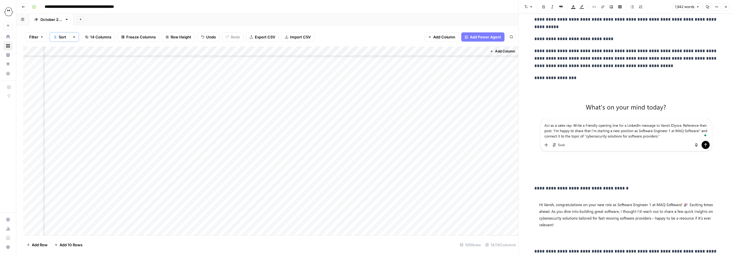
click at [412, 141] on img at bounding box center [626, 127] width 183 height 58
click at [412, 202] on img at bounding box center [626, 214] width 183 height 34
click at [412, 91] on p at bounding box center [626, 89] width 183 height 7
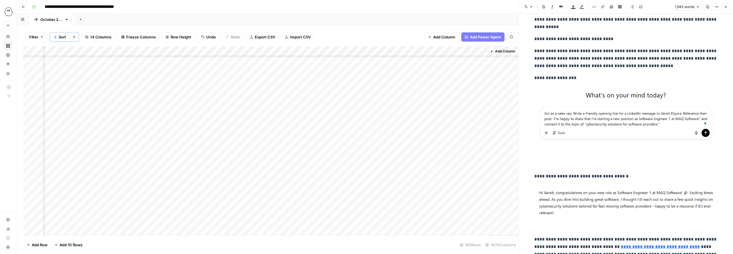
click at [412, 155] on p at bounding box center [626, 121] width 183 height 70
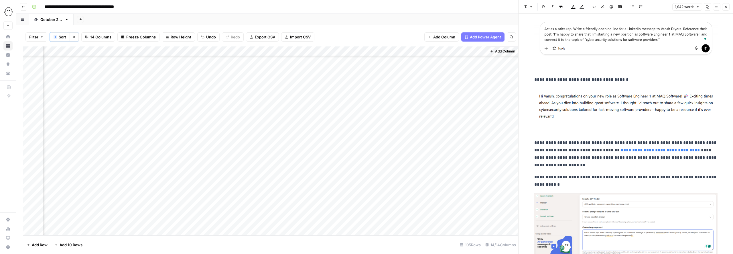
scroll to position [1862, 0]
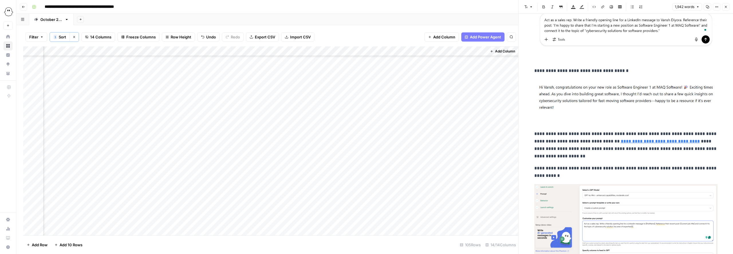
click at [412, 115] on p at bounding box center [626, 102] width 183 height 46
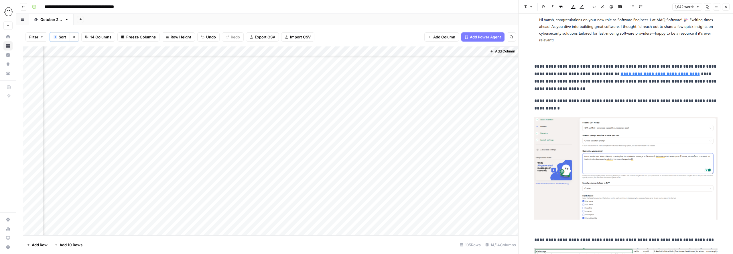
scroll to position [1942, 0]
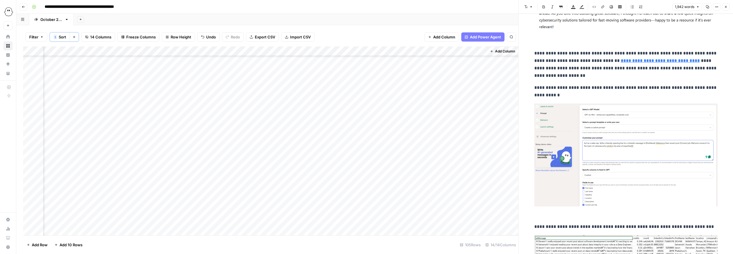
click at [412, 157] on img at bounding box center [626, 154] width 183 height 103
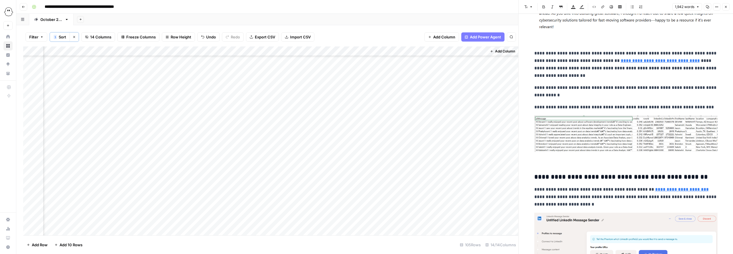
click at [412, 139] on img at bounding box center [626, 133] width 183 height 36
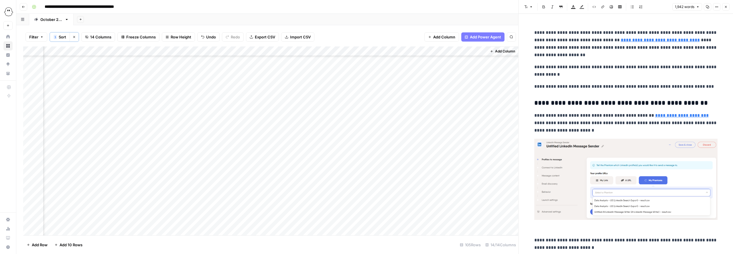
scroll to position [1966, 0]
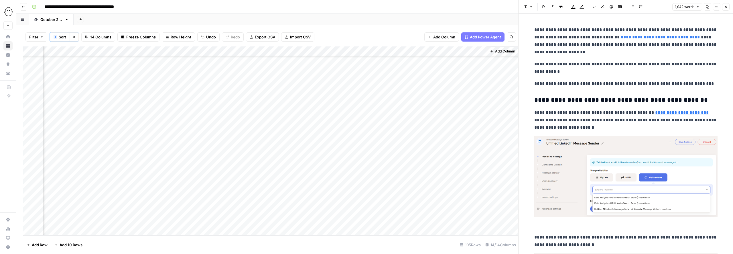
click at [412, 149] on img at bounding box center [626, 176] width 183 height 81
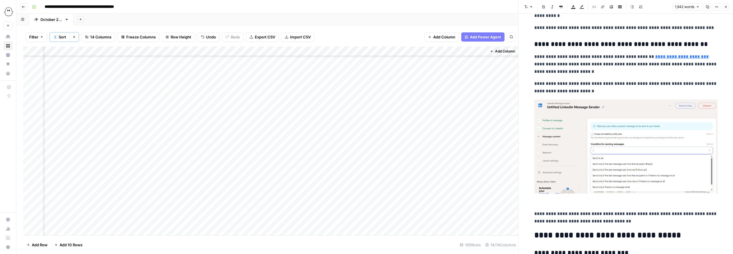
scroll to position [2031, 0]
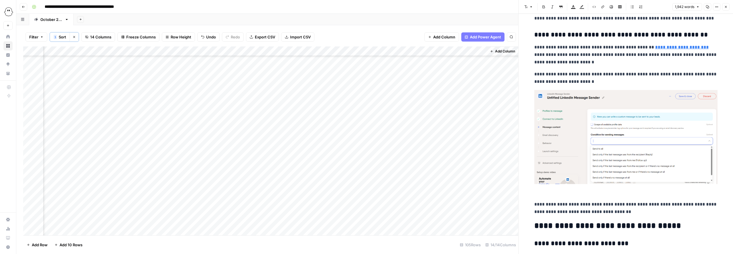
click at [412, 151] on img at bounding box center [626, 137] width 183 height 94
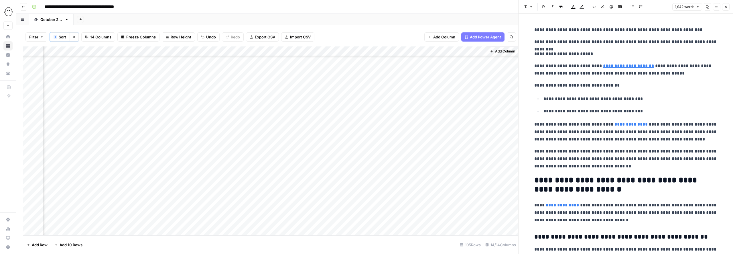
scroll to position [0, 0]
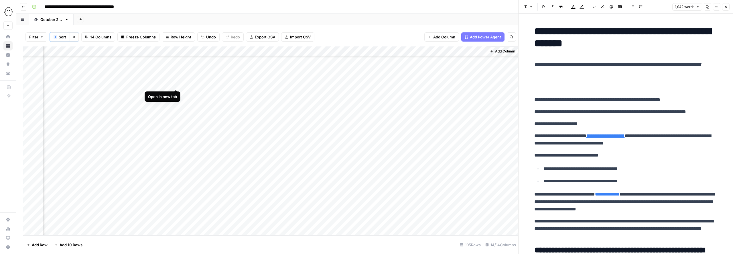
click at [177, 84] on div "Add Column" at bounding box center [270, 140] width 495 height 189
click at [412, 45] on h1 "**********" at bounding box center [626, 37] width 183 height 24
click at [412, 7] on icon "button" at bounding box center [707, 6] width 3 height 3
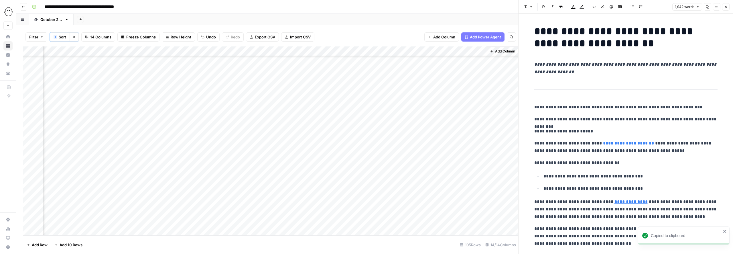
click at [230, 82] on div "Add Column" at bounding box center [270, 140] width 495 height 189
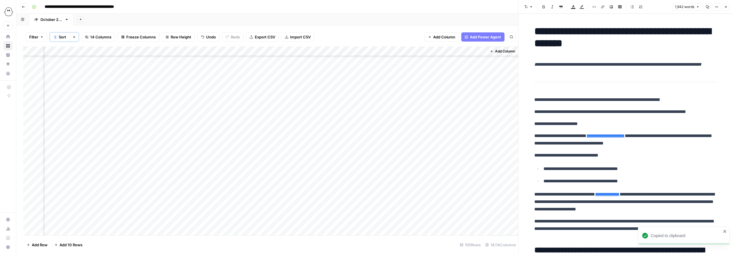
click at [236, 83] on div "Add Column" at bounding box center [270, 140] width 495 height 189
click at [233, 148] on button "Published" at bounding box center [234, 147] width 22 height 7
click at [412, 7] on icon "button" at bounding box center [725, 6] width 3 height 3
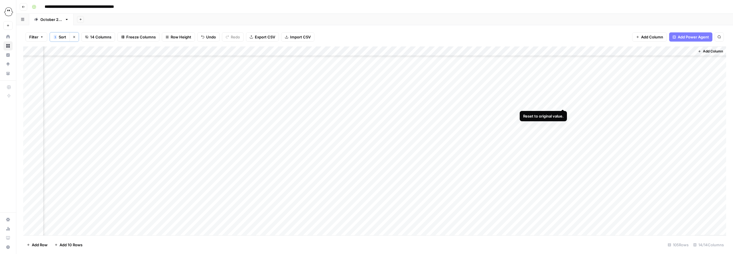
scroll to position [834, 104]
click at [412, 93] on div "Add Column" at bounding box center [374, 140] width 703 height 189
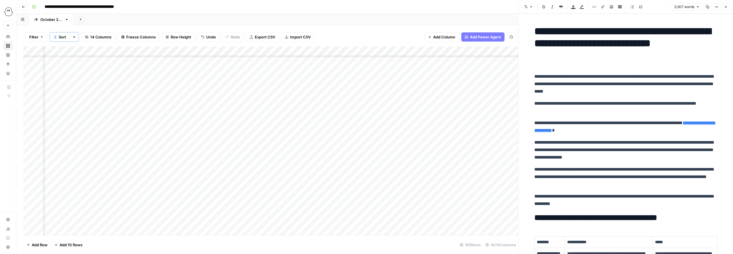
scroll to position [833, 104]
click at [412, 7] on icon "button" at bounding box center [707, 6] width 3 height 3
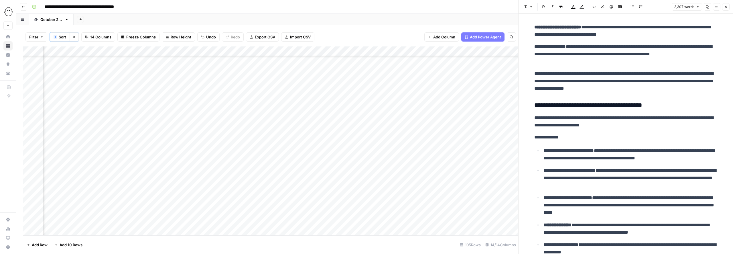
scroll to position [652, 0]
click at [412, 80] on p "**********" at bounding box center [626, 80] width 183 height 22
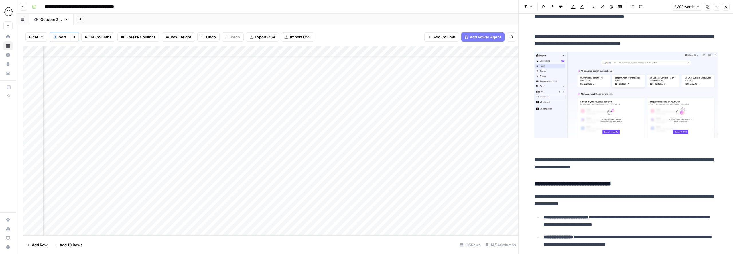
scroll to position [1133, 0]
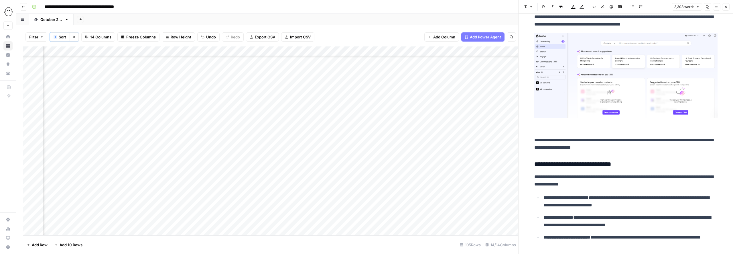
click at [412, 78] on img at bounding box center [626, 75] width 183 height 85
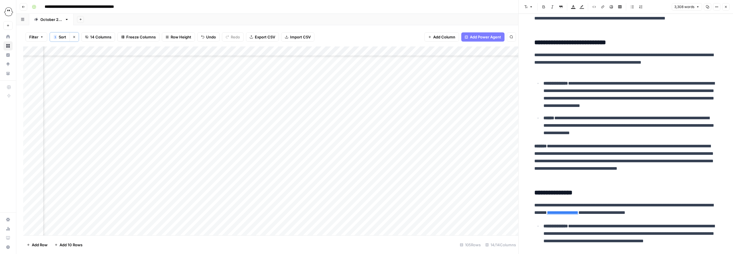
scroll to position [1735, 0]
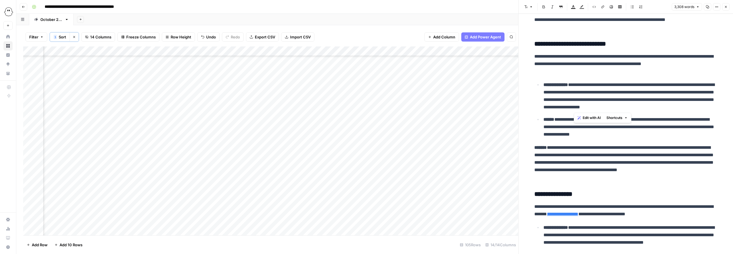
drag, startPoint x: 702, startPoint y: 107, endPoint x: 574, endPoint y: 103, distance: 128.4
click at [412, 103] on p "**********" at bounding box center [631, 96] width 174 height 30
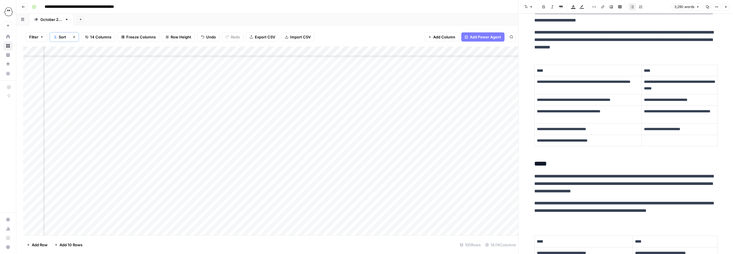
scroll to position [2303, 0]
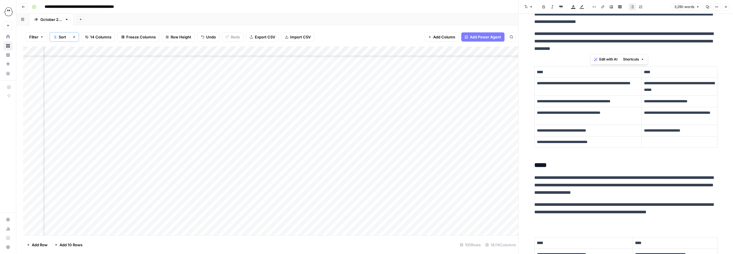
drag, startPoint x: 626, startPoint y: 47, endPoint x: 591, endPoint y: 41, distance: 35.2
click at [412, 41] on p "**********" at bounding box center [626, 41] width 183 height 22
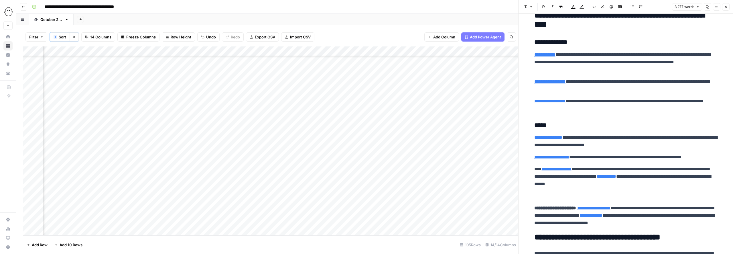
scroll to position [3209, 0]
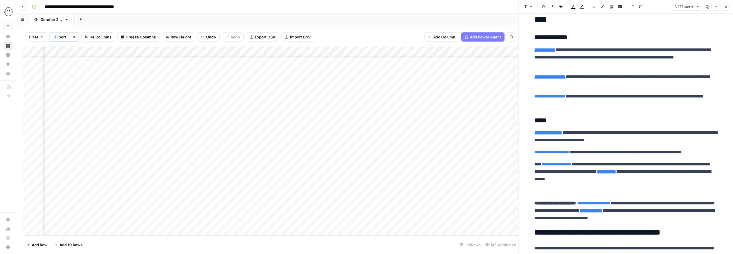
click at [412, 77] on p "**********" at bounding box center [626, 80] width 183 height 15
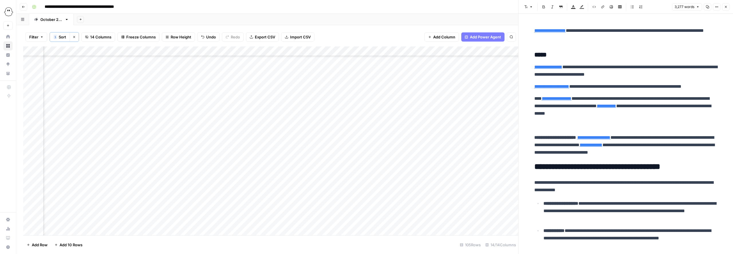
scroll to position [3275, 0]
click at [412, 126] on p at bounding box center [626, 124] width 183 height 7
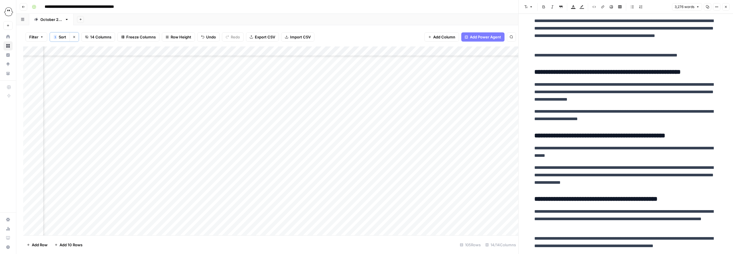
scroll to position [3607, 0]
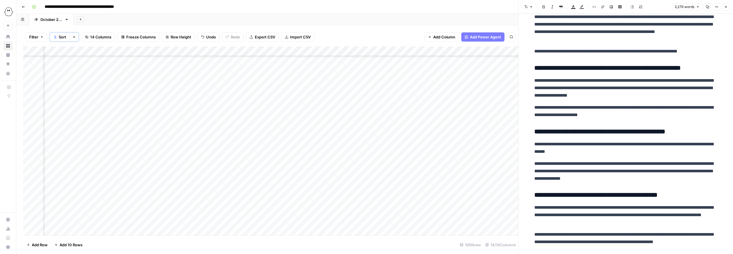
click at [412, 107] on p "**********" at bounding box center [626, 111] width 183 height 15
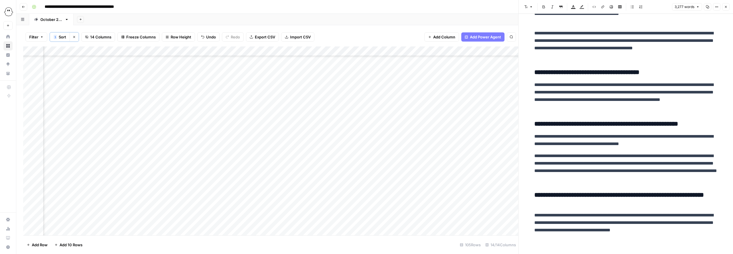
scroll to position [3903, 0]
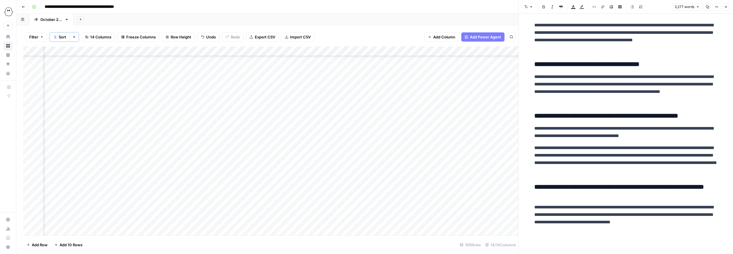
click at [412, 156] on p "**********" at bounding box center [626, 159] width 183 height 30
click at [412, 163] on p "**********" at bounding box center [626, 159] width 183 height 30
click at [412, 8] on icon "button" at bounding box center [707, 6] width 3 height 3
click at [412, 94] on div "Add Column" at bounding box center [270, 140] width 495 height 189
click at [412, 95] on div "Add Column" at bounding box center [270, 140] width 495 height 189
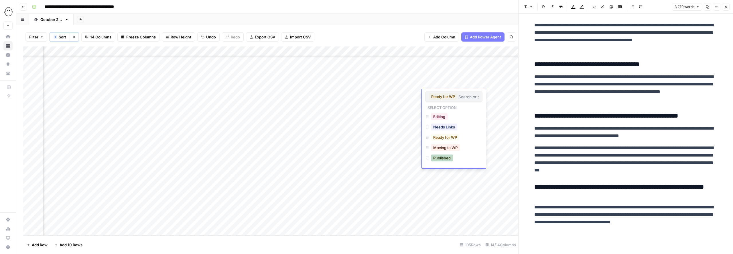
click at [412, 156] on button "Published" at bounding box center [442, 157] width 22 height 7
click at [412, 8] on icon "button" at bounding box center [725, 6] width 3 height 3
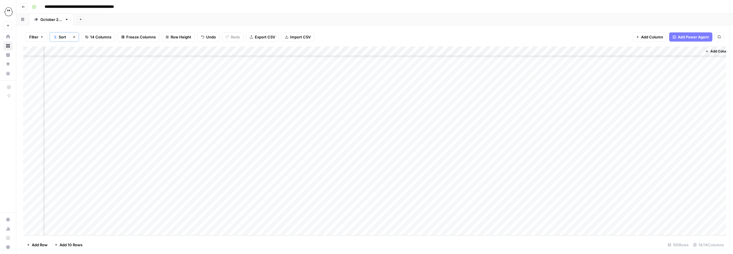
scroll to position [853, 98]
click at [412, 143] on div "Add Column" at bounding box center [374, 140] width 703 height 189
click at [412, 152] on div "Add Column" at bounding box center [374, 140] width 703 height 189
click at [412, 172] on div "Add Column" at bounding box center [374, 140] width 703 height 189
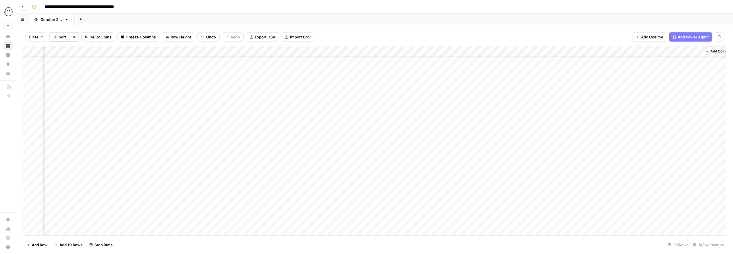
scroll to position [852, 95]
click at [412, 182] on div "Add Column" at bounding box center [374, 140] width 703 height 189
click at [412, 114] on div "Add Column" at bounding box center [374, 140] width 703 height 189
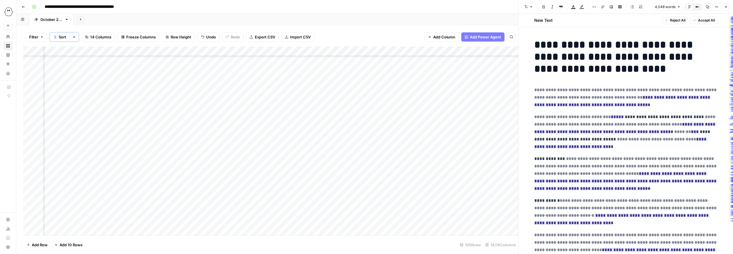
click at [412, 8] on button "Close" at bounding box center [725, 6] width 7 height 7
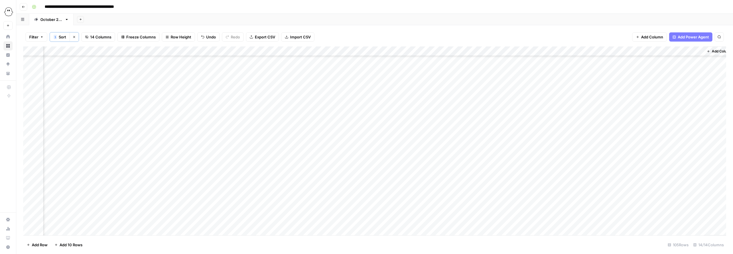
click at [412, 103] on div "Add Column" at bounding box center [374, 140] width 703 height 189
click at [412, 147] on button "Ready for WP" at bounding box center [454, 147] width 28 height 7
click at [412, 114] on div "Add Column" at bounding box center [374, 140] width 703 height 189
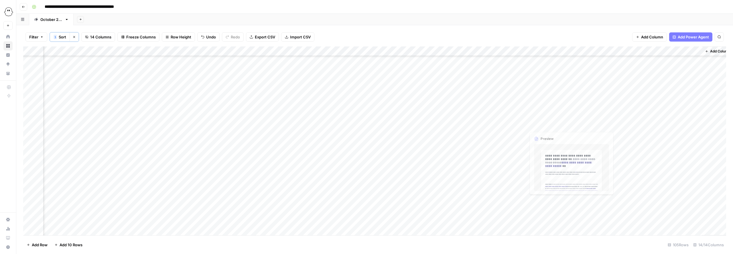
scroll to position [853, 97]
click at [412, 115] on div "Add Column" at bounding box center [374, 140] width 703 height 189
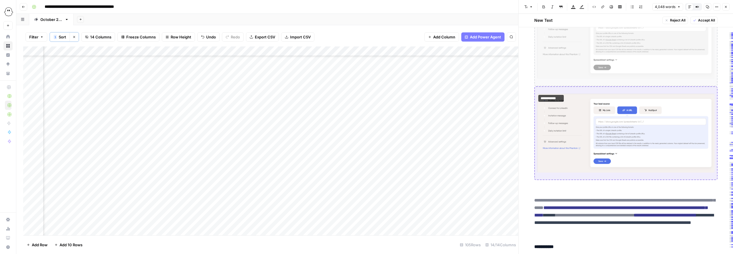
scroll to position [1642, 0]
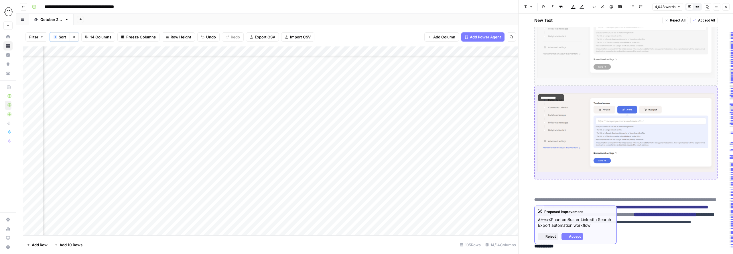
click at [412, 142] on img at bounding box center [626, 132] width 178 height 79
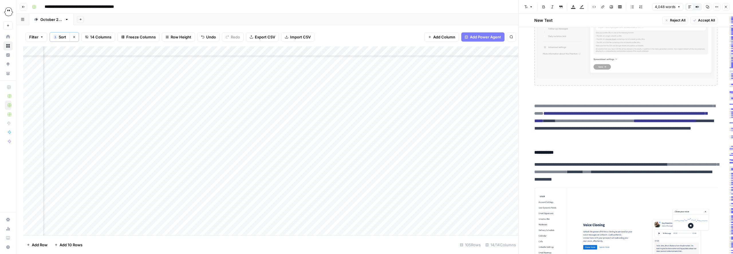
click at [412, 78] on img at bounding box center [626, 38] width 178 height 79
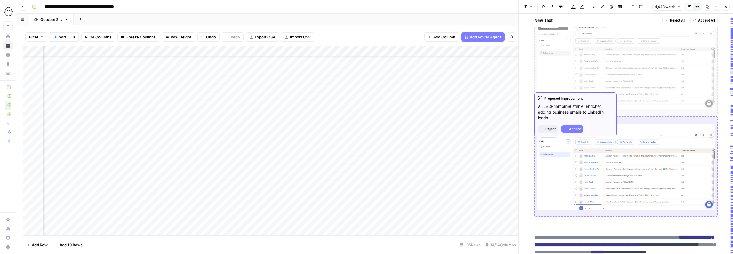
scroll to position [2017, 0]
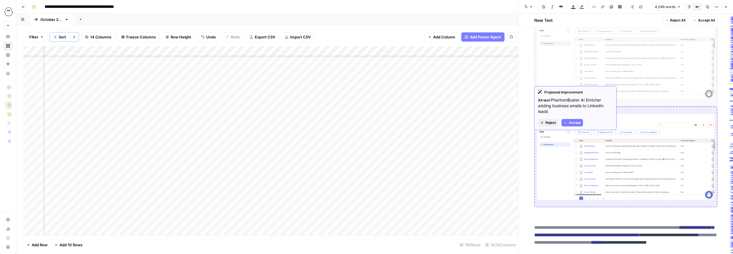
click at [412, 124] on span "Accept" at bounding box center [575, 122] width 12 height 5
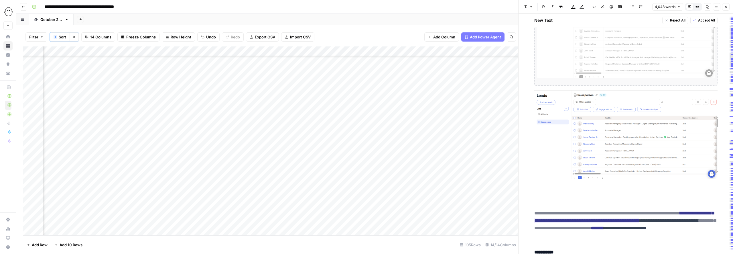
scroll to position [2038, 0]
click at [412, 161] on img at bounding box center [626, 134] width 183 height 89
click at [412, 202] on p at bounding box center [626, 200] width 183 height 7
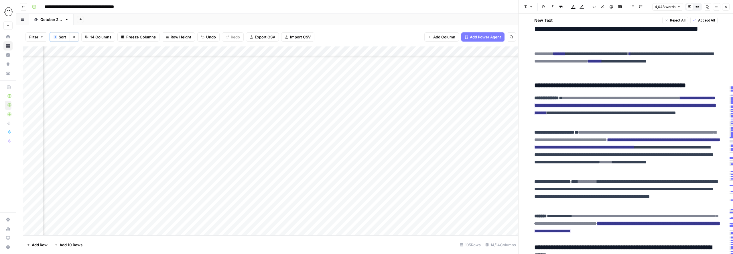
scroll to position [4164, 0]
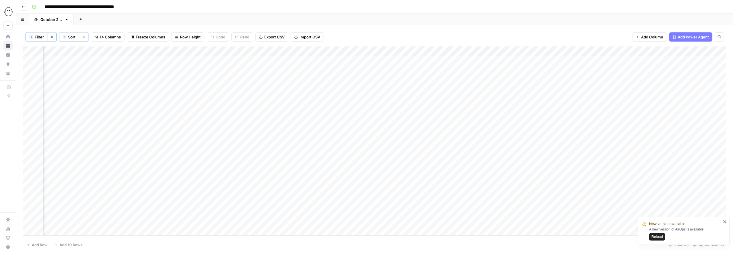
scroll to position [0, 60]
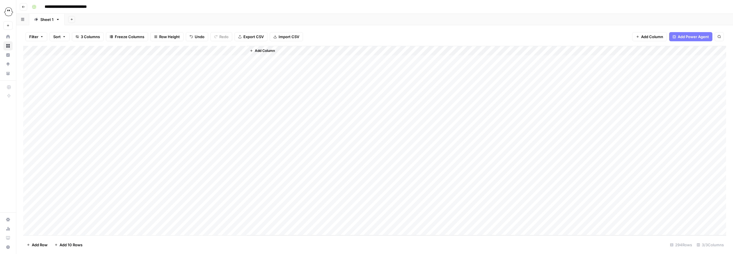
click at [221, 60] on div "Add Column" at bounding box center [374, 140] width 703 height 189
click at [354, 106] on div "Add Column" at bounding box center [487, 140] width 480 height 189
click at [182, 50] on div "Add Column" at bounding box center [374, 140] width 703 height 189
click at [160, 109] on span "Edit Workflow" at bounding box center [162, 107] width 50 height 6
click at [160, 80] on div "Add Column" at bounding box center [374, 140] width 703 height 189
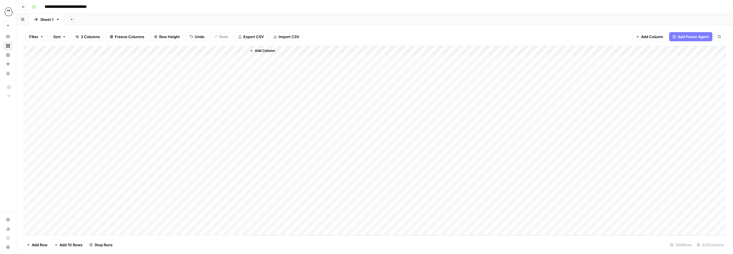
click at [161, 89] on div "Add Column" at bounding box center [374, 140] width 703 height 189
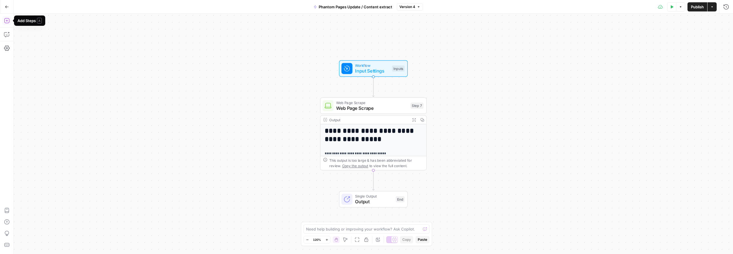
click at [8, 22] on icon "button" at bounding box center [7, 21] width 6 height 6
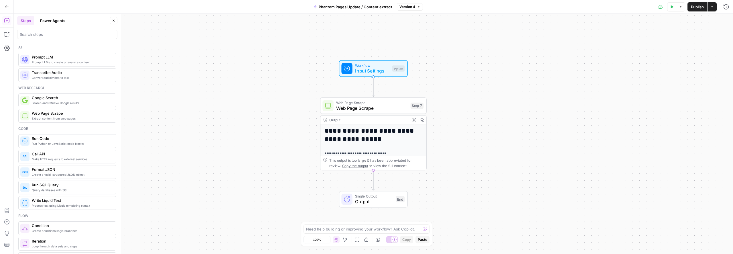
click at [347, 133] on h1 "**********" at bounding box center [374, 135] width 98 height 16
click at [353, 107] on span "Web Page Scrape" at bounding box center [372, 108] width 72 height 7
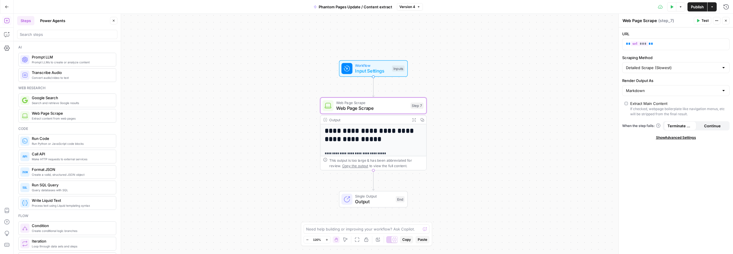
click at [661, 138] on span "Show Advanced Settings" at bounding box center [676, 137] width 40 height 5
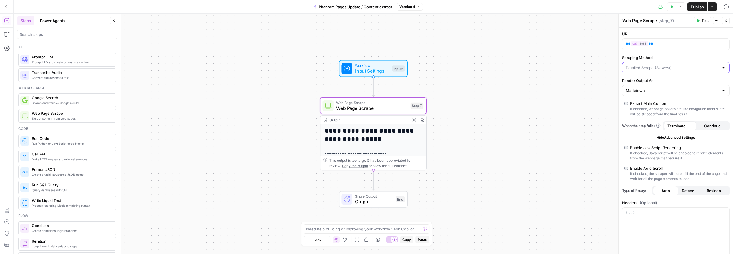
click at [647, 66] on input "Scraping Method" at bounding box center [672, 68] width 93 height 6
click at [653, 53] on div "URL ** *** ** Scraping Method Render Output As Markdown Extract Main Content If…" at bounding box center [676, 195] width 114 height 337
click at [726, 23] on button "Close" at bounding box center [725, 20] width 7 height 7
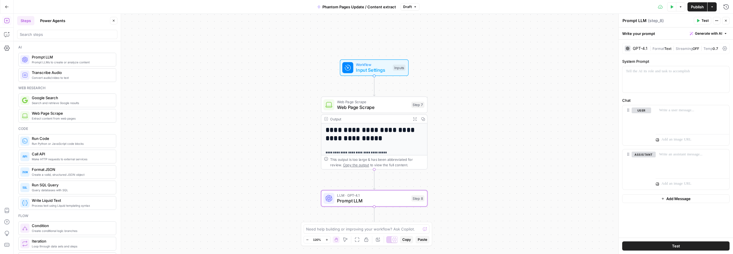
click at [641, 47] on div "GPT-4.1" at bounding box center [640, 48] width 15 height 4
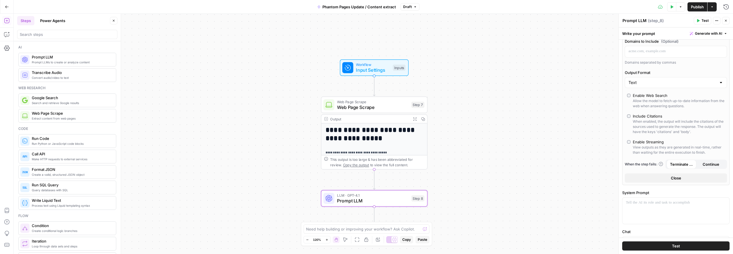
scroll to position [115, 0]
click at [665, 82] on input "Output Format" at bounding box center [673, 81] width 88 height 6
type input "Text"
click at [684, 70] on label "Output Format" at bounding box center [676, 71] width 102 height 6
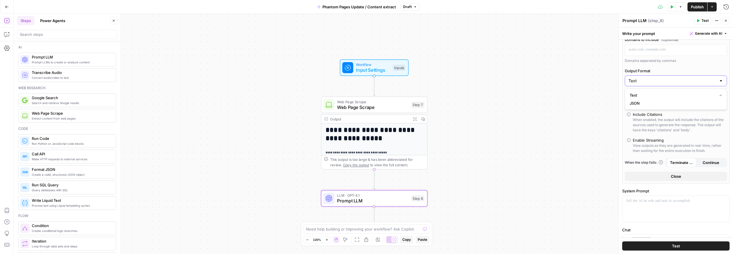
click at [684, 78] on input "Text" at bounding box center [673, 81] width 88 height 6
click at [669, 68] on label "Output Format" at bounding box center [676, 71] width 102 height 6
click at [669, 78] on input "Output Format" at bounding box center [673, 81] width 88 height 6
click at [721, 77] on div at bounding box center [721, 77] width 5 height 6
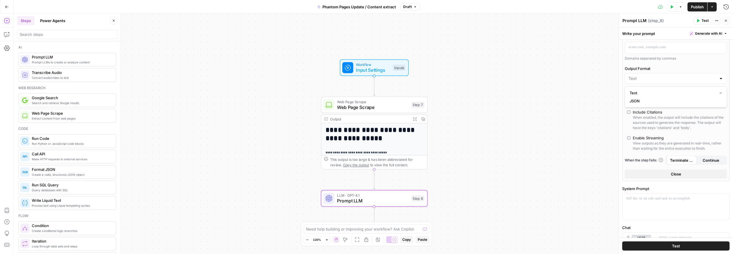
scroll to position [119, 0]
drag, startPoint x: 724, startPoint y: 80, endPoint x: 721, endPoint y: 80, distance: 3.2
click at [724, 80] on div at bounding box center [676, 77] width 102 height 11
click at [656, 91] on span "Text" at bounding box center [672, 92] width 85 height 6
type input "Text"
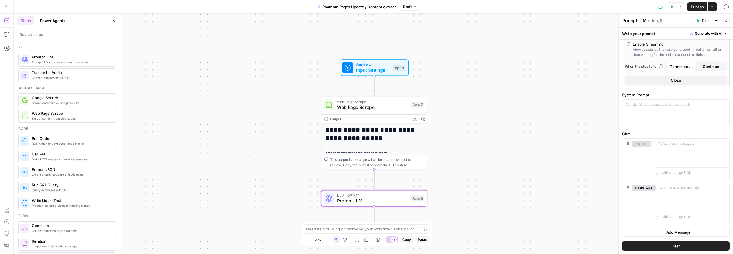
scroll to position [214, 0]
click at [652, 102] on p at bounding box center [676, 103] width 100 height 6
click at [68, 143] on span "Run Python or JavaScript code blocks" at bounding box center [72, 143] width 80 height 5
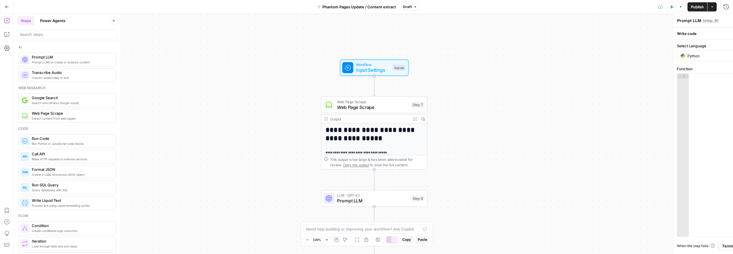
type textarea "Run Code"
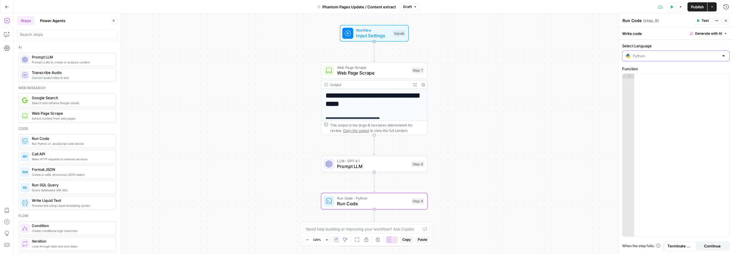
click at [705, 56] on input "Select Language" at bounding box center [676, 56] width 86 height 6
type input "Python"
click at [708, 44] on label "Select Language" at bounding box center [675, 46] width 107 height 6
click at [708, 53] on input "Python" at bounding box center [676, 56] width 86 height 6
click at [708, 44] on label "Select Language" at bounding box center [675, 46] width 107 height 6
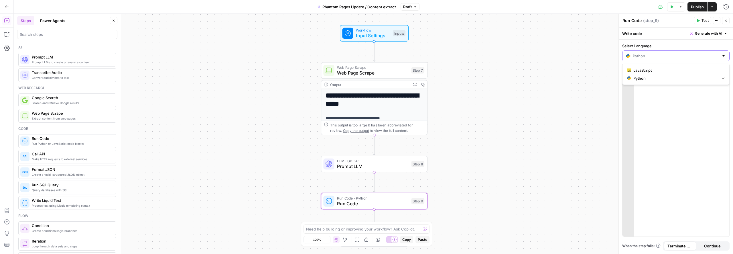
click at [708, 53] on input "Select Language" at bounding box center [676, 56] width 86 height 6
click at [720, 107] on div at bounding box center [681, 160] width 95 height 172
click at [385, 191] on button "Delete step" at bounding box center [385, 188] width 9 height 9
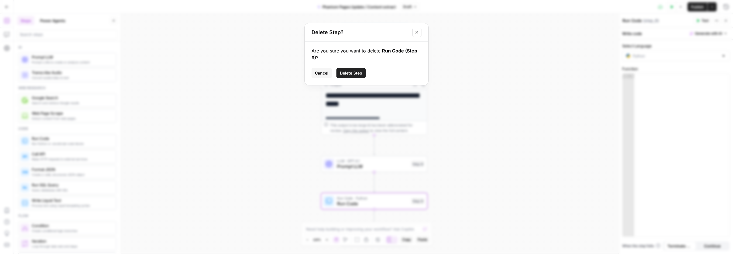
click at [351, 71] on span "Delete Step" at bounding box center [351, 73] width 22 height 6
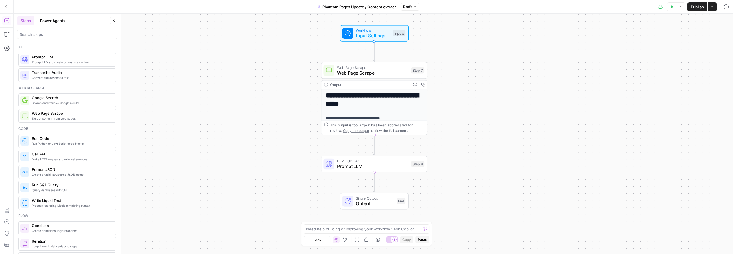
click at [374, 101] on h1 "**********" at bounding box center [375, 100] width 98 height 16
click at [415, 85] on icon "button" at bounding box center [415, 84] width 4 height 4
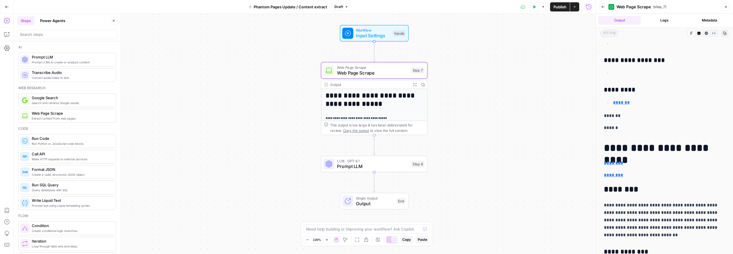
scroll to position [140, 0]
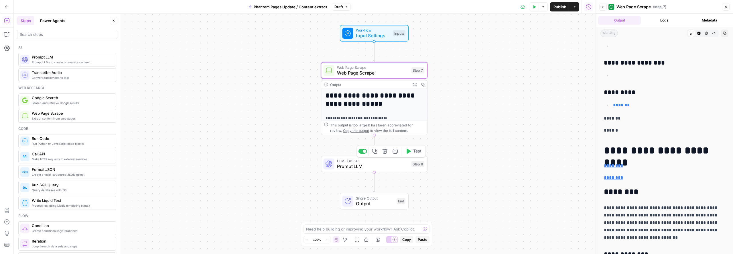
click at [359, 166] on span "Prompt LLM" at bounding box center [373, 166] width 72 height 7
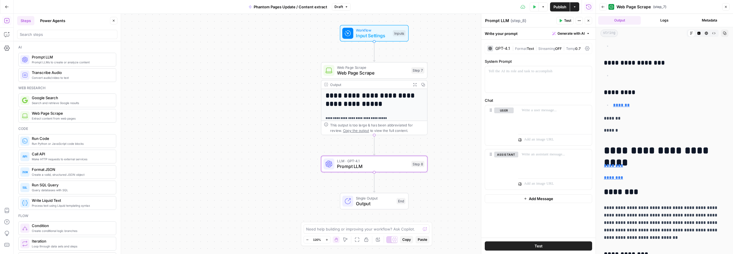
click at [379, 71] on span "Web Page Scrape" at bounding box center [373, 72] width 72 height 7
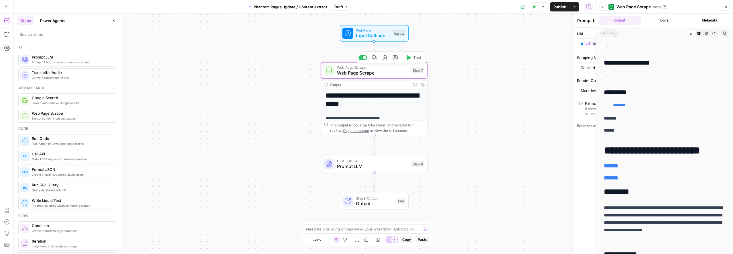
type textarea "Web Page Scrape"
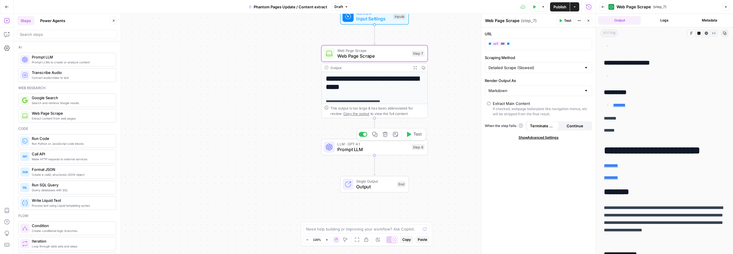
click at [371, 150] on span "Prompt LLM" at bounding box center [373, 149] width 72 height 7
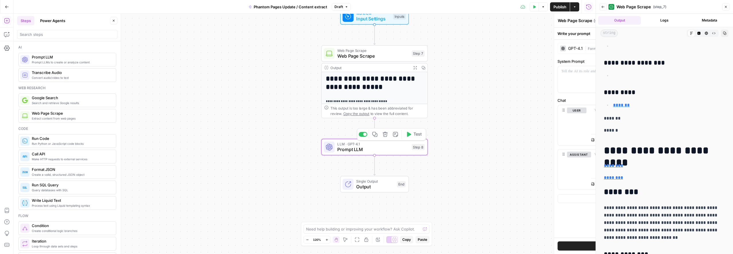
type textarea "Prompt LLM"
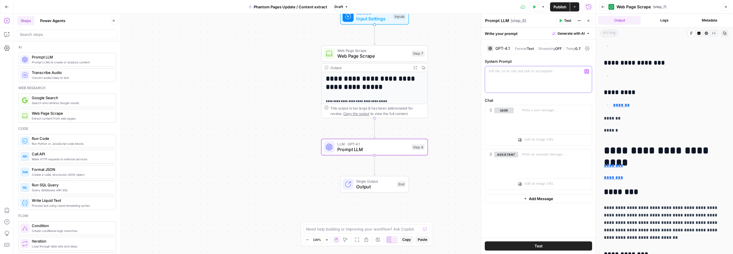
click at [504, 73] on p at bounding box center [539, 71] width 100 height 6
